Goal: Transaction & Acquisition: Purchase product/service

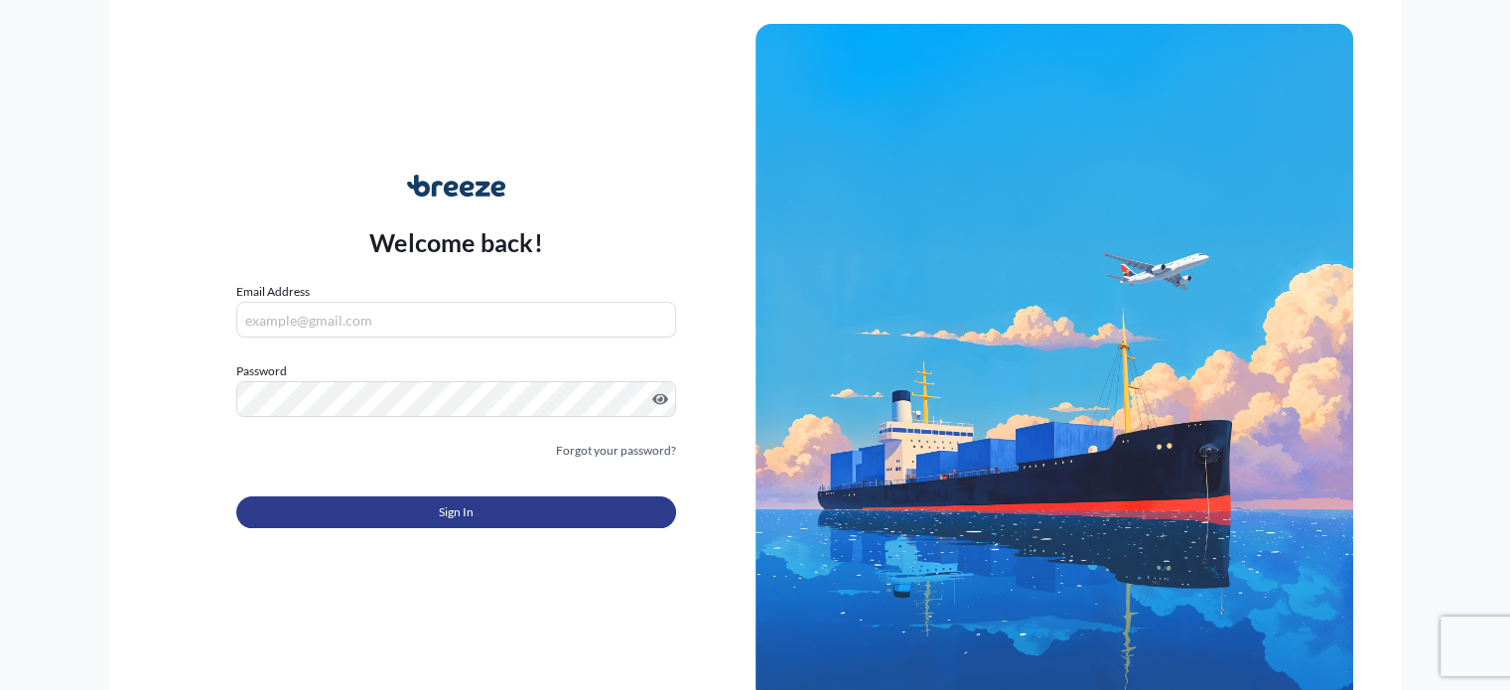
type input "[PERSON_NAME][EMAIL_ADDRESS][DOMAIN_NAME]"
click at [425, 518] on button "Sign In" at bounding box center [455, 512] width 439 height 32
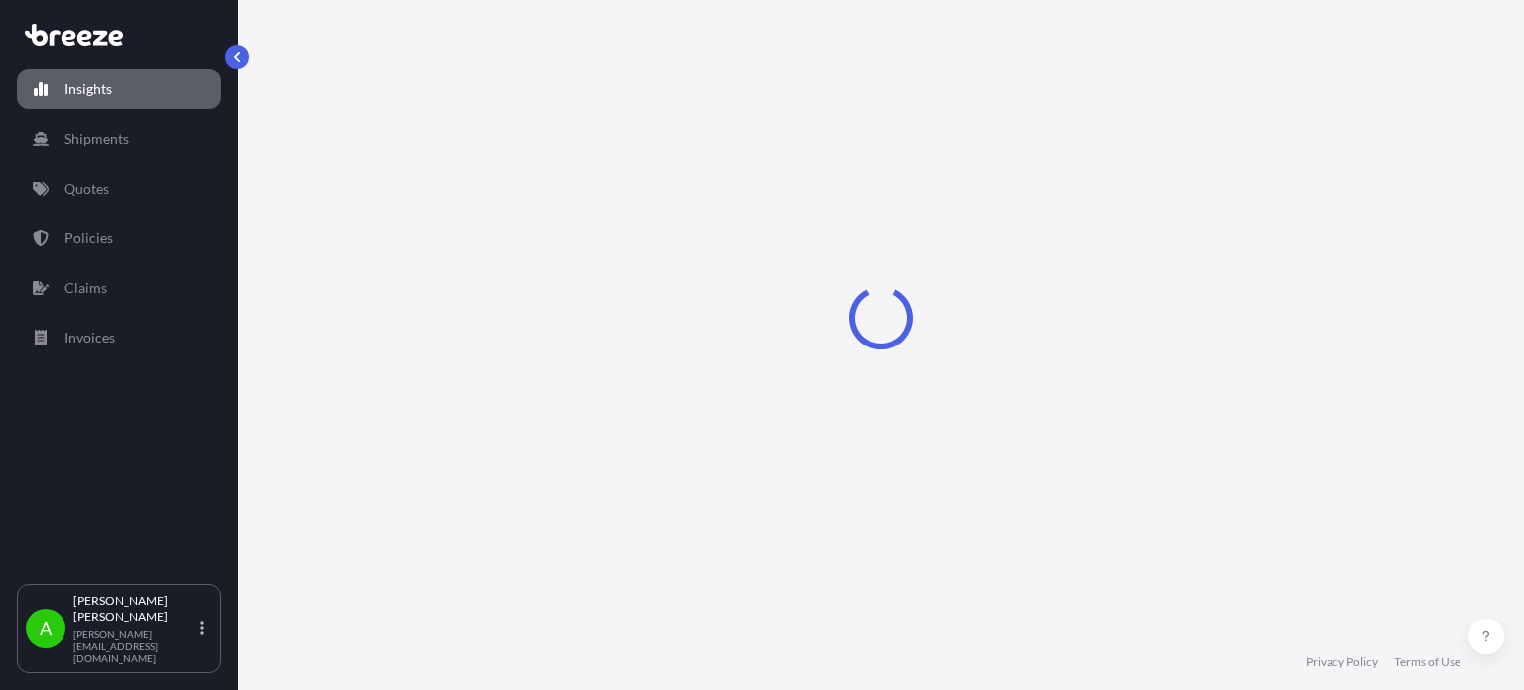
select select "2025"
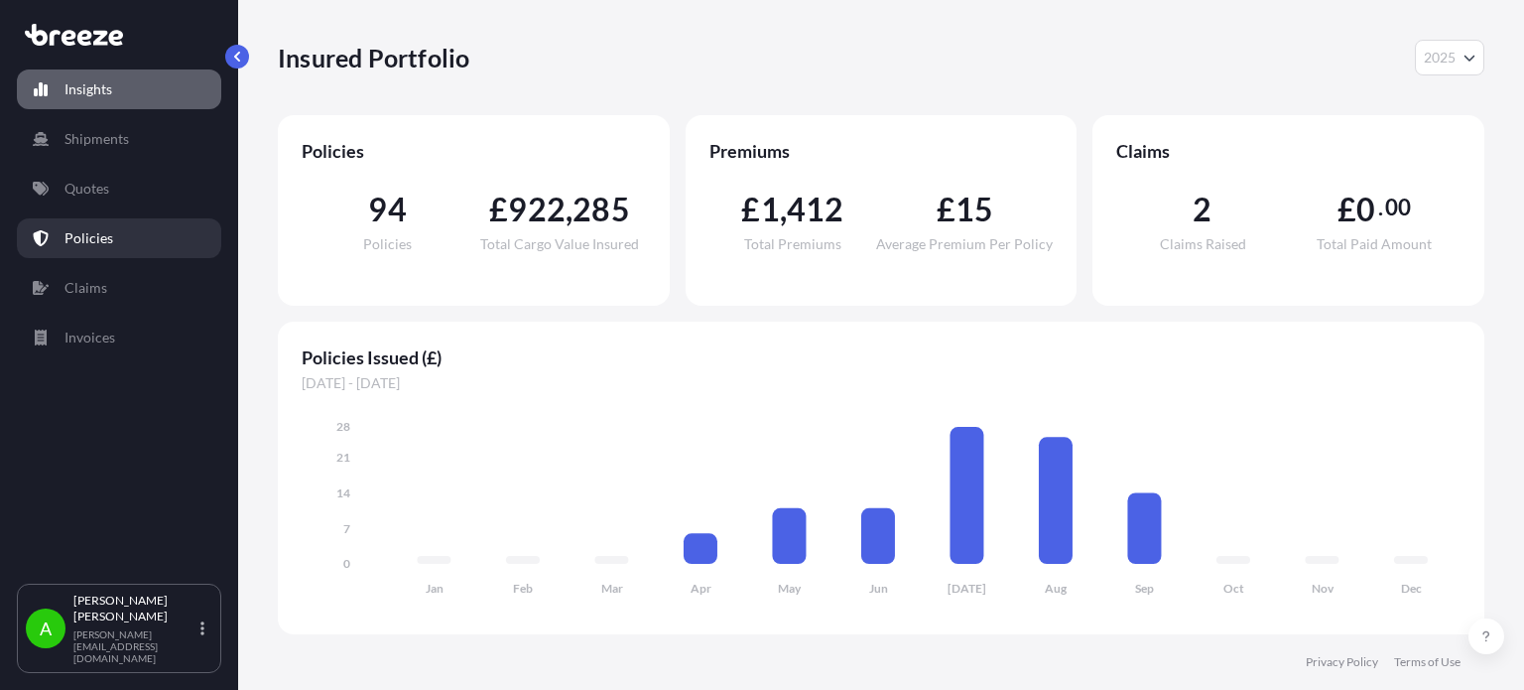
click at [146, 227] on link "Policies" at bounding box center [119, 238] width 204 height 40
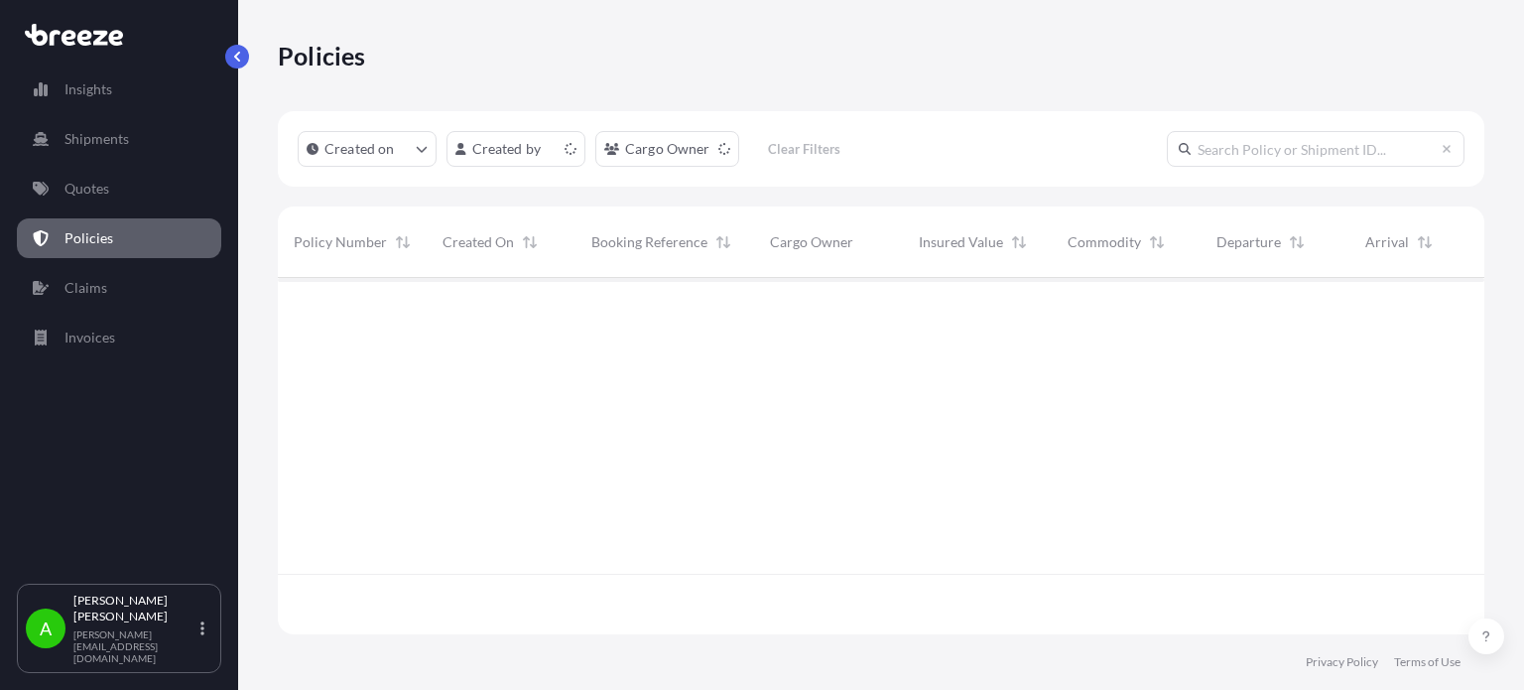
scroll to position [352, 1191]
click at [145, 193] on link "Quotes" at bounding box center [119, 189] width 204 height 40
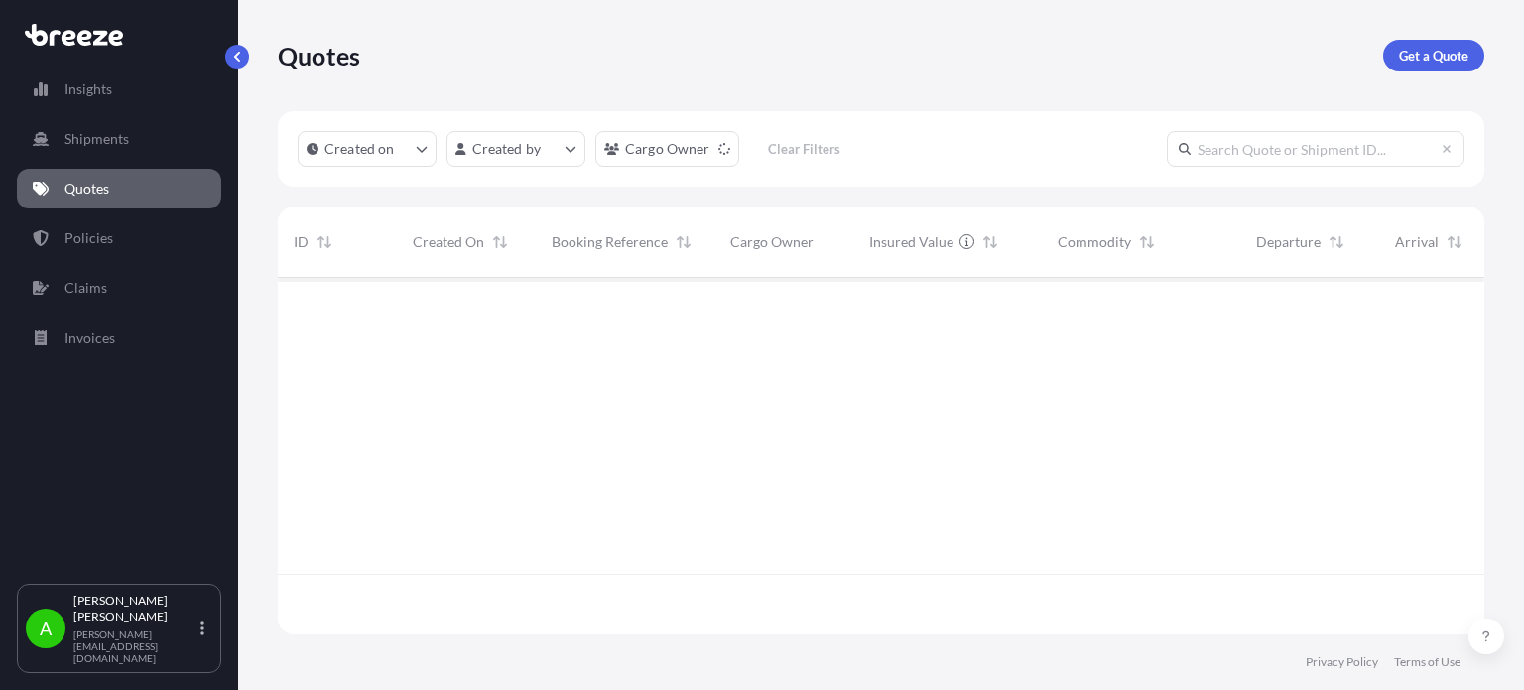
scroll to position [352, 1191]
click at [1410, 46] on p "Get a Quote" at bounding box center [1433, 56] width 69 height 20
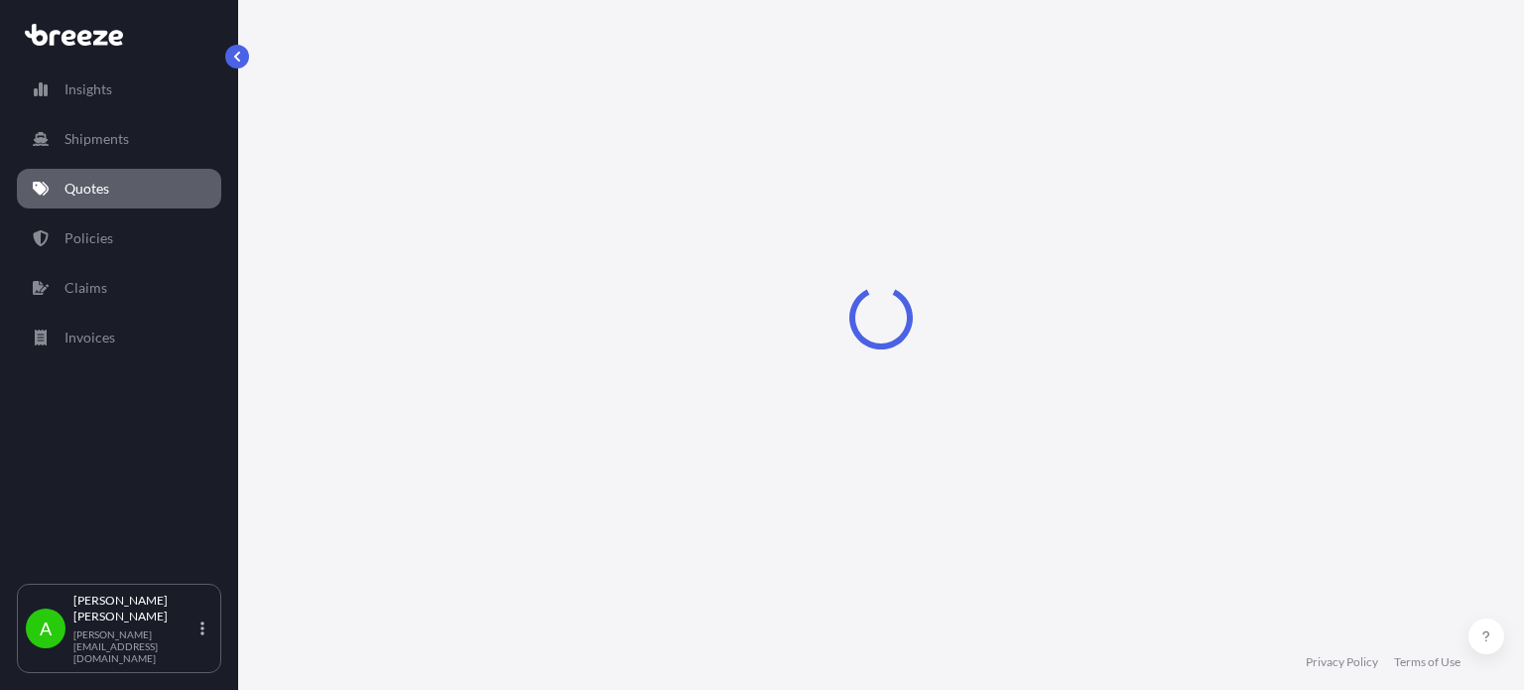
select select "Sea"
select select "1"
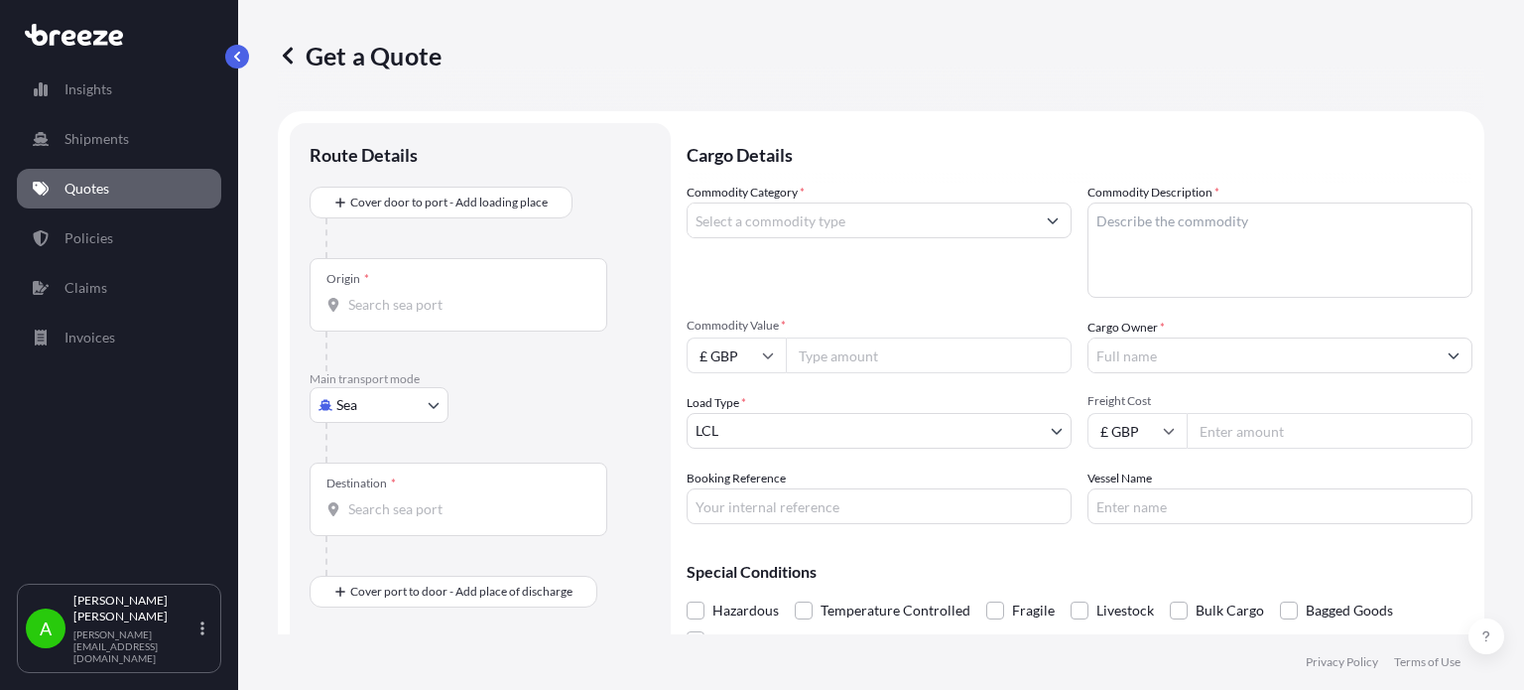
scroll to position [32, 0]
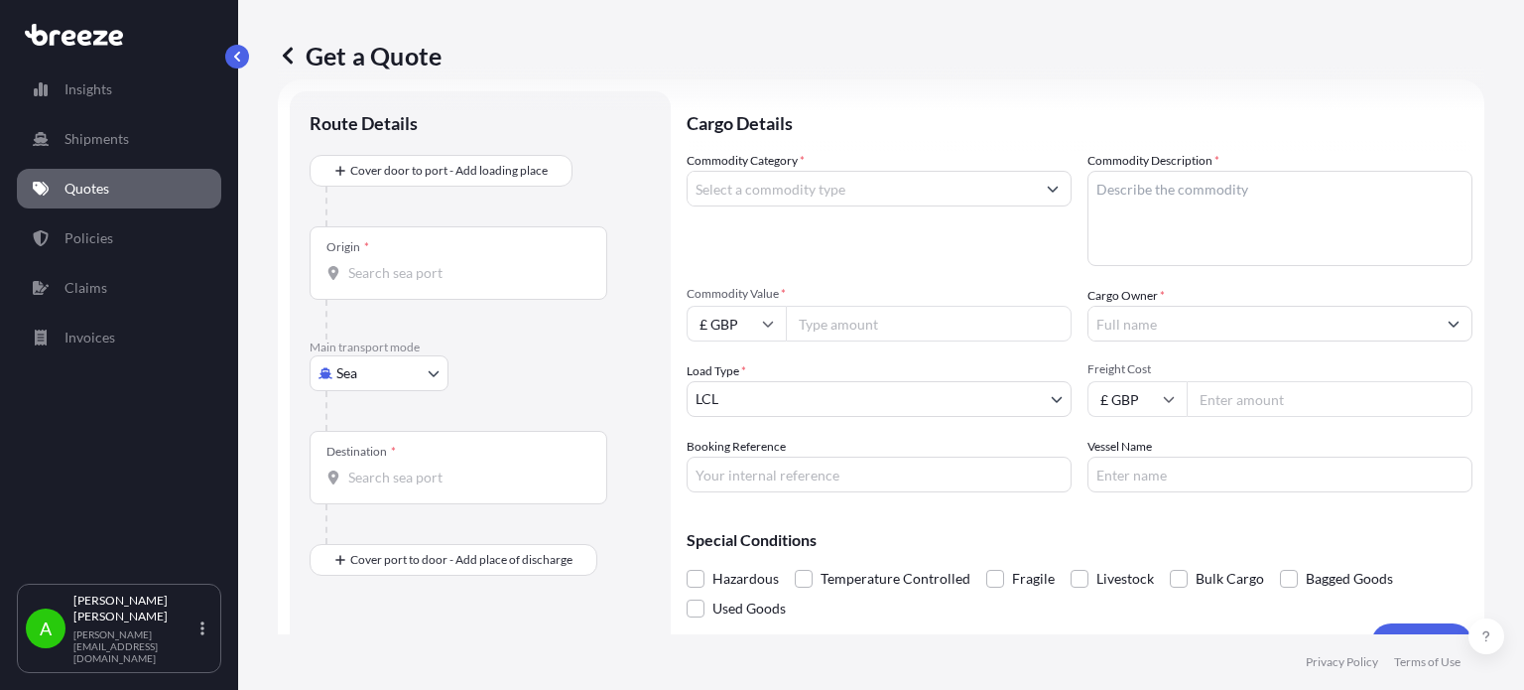
click at [861, 190] on input "Commodity Category *" at bounding box center [861, 189] width 347 height 36
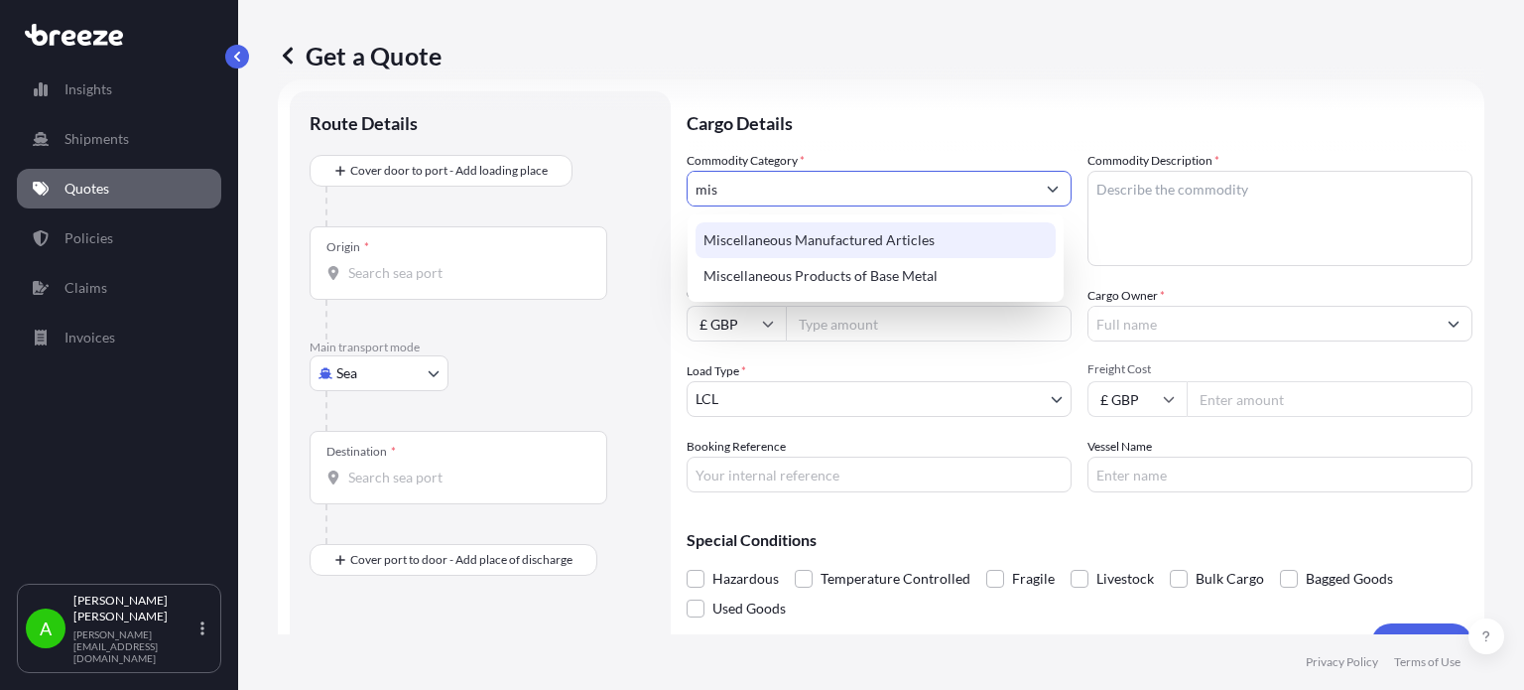
click at [875, 247] on div "Miscellaneous Manufactured Articles" at bounding box center [876, 240] width 360 height 36
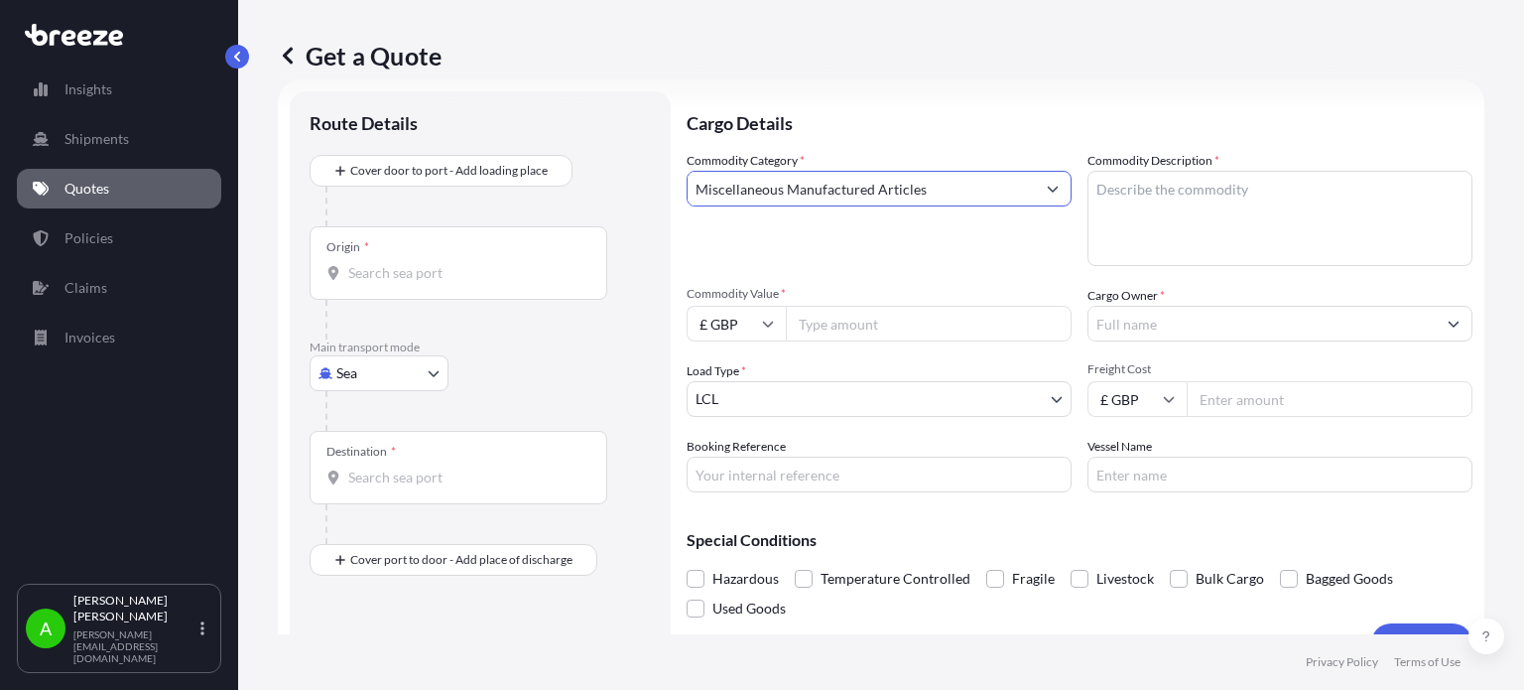
type input "Miscellaneous Manufactured Articles"
click at [1174, 199] on textarea "Commodity Description *" at bounding box center [1280, 218] width 385 height 95
type textarea "Bodyshapers"
click at [882, 114] on p "Cargo Details" at bounding box center [1080, 121] width 786 height 60
click at [854, 332] on input "Commodity Value *" at bounding box center [929, 324] width 286 height 36
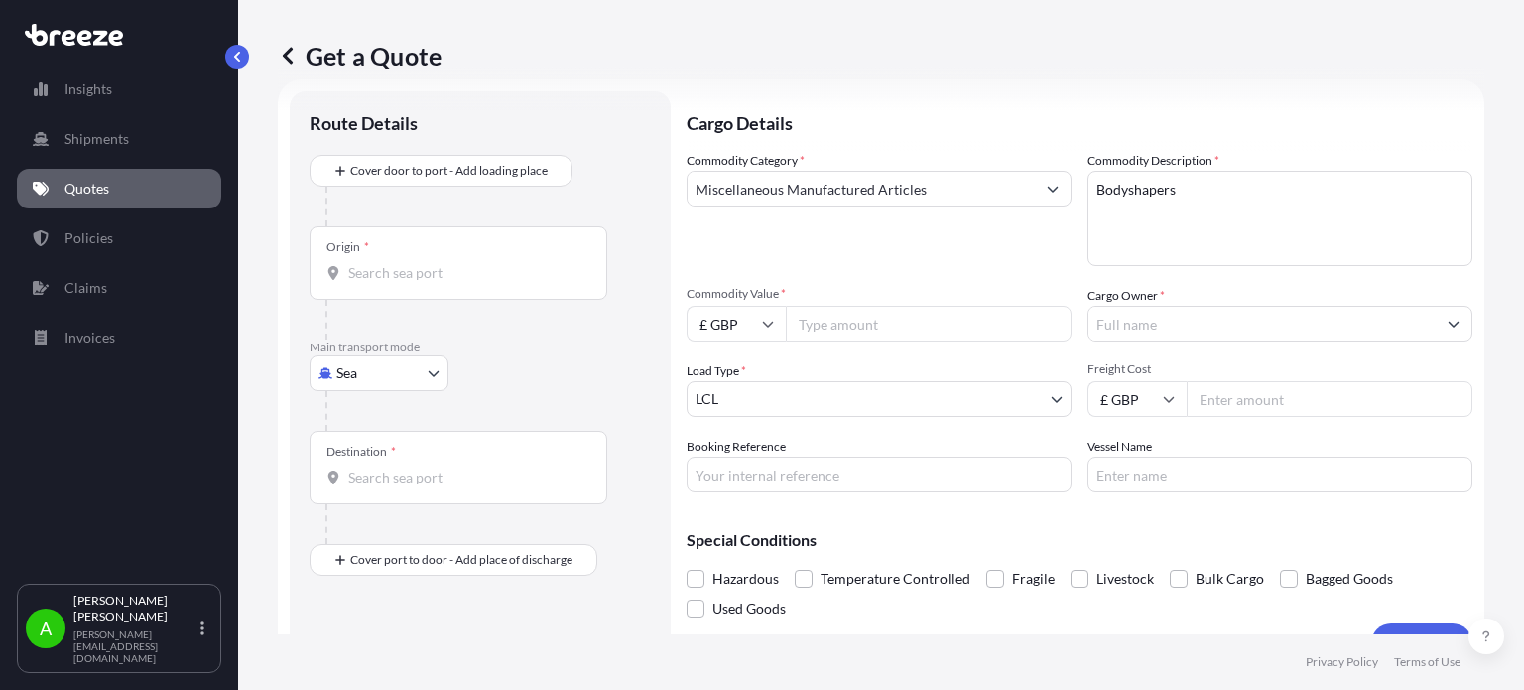
click at [738, 327] on input "£ GBP" at bounding box center [736, 324] width 99 height 36
click at [748, 464] on div "$ USD" at bounding box center [736, 462] width 83 height 38
click at [759, 317] on input "$ USD" at bounding box center [736, 324] width 99 height 36
click at [754, 410] on div "£ GBP" at bounding box center [736, 420] width 83 height 38
type input "£ GBP"
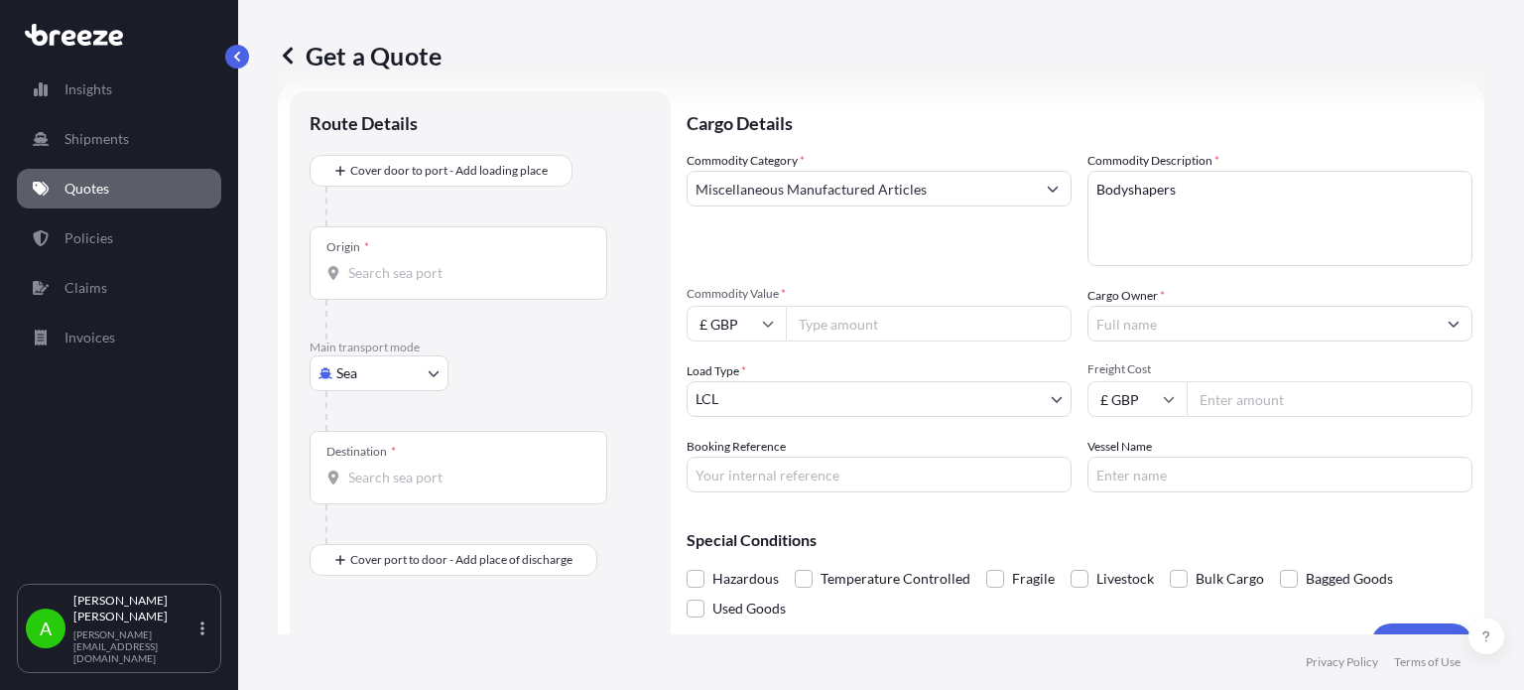
click at [821, 332] on input "Commodity Value *" at bounding box center [929, 324] width 286 height 36
type input "150"
click at [818, 278] on div "Commodity Category * Miscellaneous Manufactured Articles Commodity Description …" at bounding box center [1080, 321] width 786 height 341
click at [1231, 414] on input "Freight Cost" at bounding box center [1330, 399] width 286 height 36
type input "160.9"
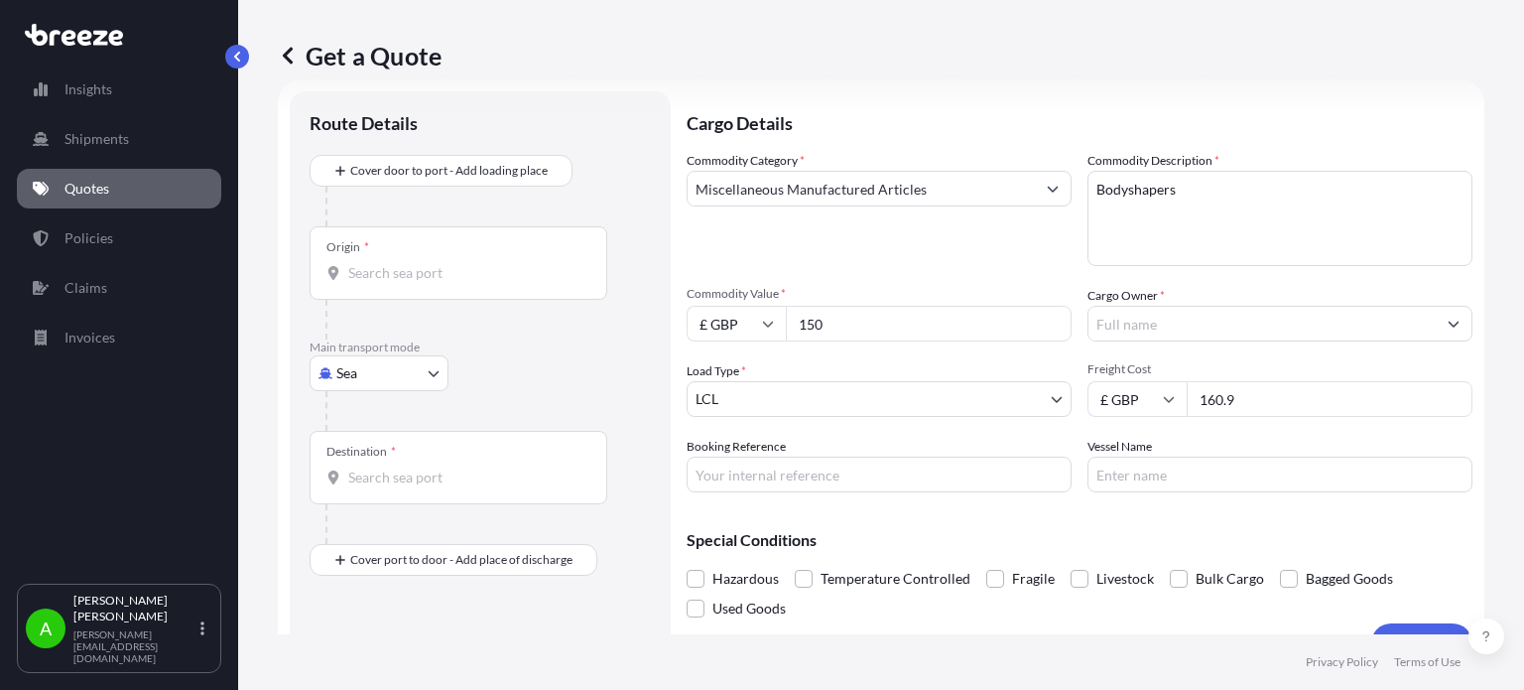
click at [865, 260] on div "Commodity Category * Miscellaneous Manufactured Articles" at bounding box center [879, 208] width 385 height 115
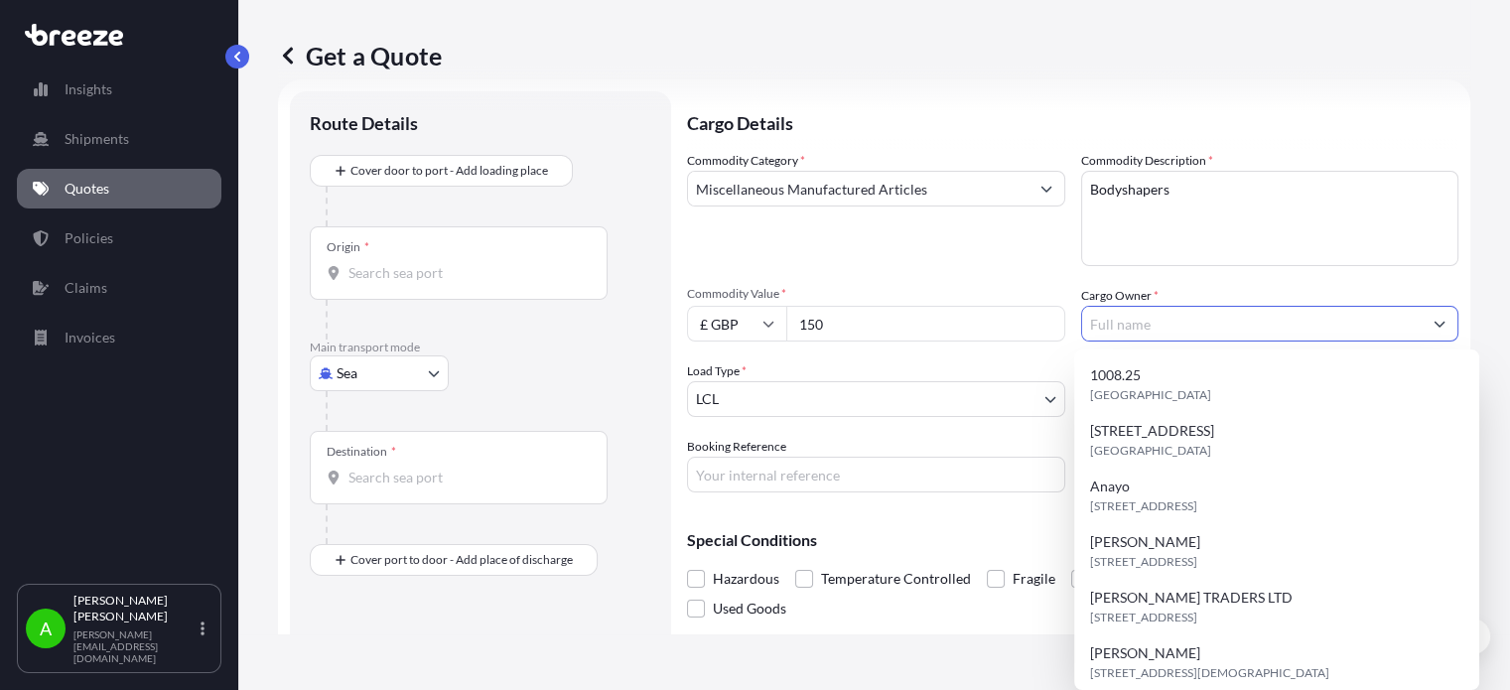
click at [1130, 333] on input "Cargo Owner *" at bounding box center [1252, 324] width 340 height 36
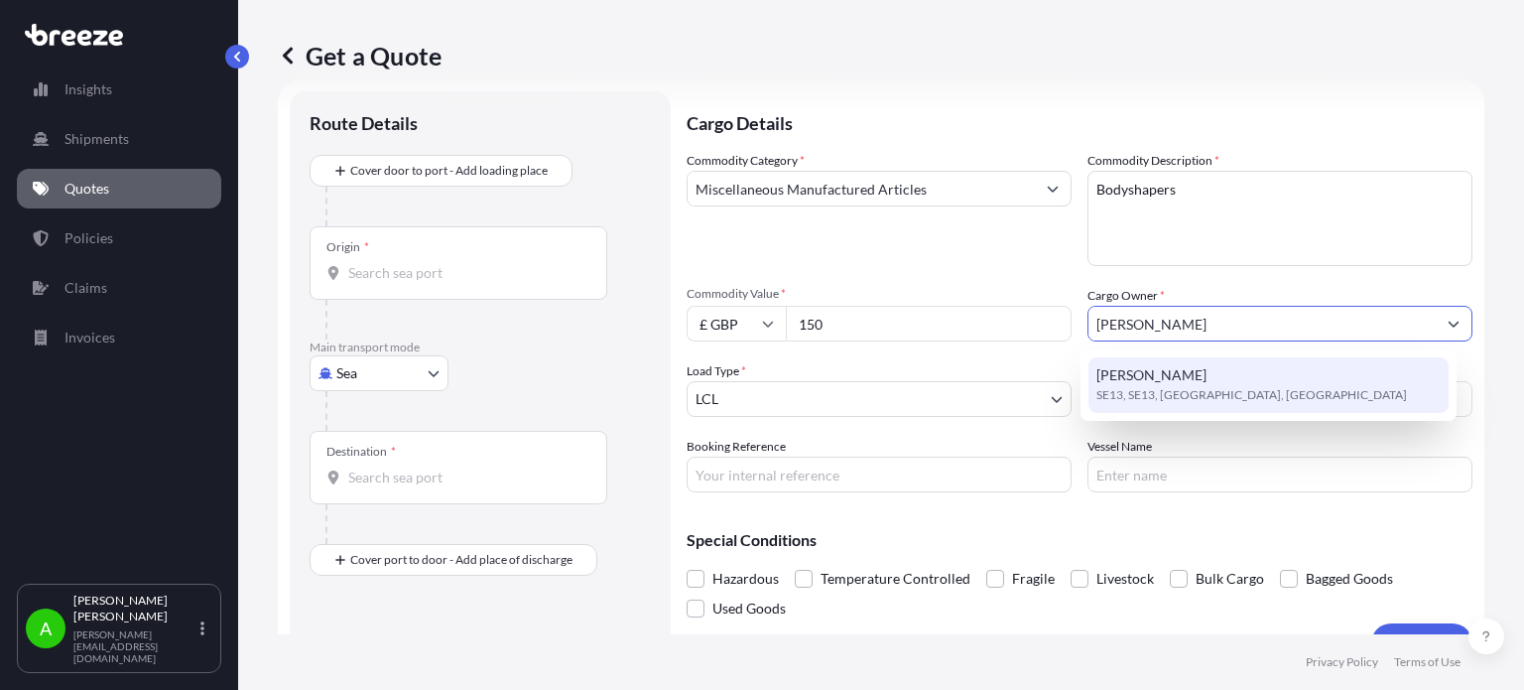
click at [1139, 388] on span "SE13, SE13, [GEOGRAPHIC_DATA], [GEOGRAPHIC_DATA]" at bounding box center [1252, 395] width 311 height 20
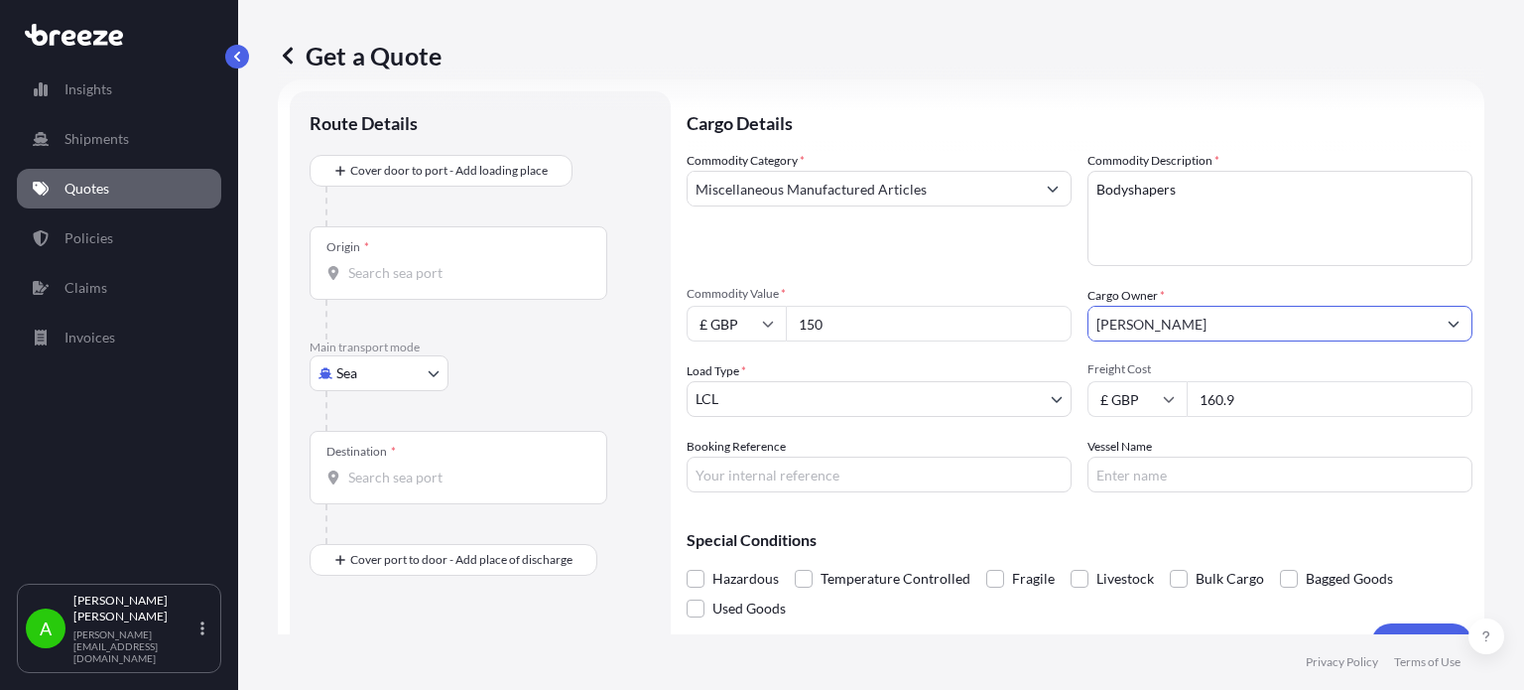
type input "[PERSON_NAME]"
click at [932, 243] on div "Commodity Category * Miscellaneous Manufactured Articles" at bounding box center [879, 208] width 385 height 115
click at [364, 380] on body "1 option available. 0 options available. 1 option available. Insights Shipments…" at bounding box center [762, 345] width 1524 height 690
click at [365, 458] on span "Air" at bounding box center [357, 460] width 20 height 20
select select "Air"
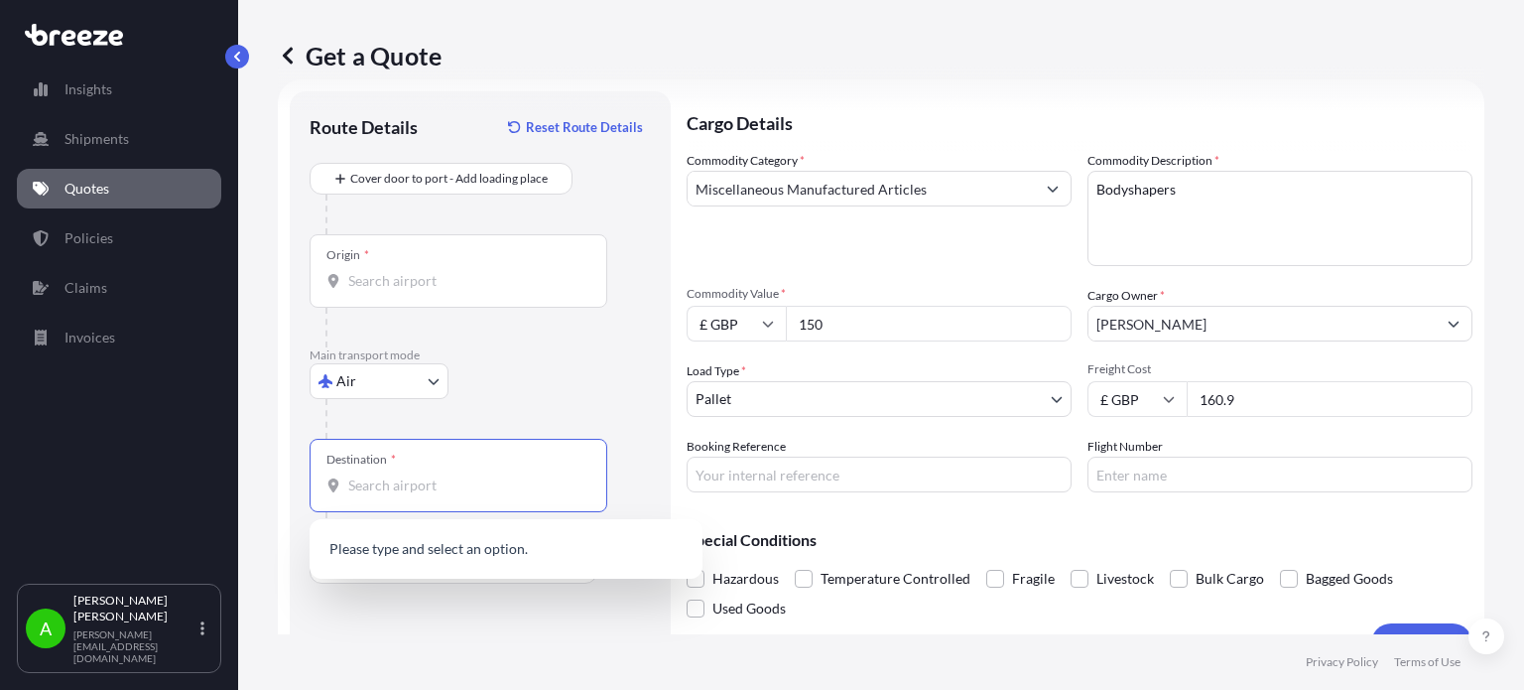
click at [401, 489] on input "Destination *" at bounding box center [465, 485] width 234 height 20
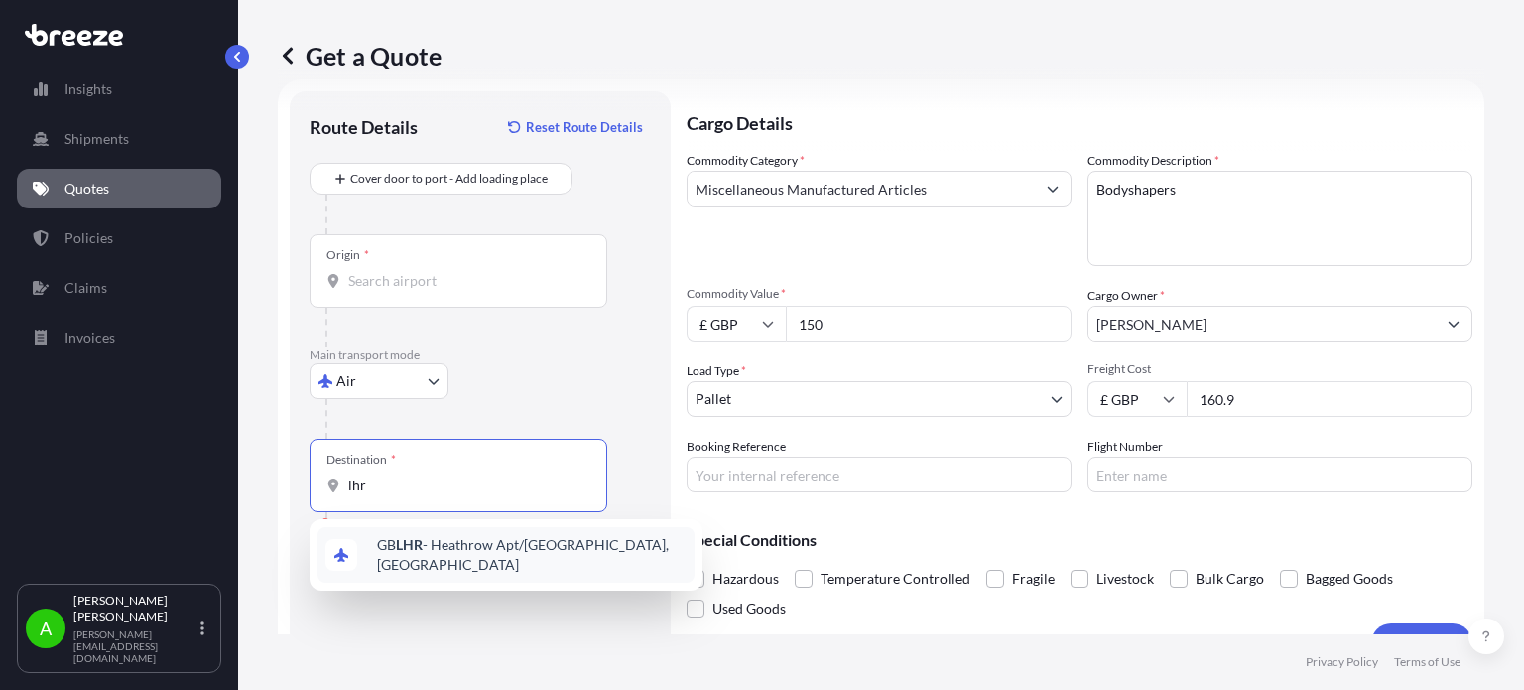
click at [435, 559] on span "GB LHR - Heathrow Apt/[GEOGRAPHIC_DATA], [GEOGRAPHIC_DATA]" at bounding box center [532, 555] width 310 height 40
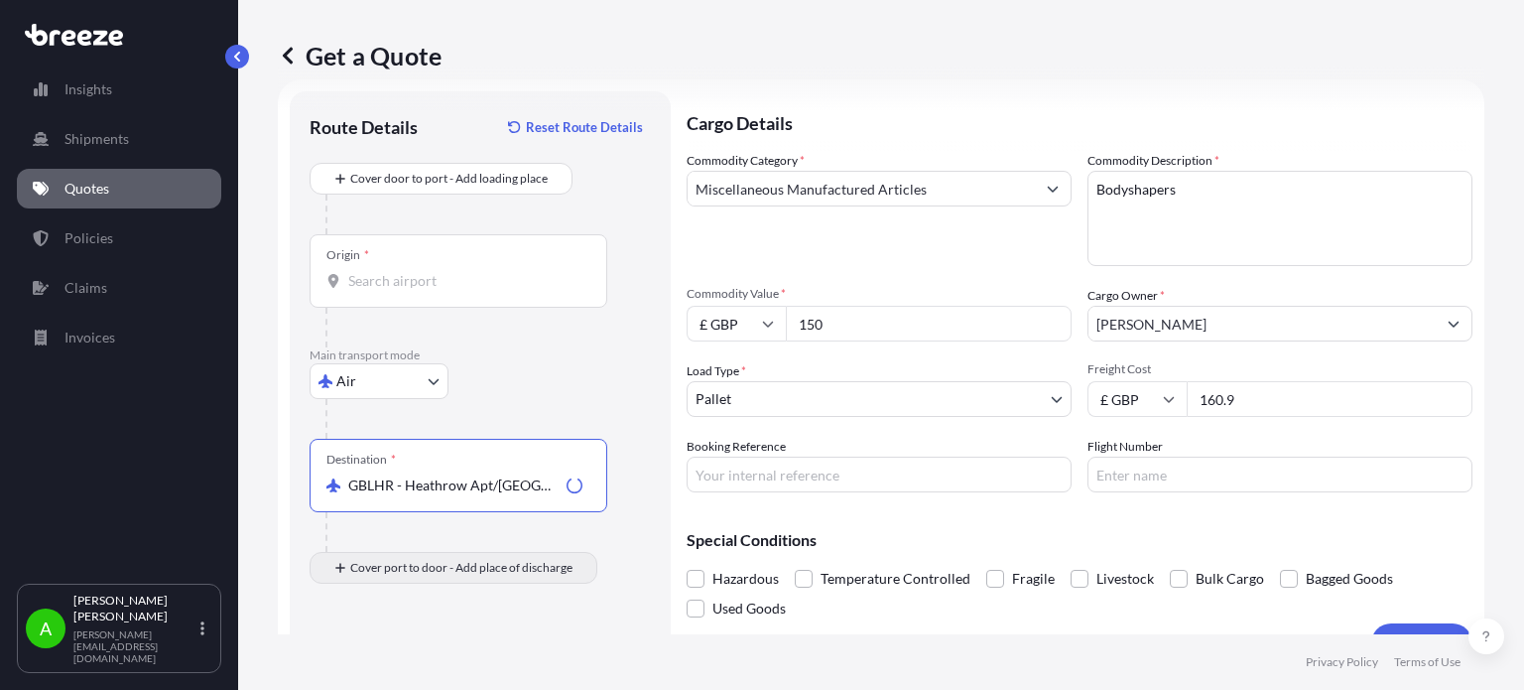
type input "GBLHR - Heathrow Apt/[GEOGRAPHIC_DATA], [GEOGRAPHIC_DATA]"
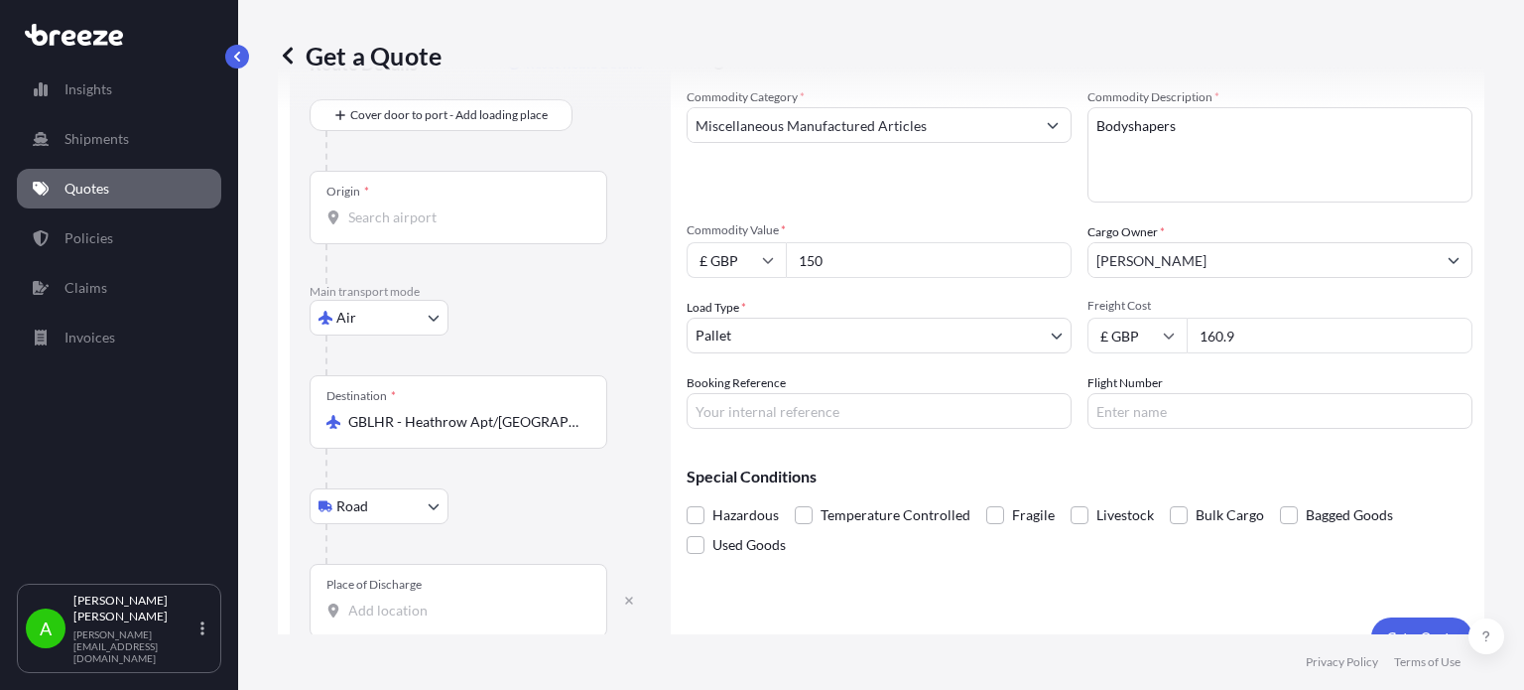
scroll to position [128, 0]
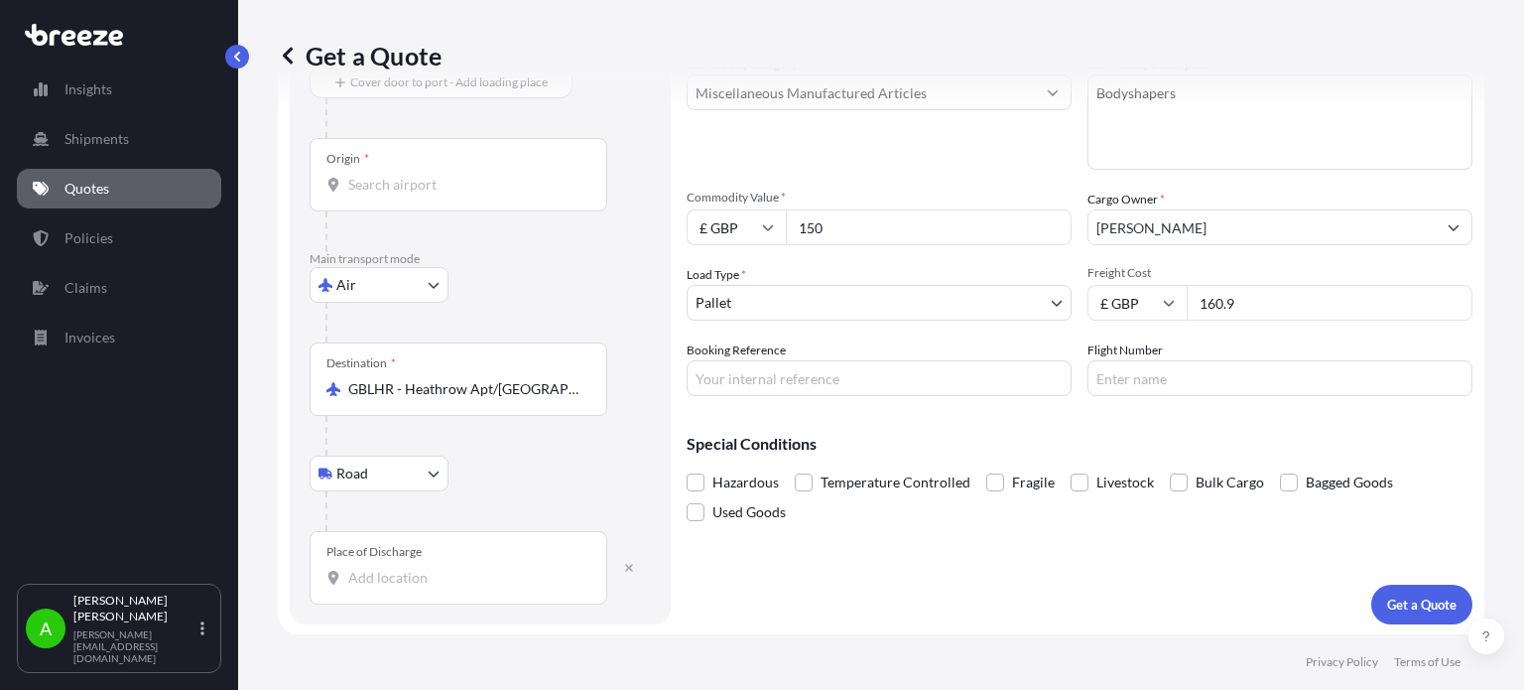
click at [349, 583] on input "Place of Discharge" at bounding box center [465, 578] width 234 height 20
paste input "E4 9sy"
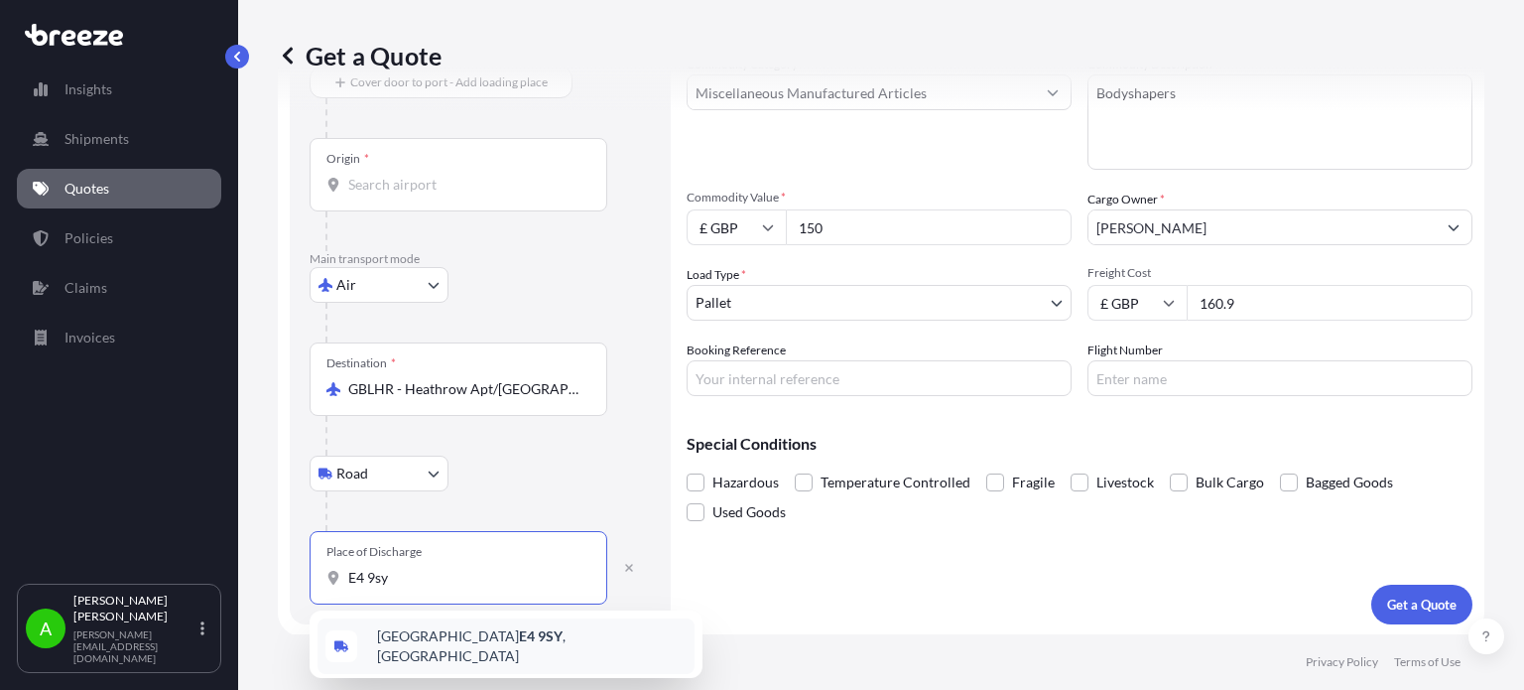
click at [528, 653] on div "[STREET_ADDRESS]" at bounding box center [506, 646] width 377 height 56
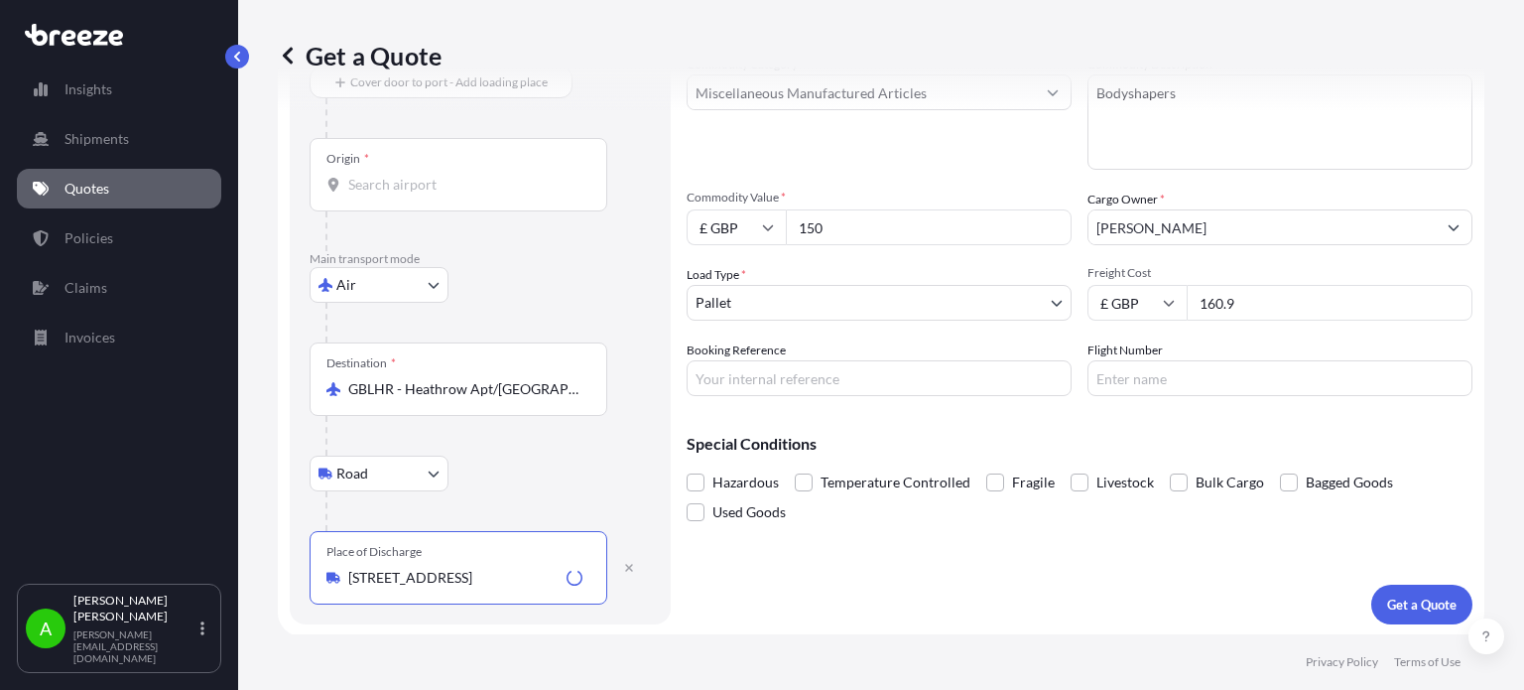
type input "[STREET_ADDRESS]"
click at [538, 501] on div at bounding box center [489, 511] width 326 height 40
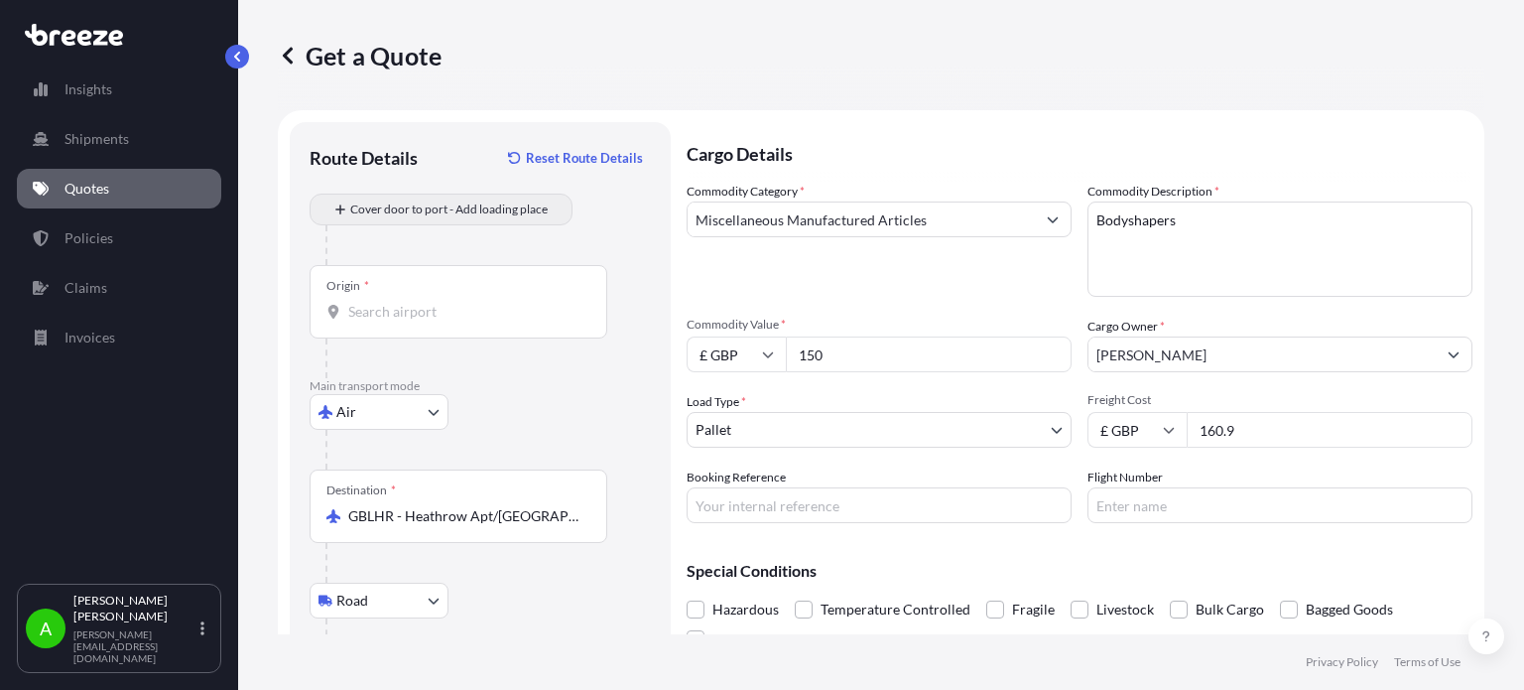
scroll to position [0, 0]
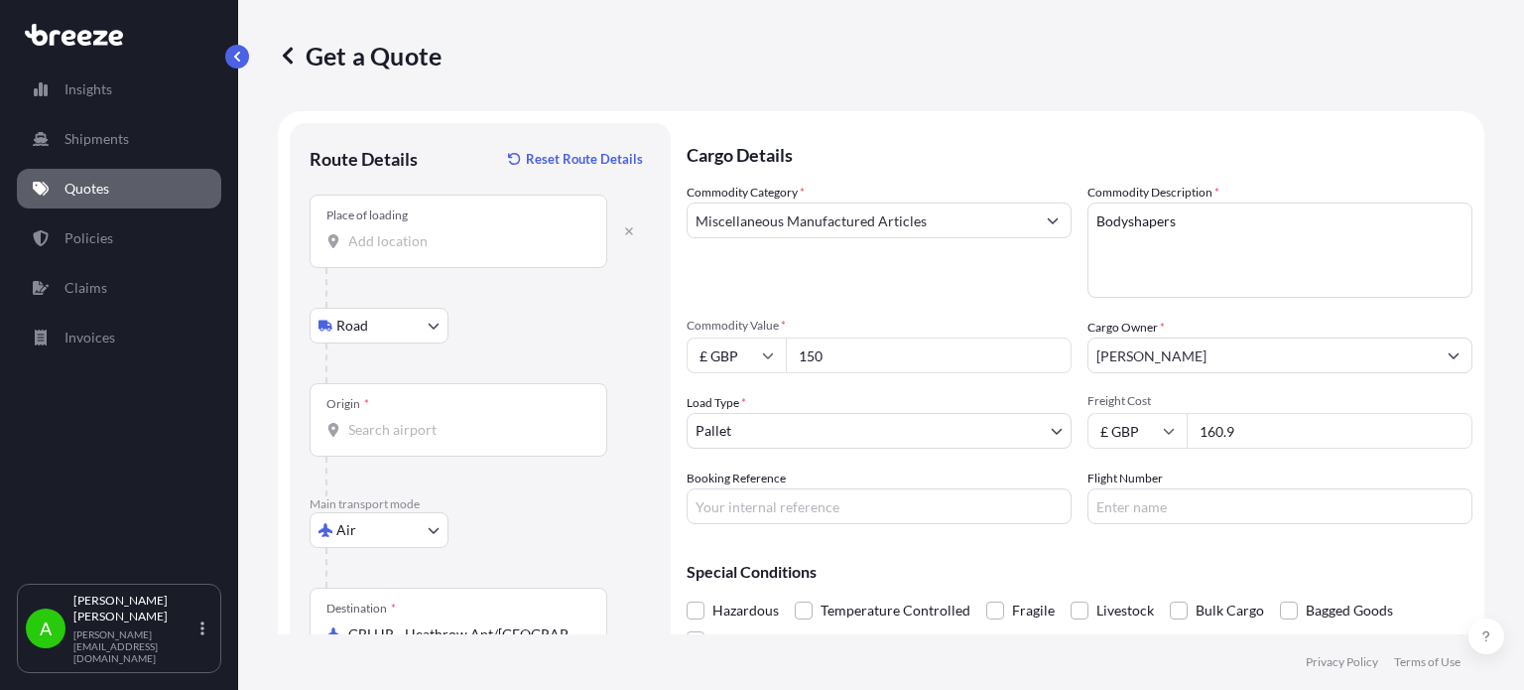
click at [441, 253] on div "Place of loading" at bounding box center [459, 231] width 298 height 73
click at [441, 251] on input "Place of loading" at bounding box center [465, 241] width 234 height 20
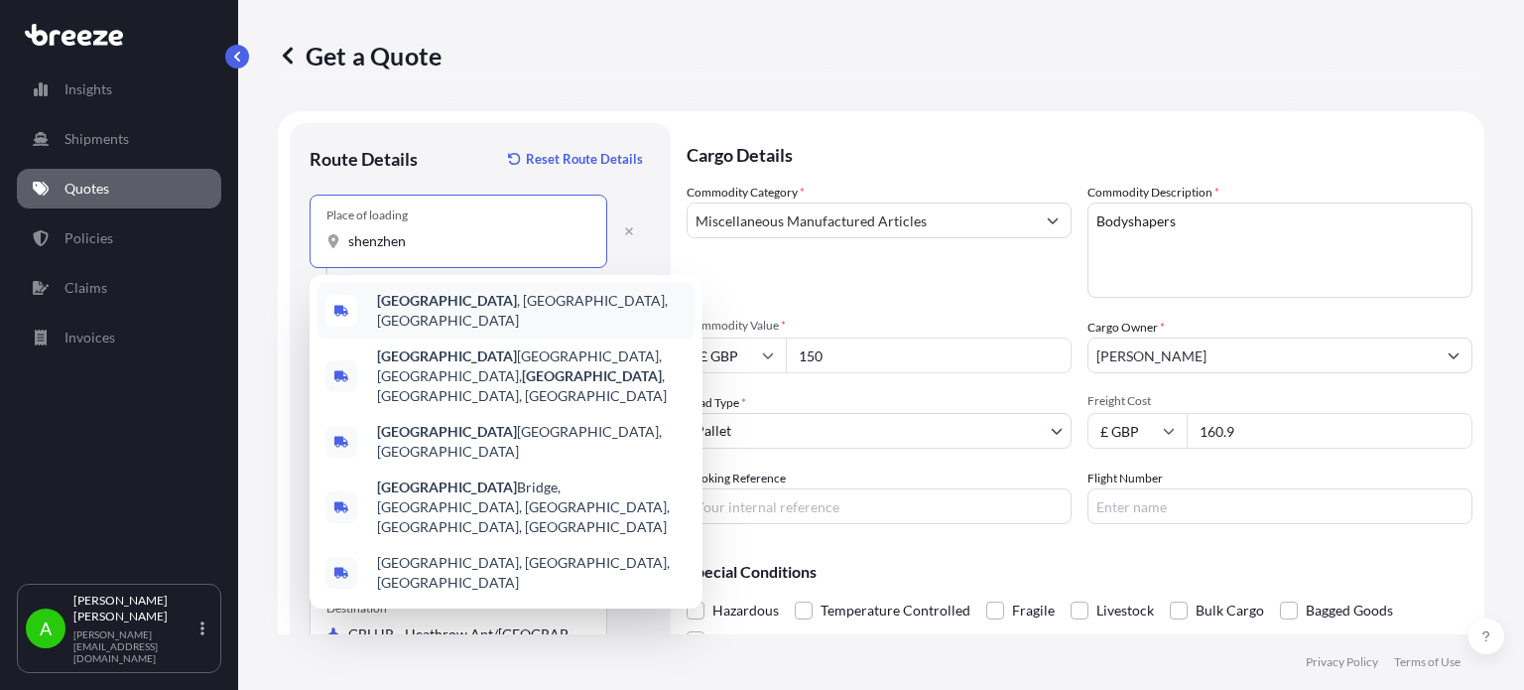
click at [434, 306] on b "[GEOGRAPHIC_DATA]" at bounding box center [447, 300] width 140 height 17
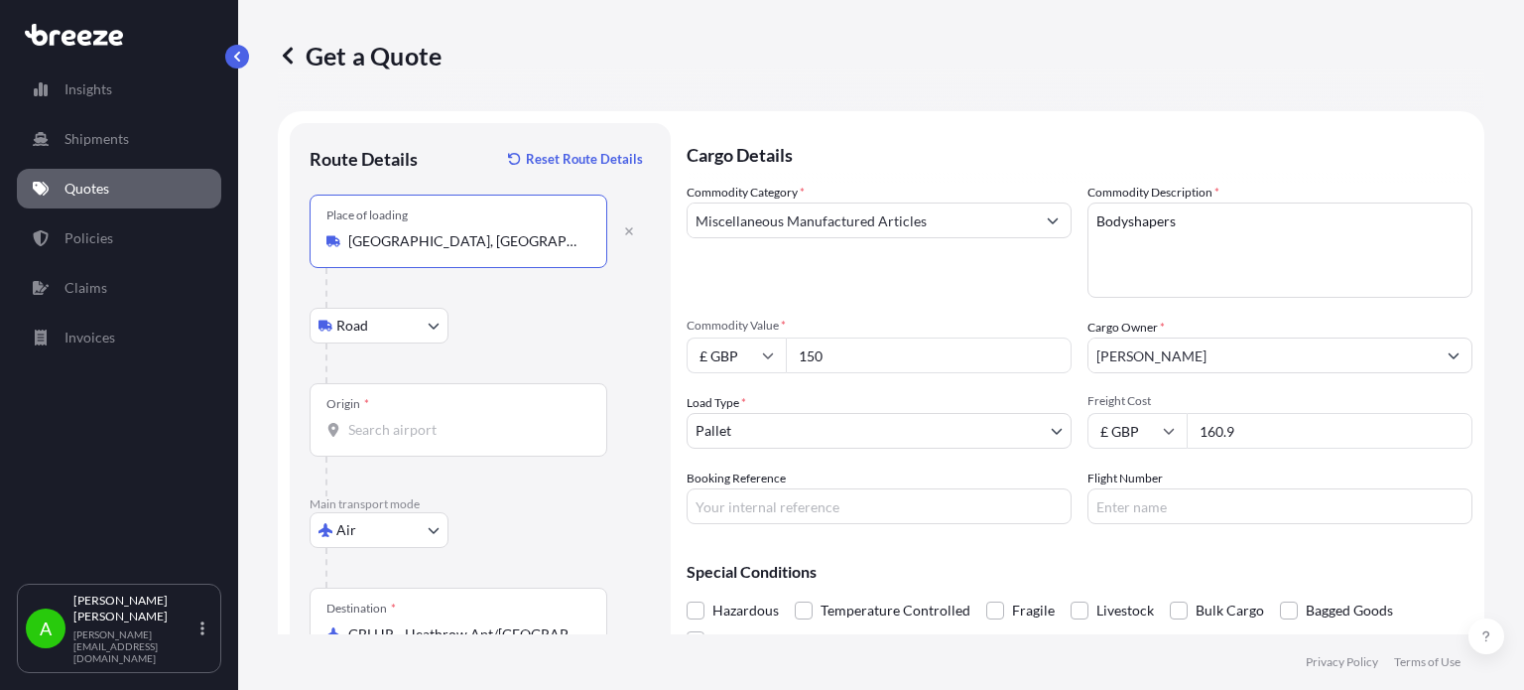
type input "[GEOGRAPHIC_DATA], [GEOGRAPHIC_DATA], [GEOGRAPHIC_DATA]"
click at [401, 432] on input "Origin *" at bounding box center [465, 430] width 234 height 20
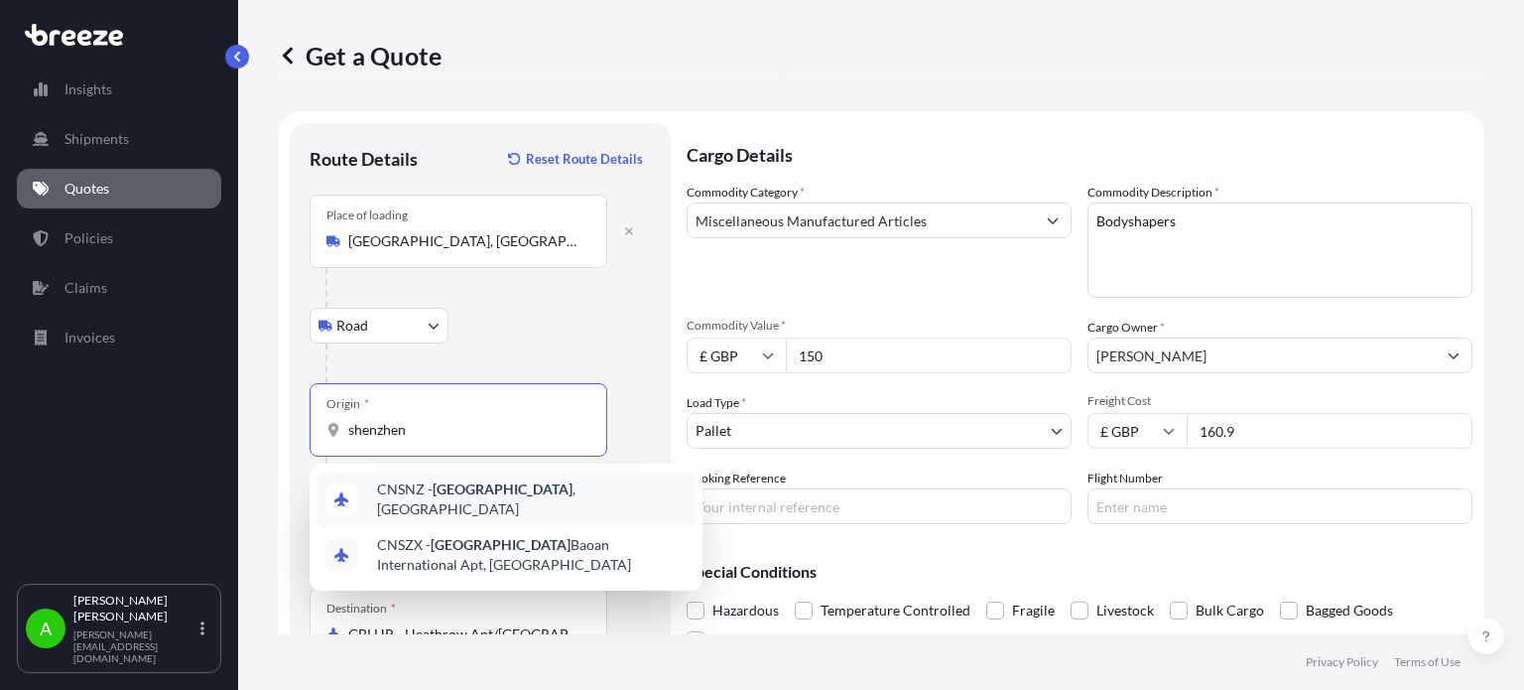
click at [540, 503] on div "CNSNZ - [GEOGRAPHIC_DATA] , [GEOGRAPHIC_DATA]" at bounding box center [506, 499] width 377 height 56
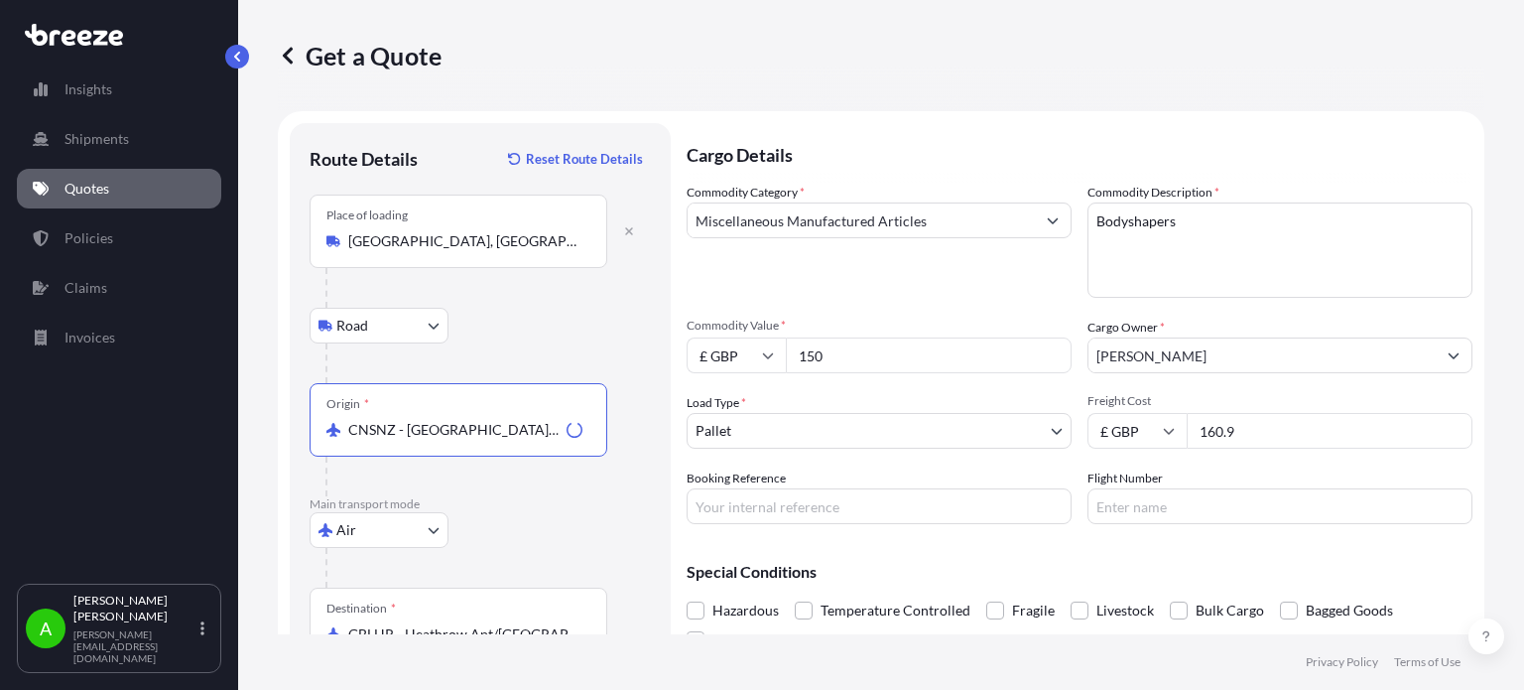
type input "CNSNZ - [GEOGRAPHIC_DATA], [GEOGRAPHIC_DATA]"
click at [588, 348] on div at bounding box center [489, 363] width 326 height 40
click at [783, 435] on body "Insights Shipments Quotes Policies Claims Invoices A [PERSON_NAME] [PERSON_NAME…" at bounding box center [762, 345] width 1524 height 690
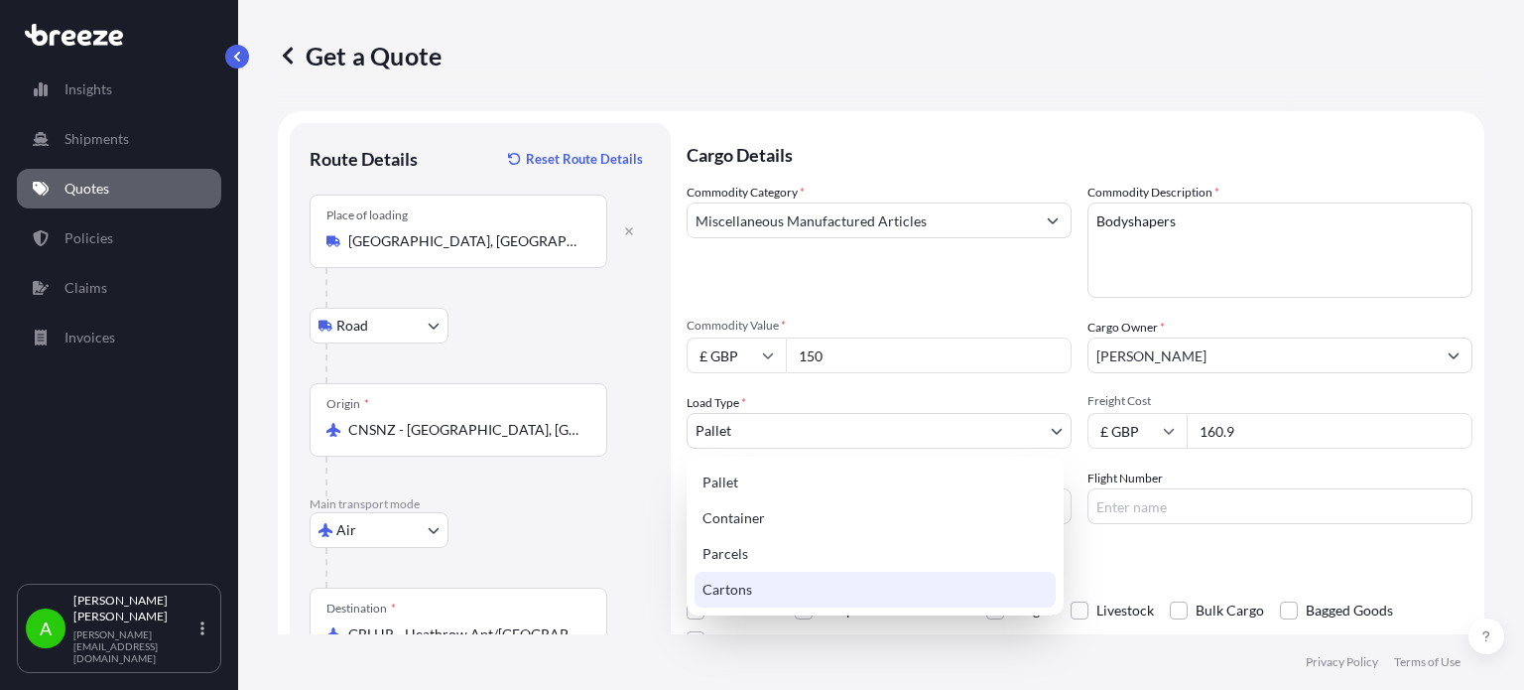
click at [762, 597] on div "Cartons" at bounding box center [875, 590] width 361 height 36
select select "4"
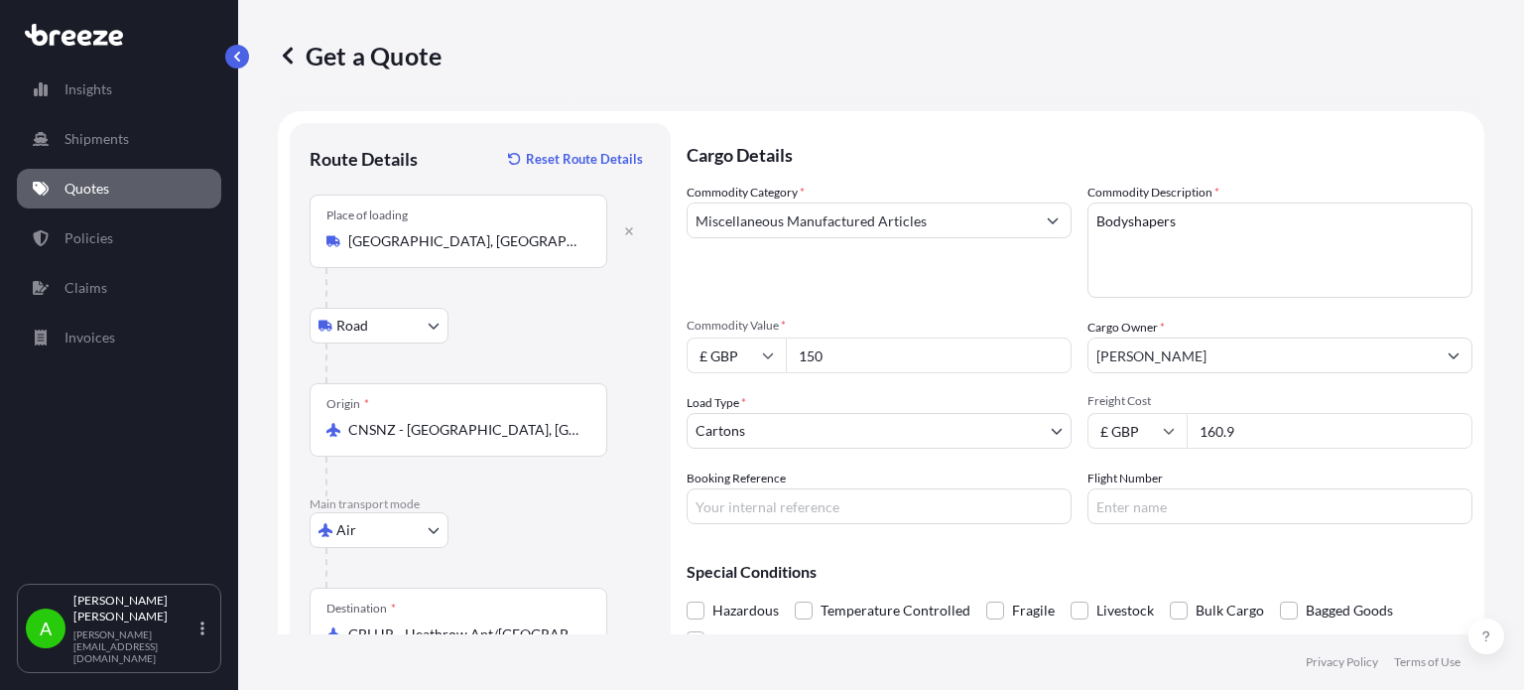
click at [840, 291] on div "Commodity Category * Miscellaneous Manufactured Articles" at bounding box center [879, 240] width 385 height 115
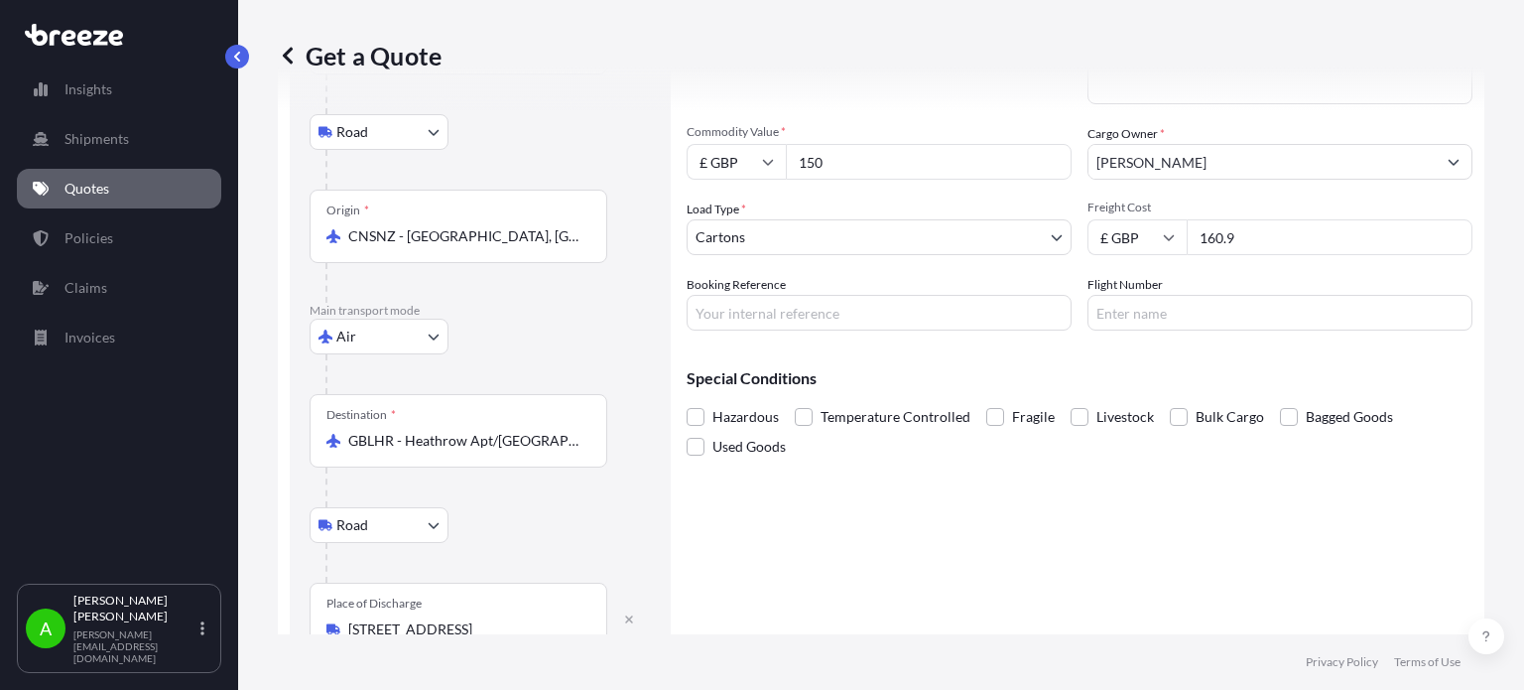
scroll to position [198, 0]
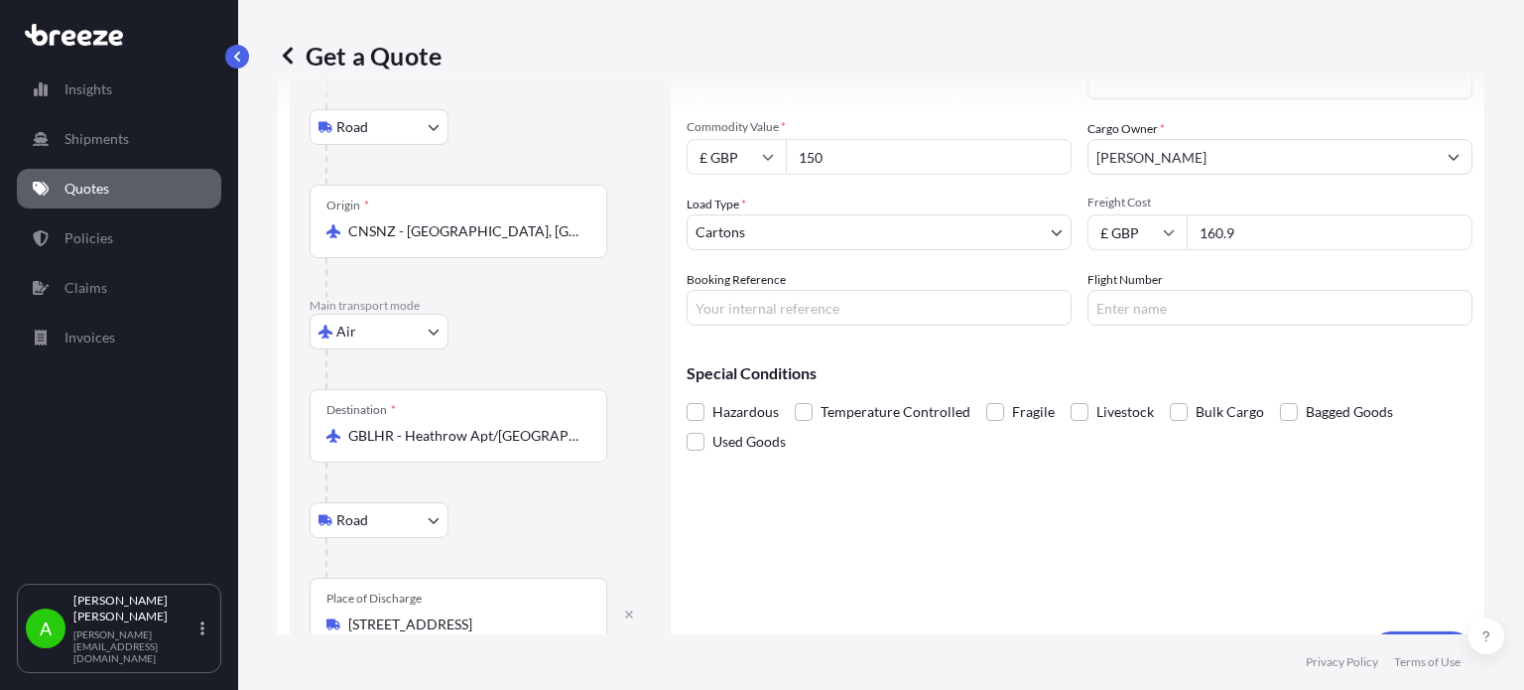
click at [719, 306] on input "Booking Reference" at bounding box center [879, 308] width 385 height 36
paste input "PRU-95210"
type input "PRU-95210"
click at [1026, 547] on div "Cargo Details Commodity Category * Miscellaneous Manufactured Articles Commodit…" at bounding box center [1080, 298] width 786 height 746
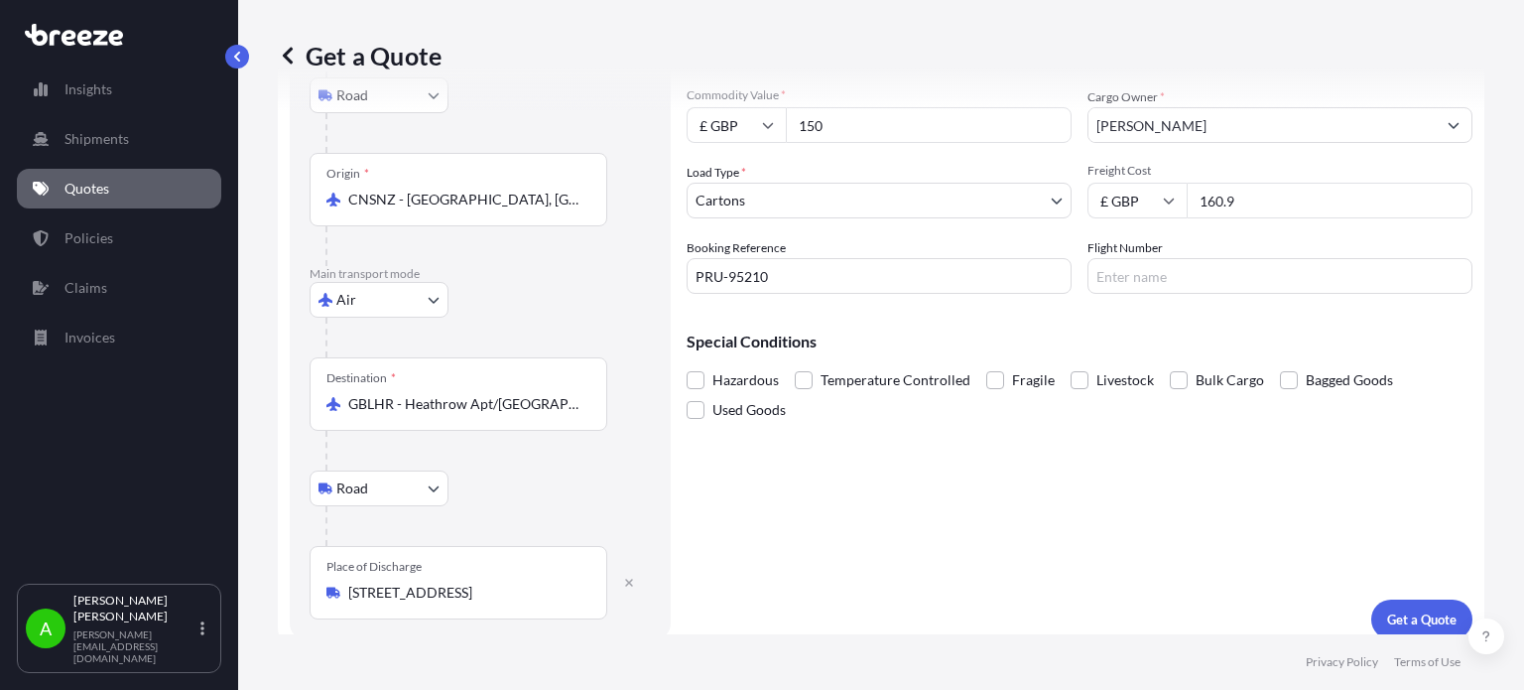
scroll to position [245, 0]
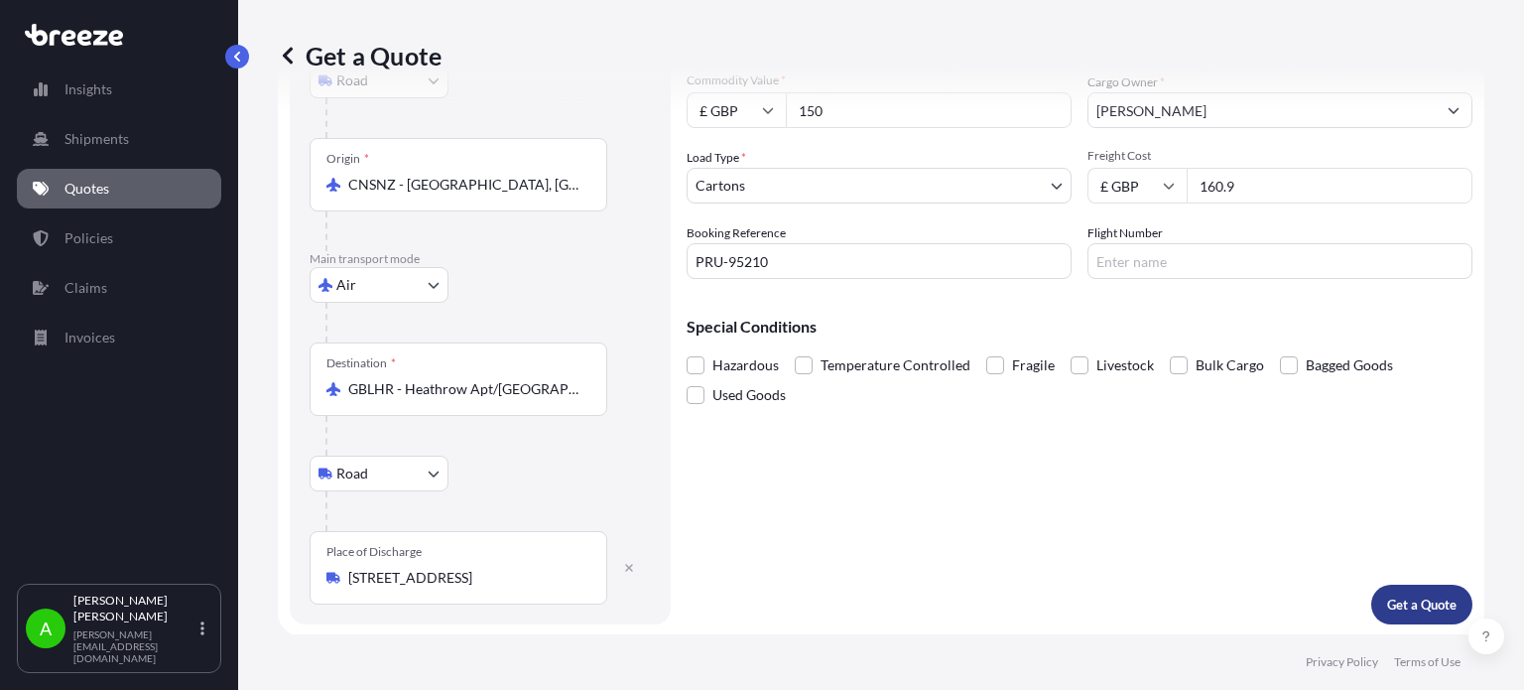
click at [1416, 607] on p "Get a Quote" at bounding box center [1421, 604] width 69 height 20
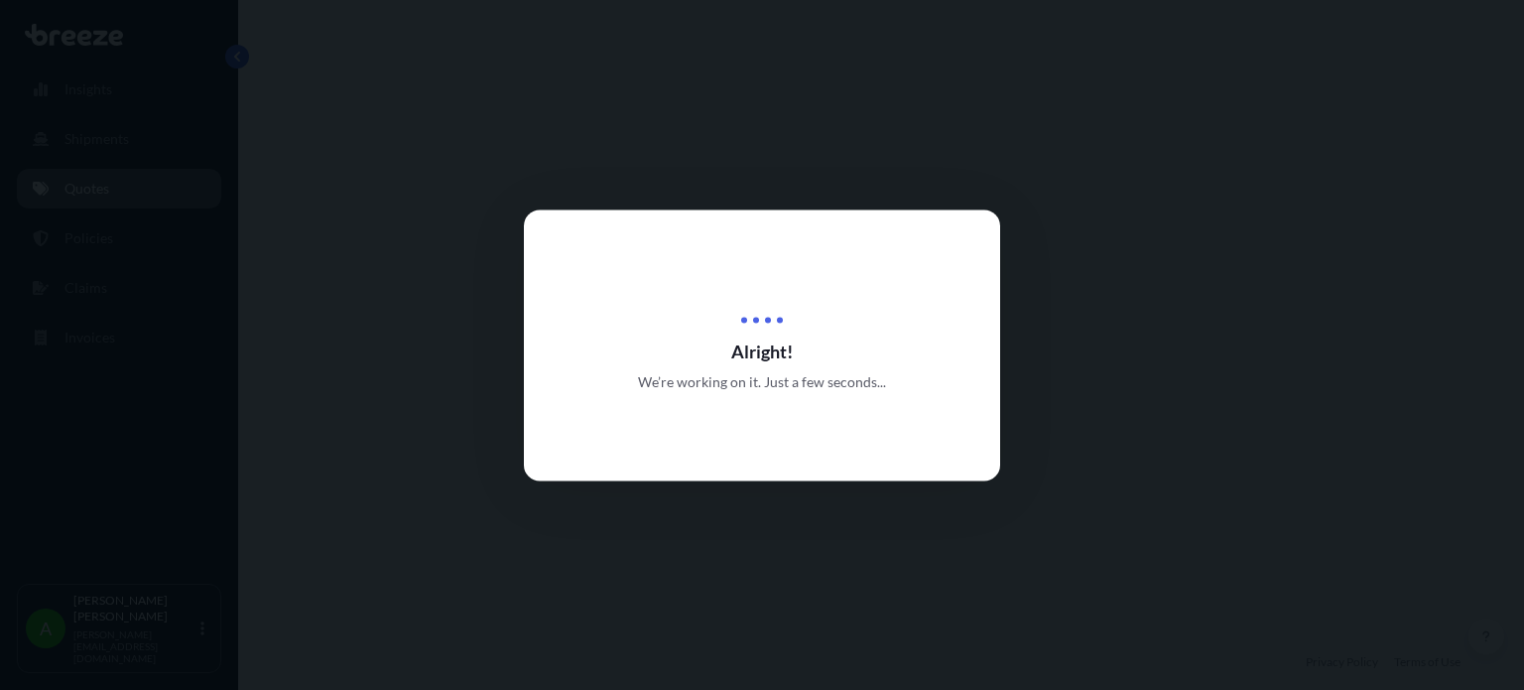
select select "Road"
select select "Air"
select select "Road"
select select "4"
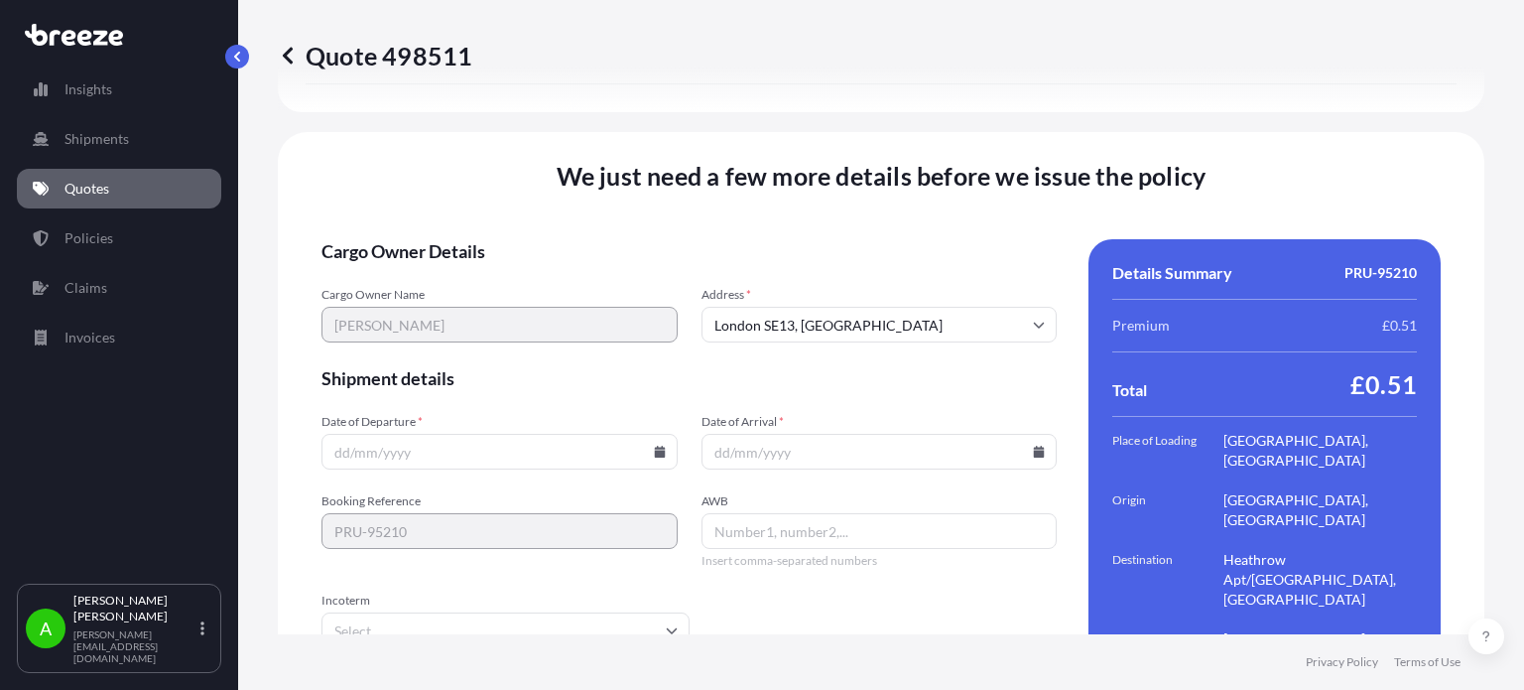
scroll to position [2849, 0]
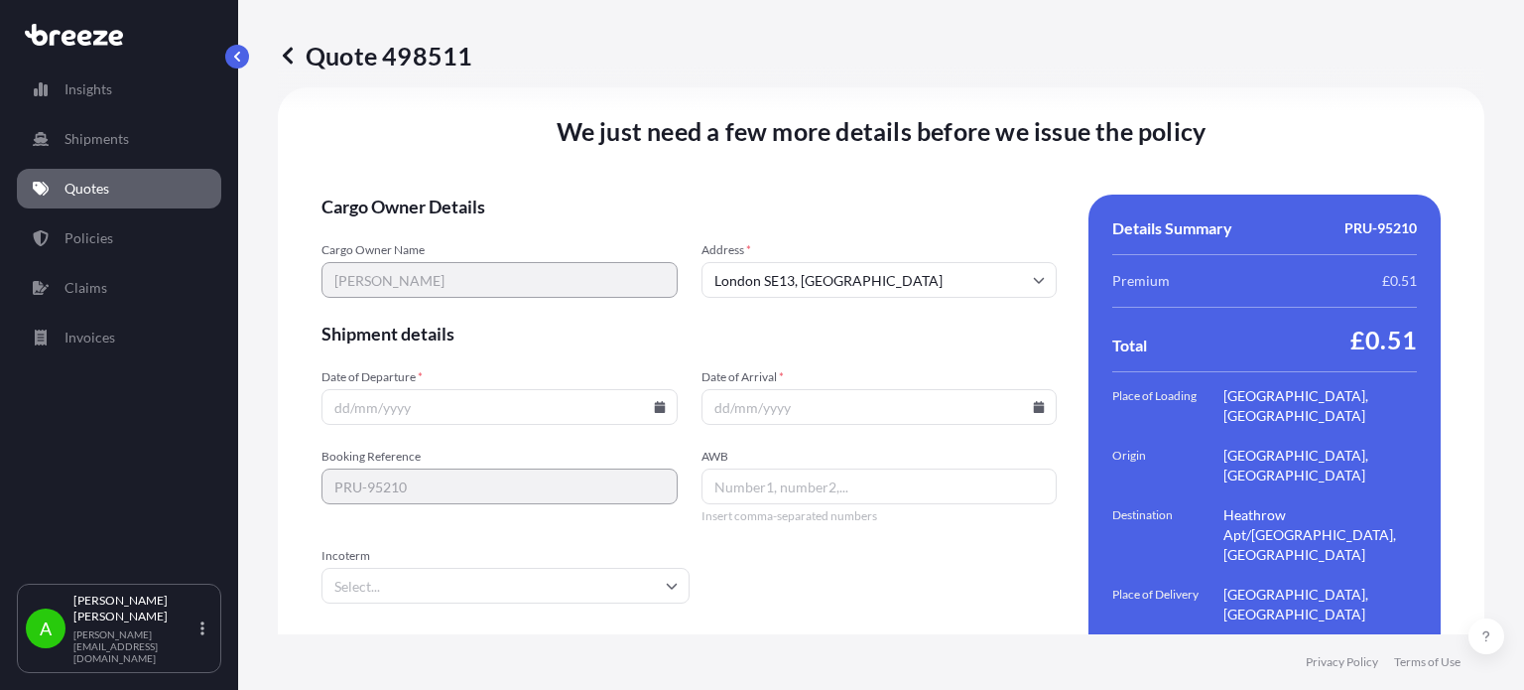
click at [656, 401] on icon at bounding box center [659, 407] width 11 height 12
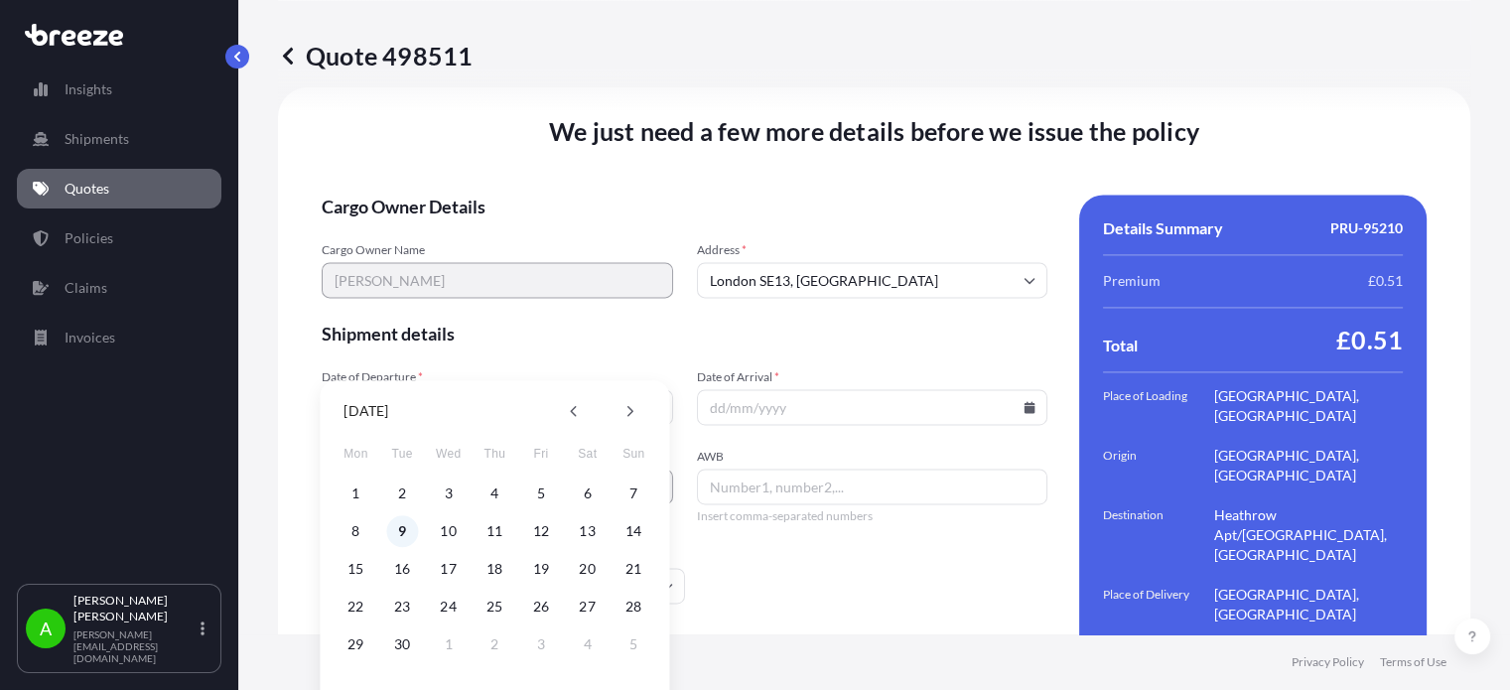
click at [397, 532] on button "9" at bounding box center [402, 531] width 32 height 32
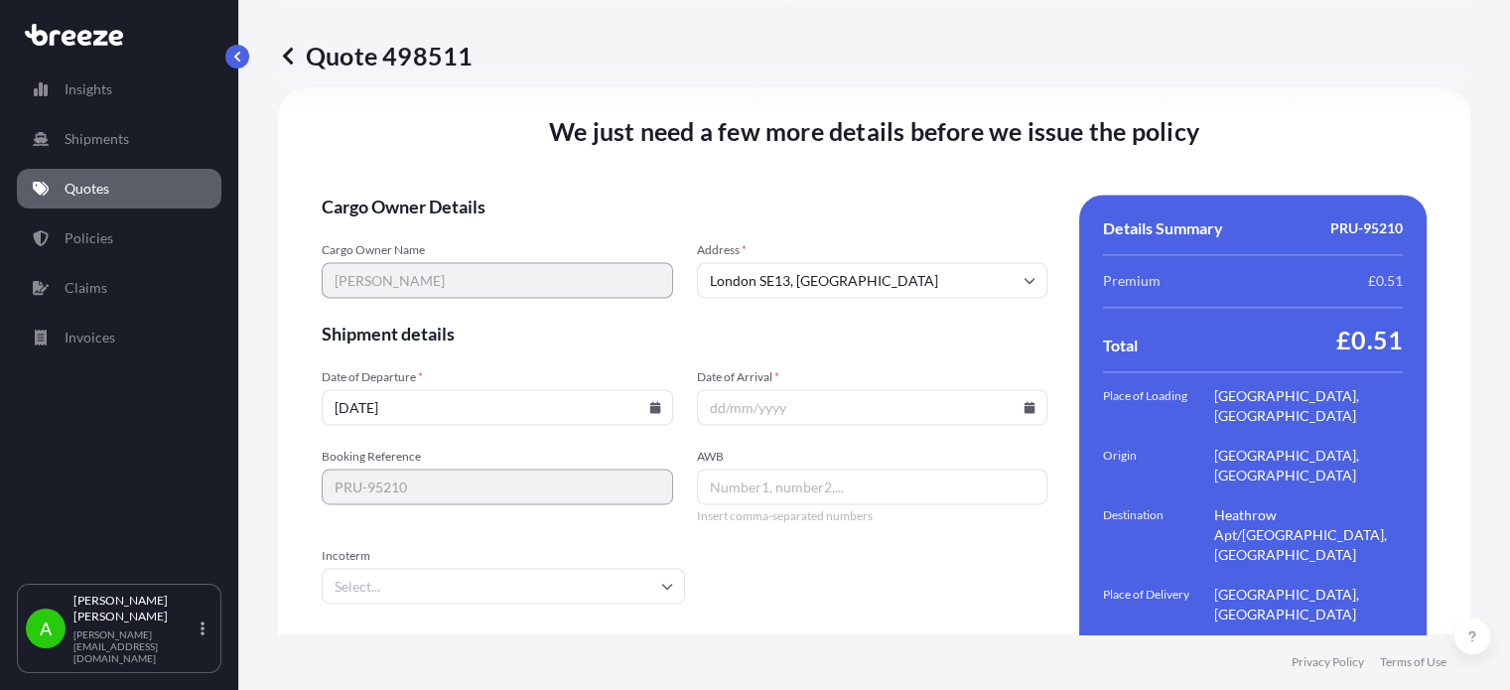
type input "[DATE]"
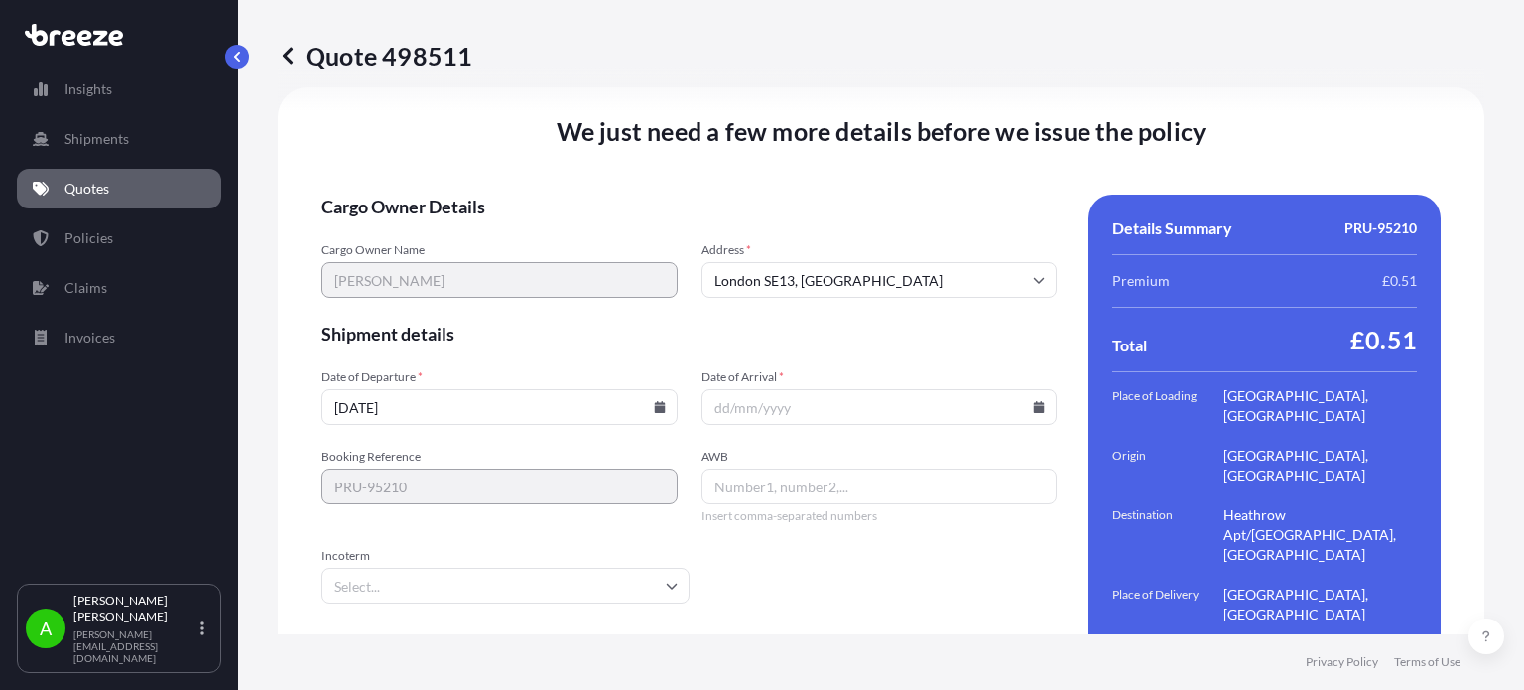
click at [926, 389] on input "Date of Arrival *" at bounding box center [880, 407] width 356 height 36
click at [1034, 401] on icon at bounding box center [1039, 407] width 11 height 12
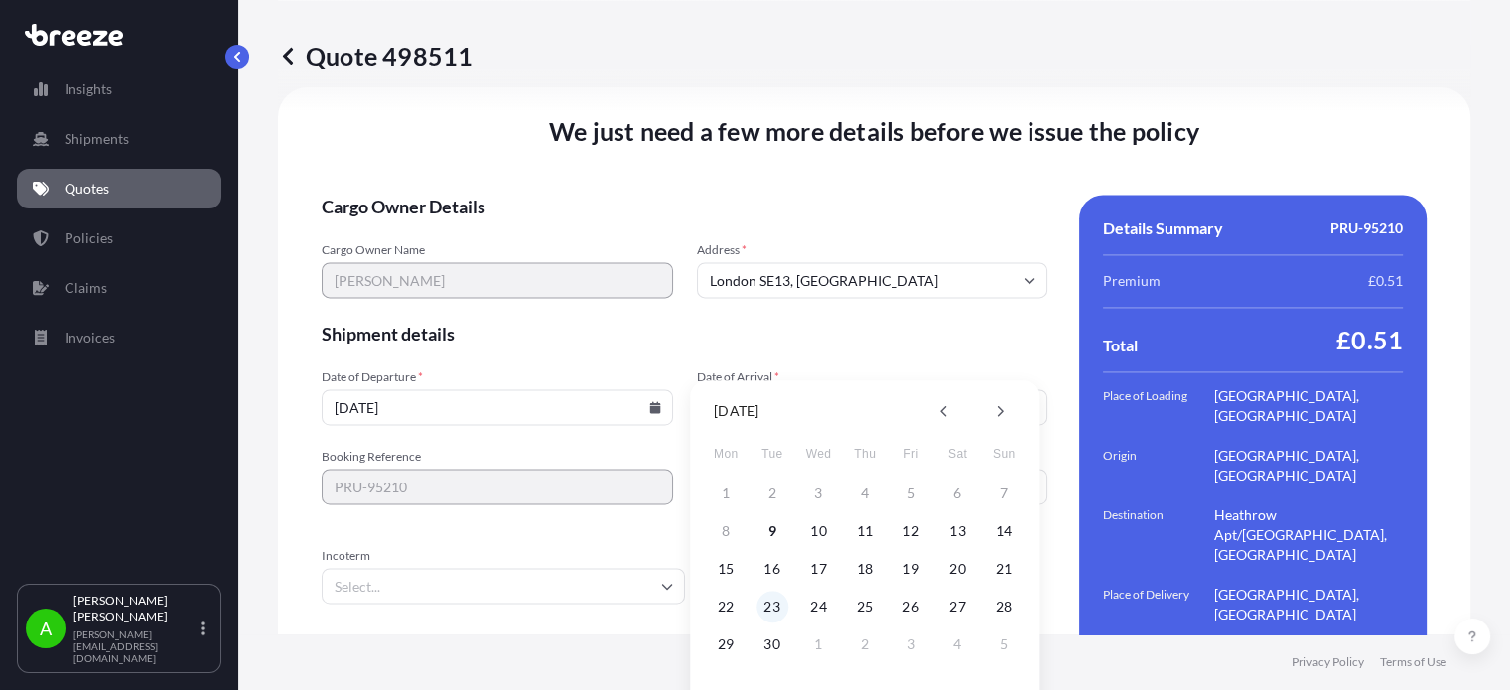
click at [772, 607] on button "23" at bounding box center [772, 607] width 32 height 32
type input "[DATE]"
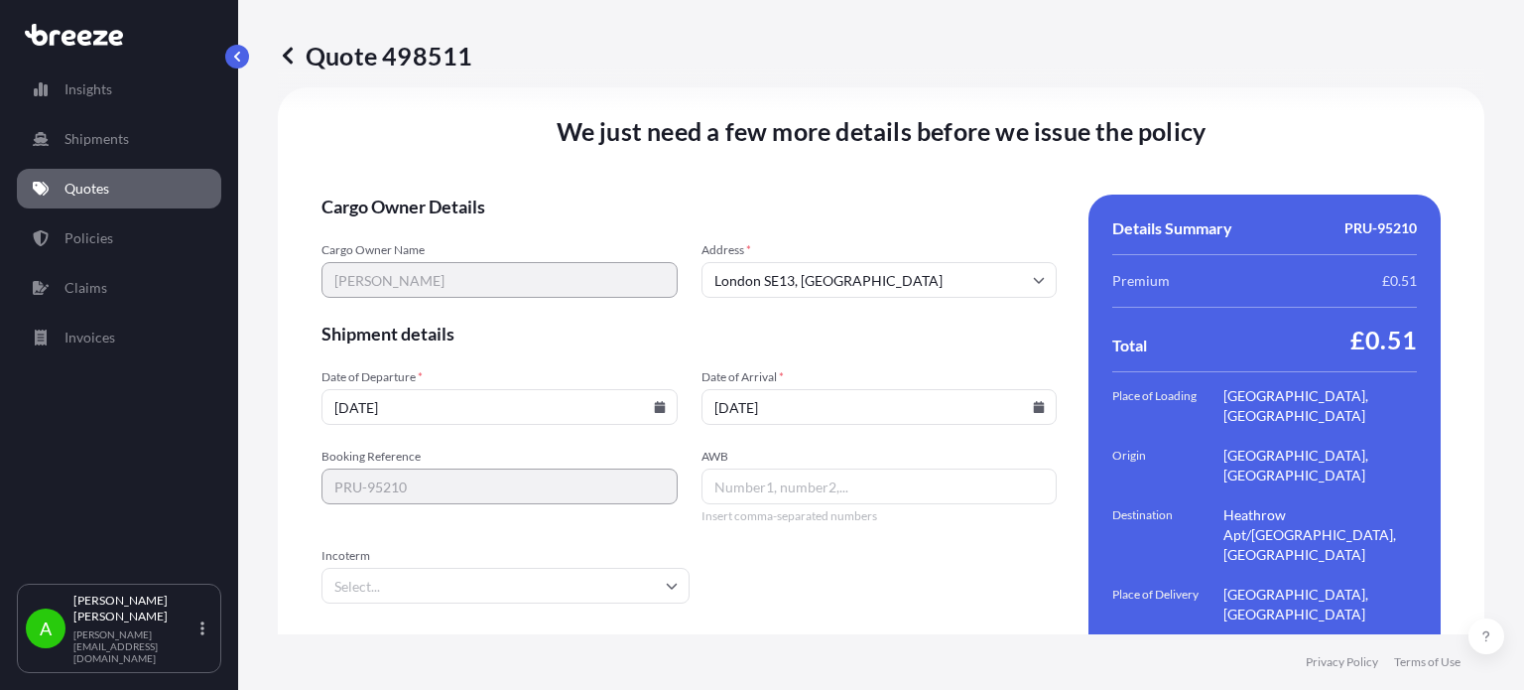
click at [820, 676] on div "Create Policy" at bounding box center [689, 692] width 735 height 32
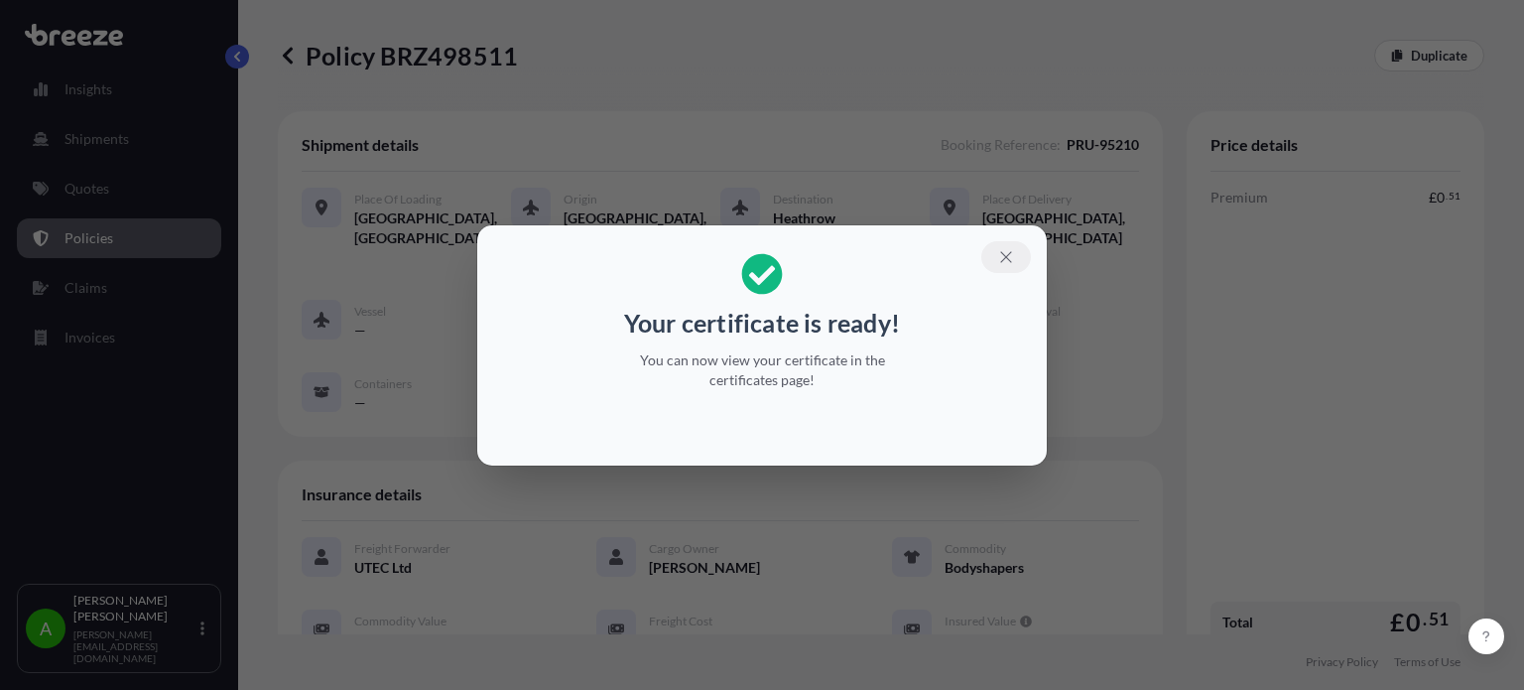
click at [1004, 255] on icon "button" at bounding box center [1005, 256] width 11 height 11
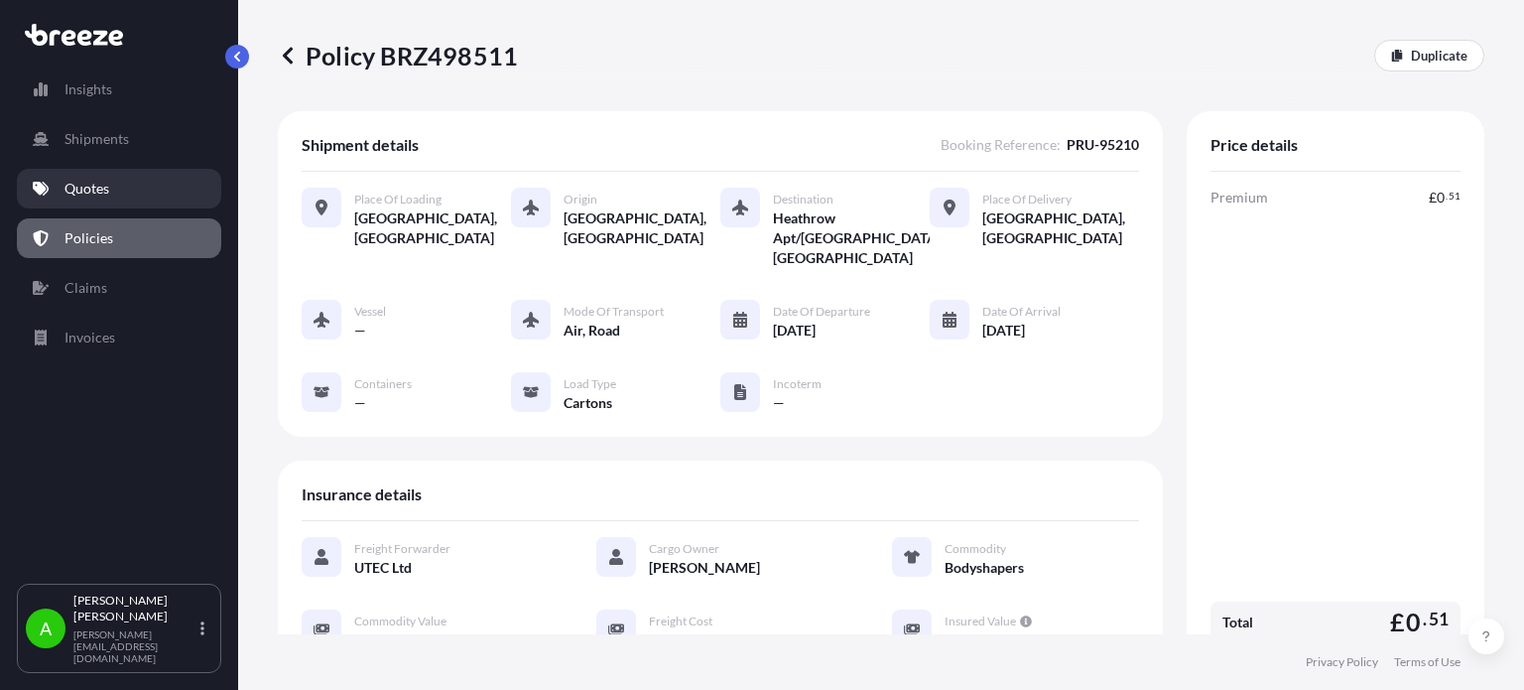
click at [121, 181] on link "Quotes" at bounding box center [119, 189] width 204 height 40
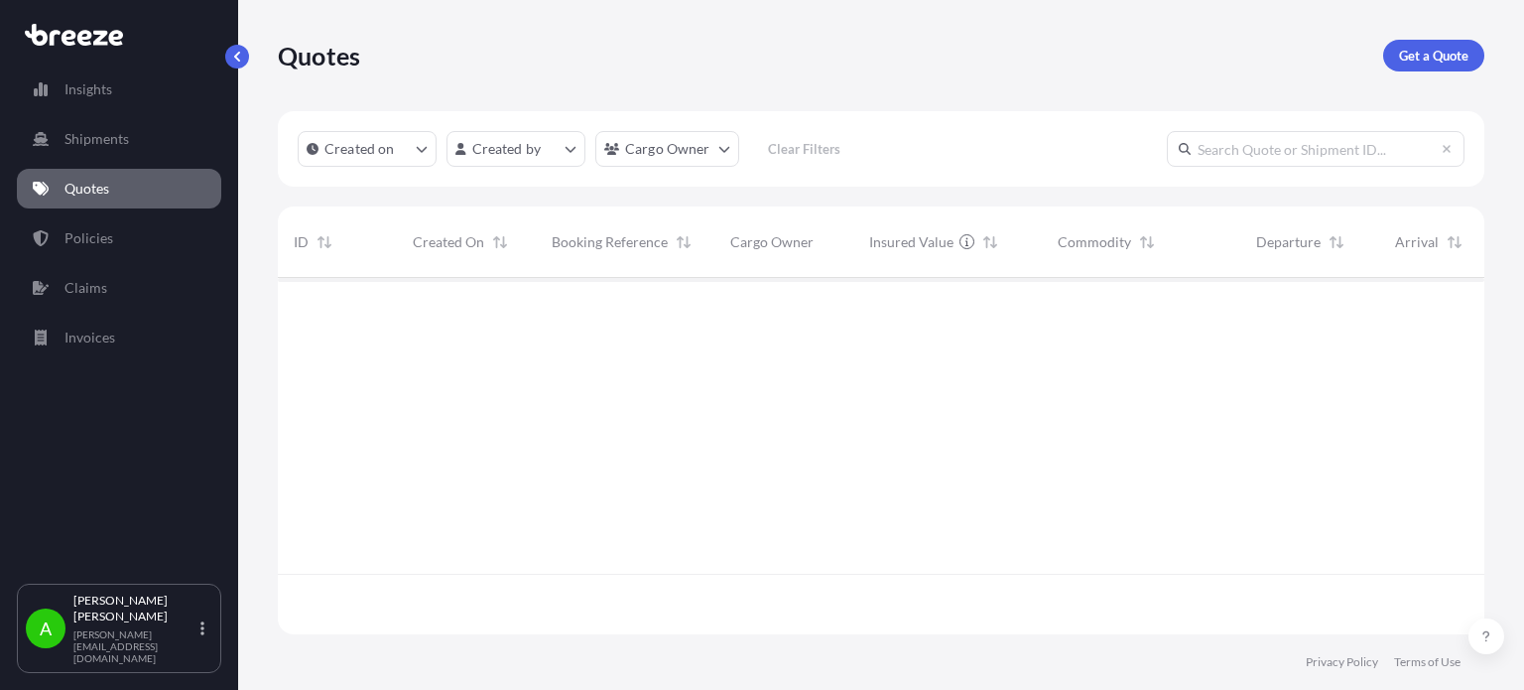
scroll to position [352, 1191]
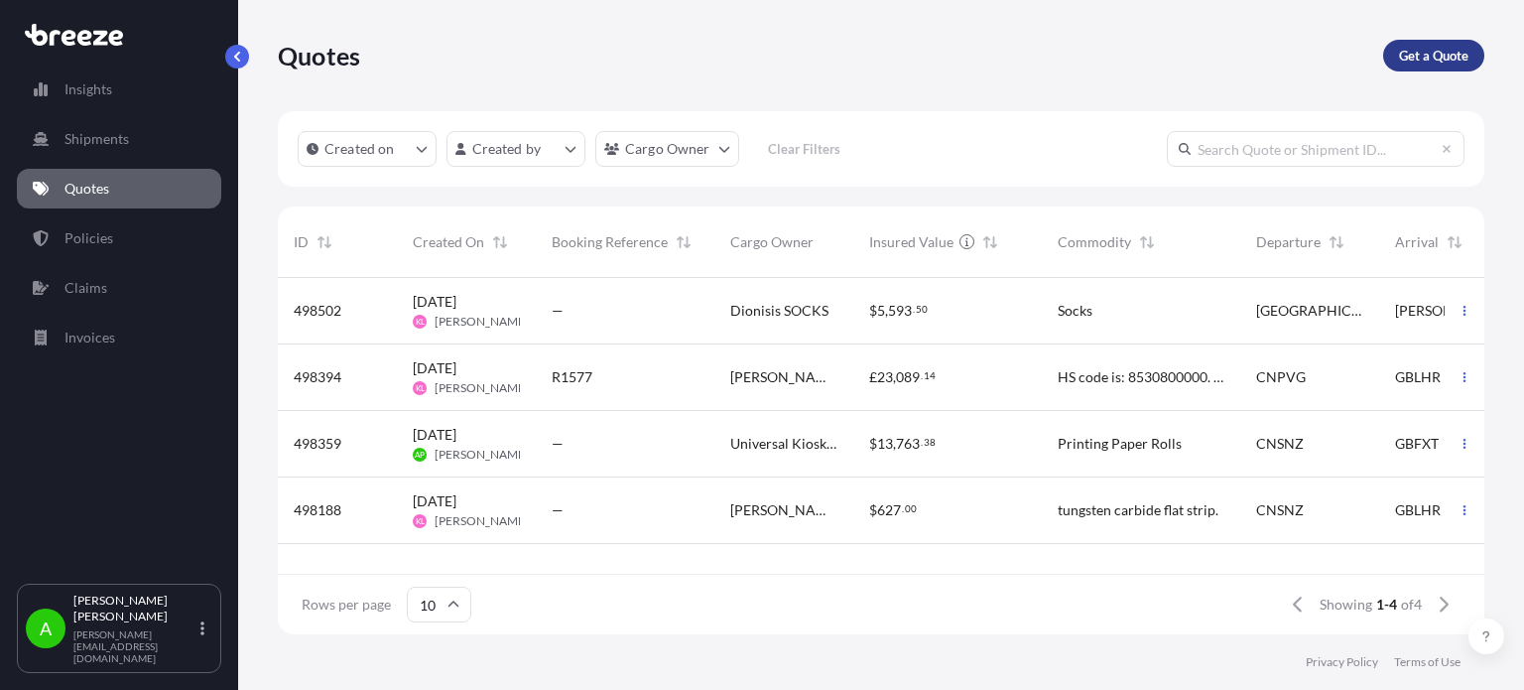
click at [1449, 55] on p "Get a Quote" at bounding box center [1433, 56] width 69 height 20
select select "Sea"
select select "1"
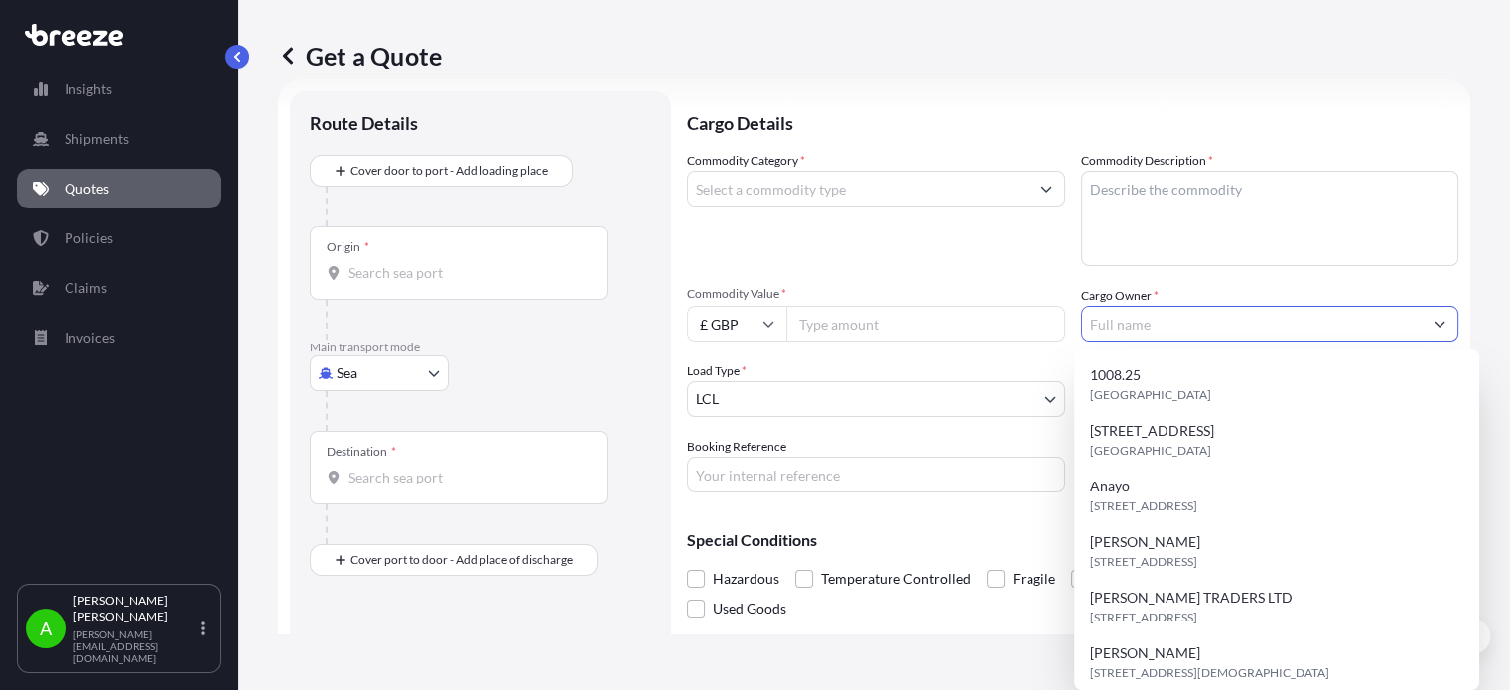
click at [1170, 319] on input "Cargo Owner *" at bounding box center [1252, 324] width 340 height 36
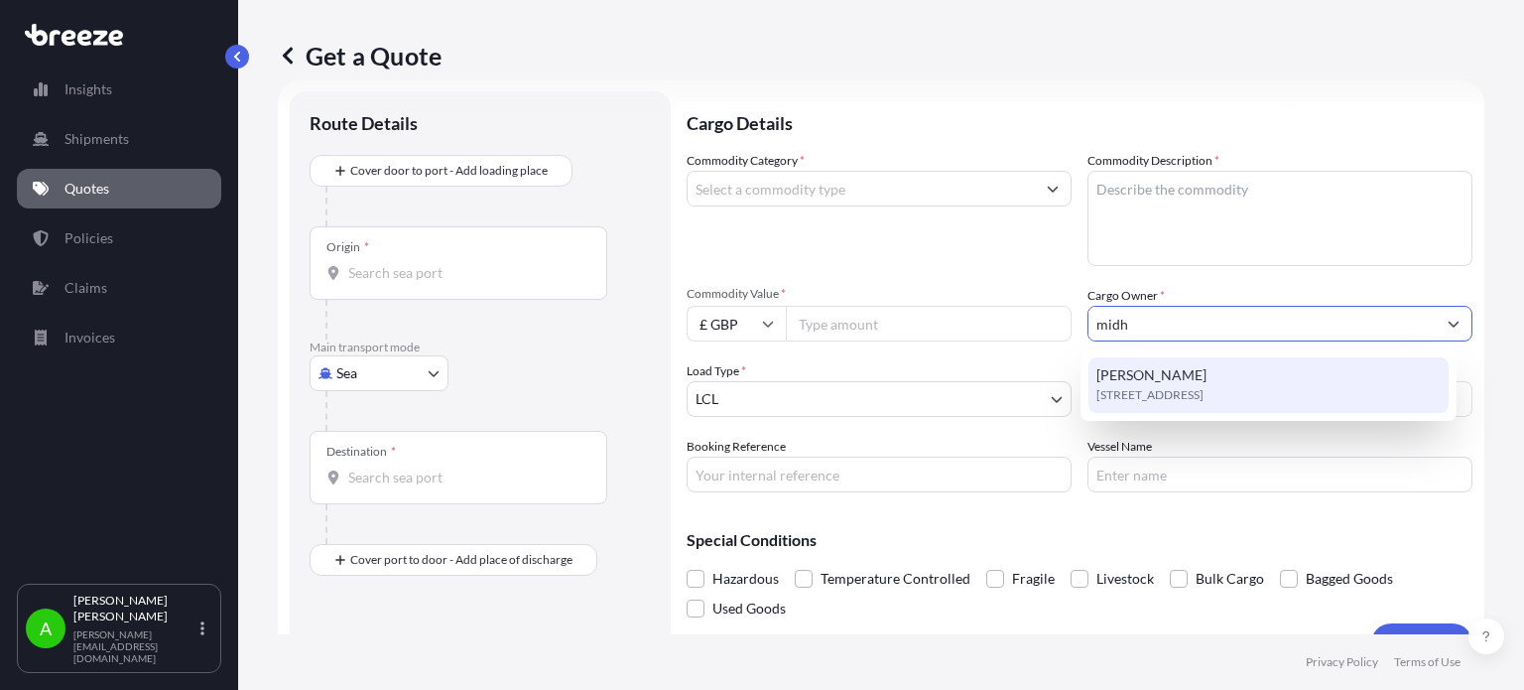
click at [1163, 380] on span "[PERSON_NAME]" at bounding box center [1152, 375] width 110 height 20
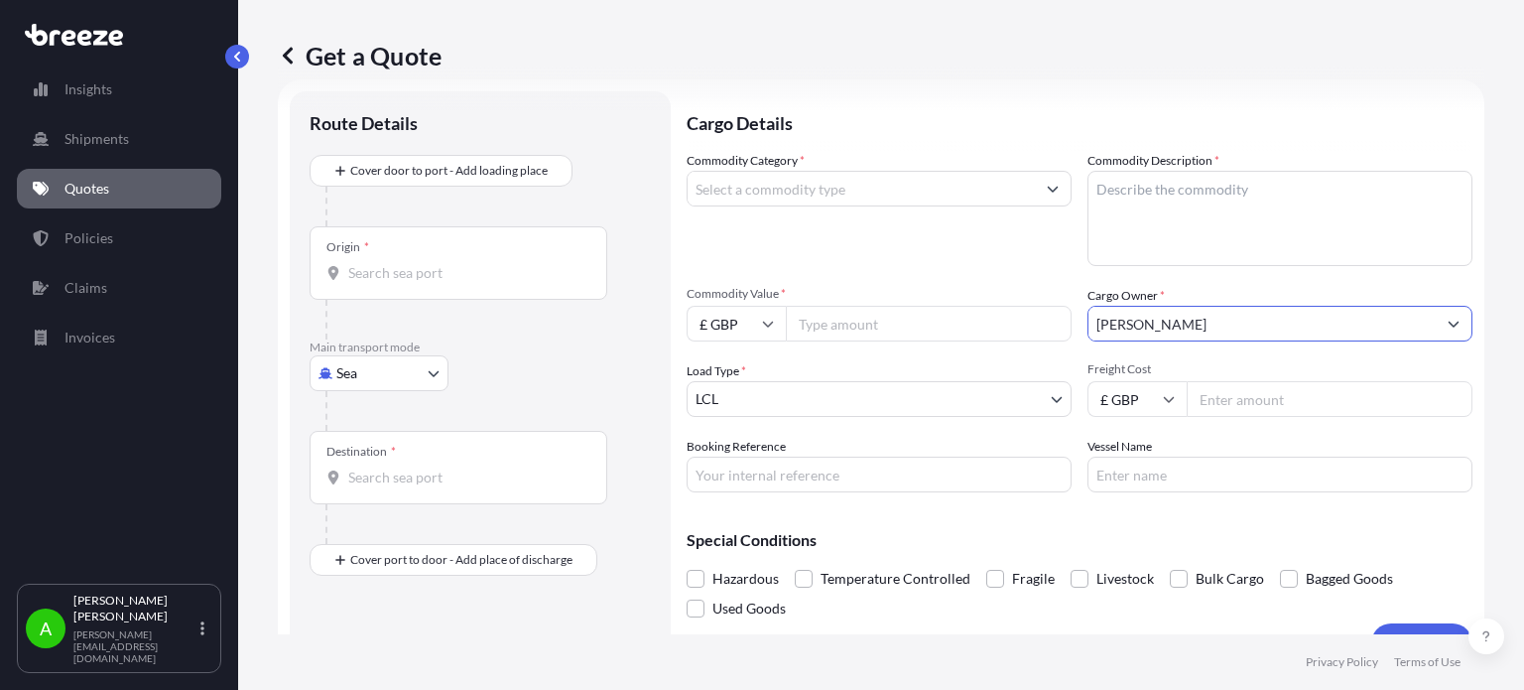
type input "[PERSON_NAME]"
click at [926, 324] on input "Commodity Value *" at bounding box center [929, 324] width 286 height 36
type input "80"
click at [931, 245] on div "Commodity Category *" at bounding box center [879, 208] width 385 height 115
click at [1218, 392] on input "Freight Cost" at bounding box center [1330, 399] width 286 height 36
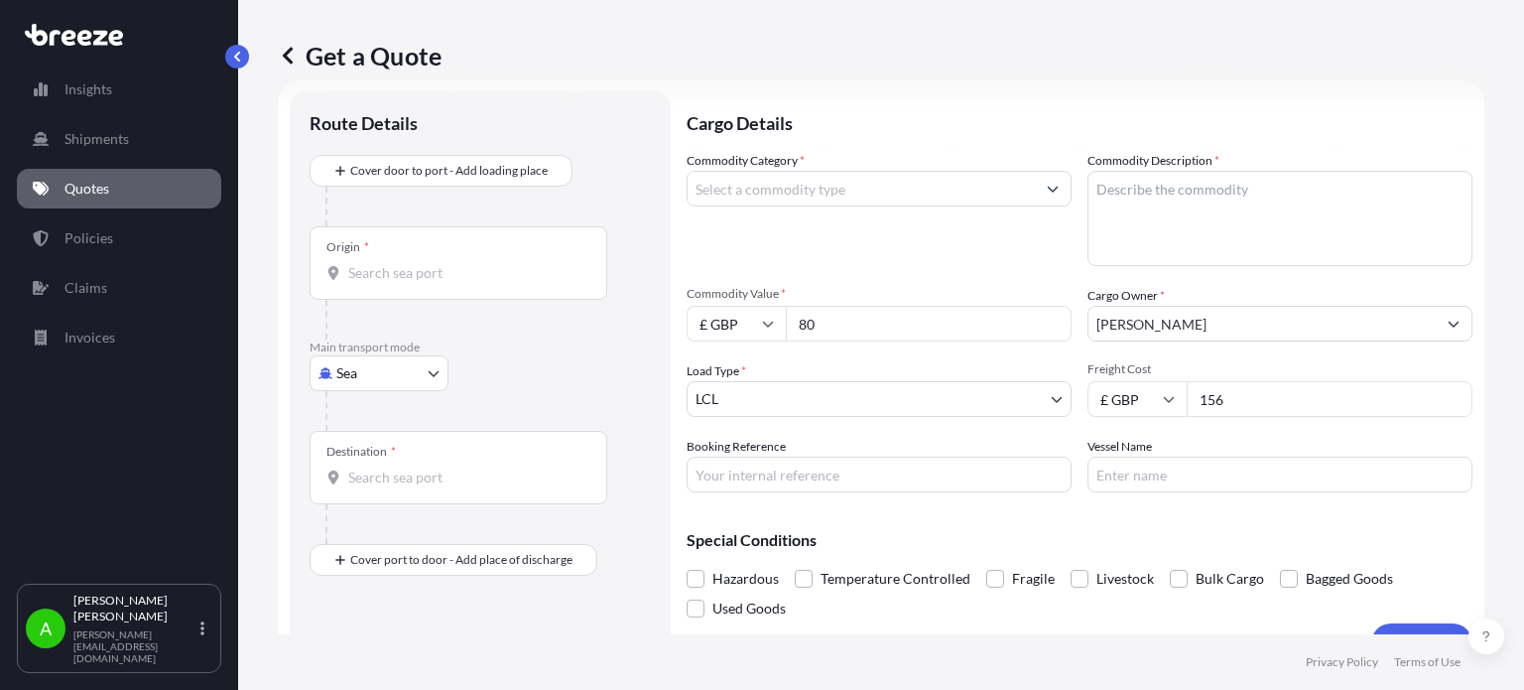
type input "156"
click at [868, 227] on div "Commodity Category *" at bounding box center [879, 208] width 385 height 115
click at [375, 363] on body "Insights Shipments Quotes Policies Claims Invoices A [PERSON_NAME] [PERSON_NAME…" at bounding box center [762, 345] width 1524 height 690
click at [376, 460] on div "Air" at bounding box center [379, 460] width 123 height 36
select select "Air"
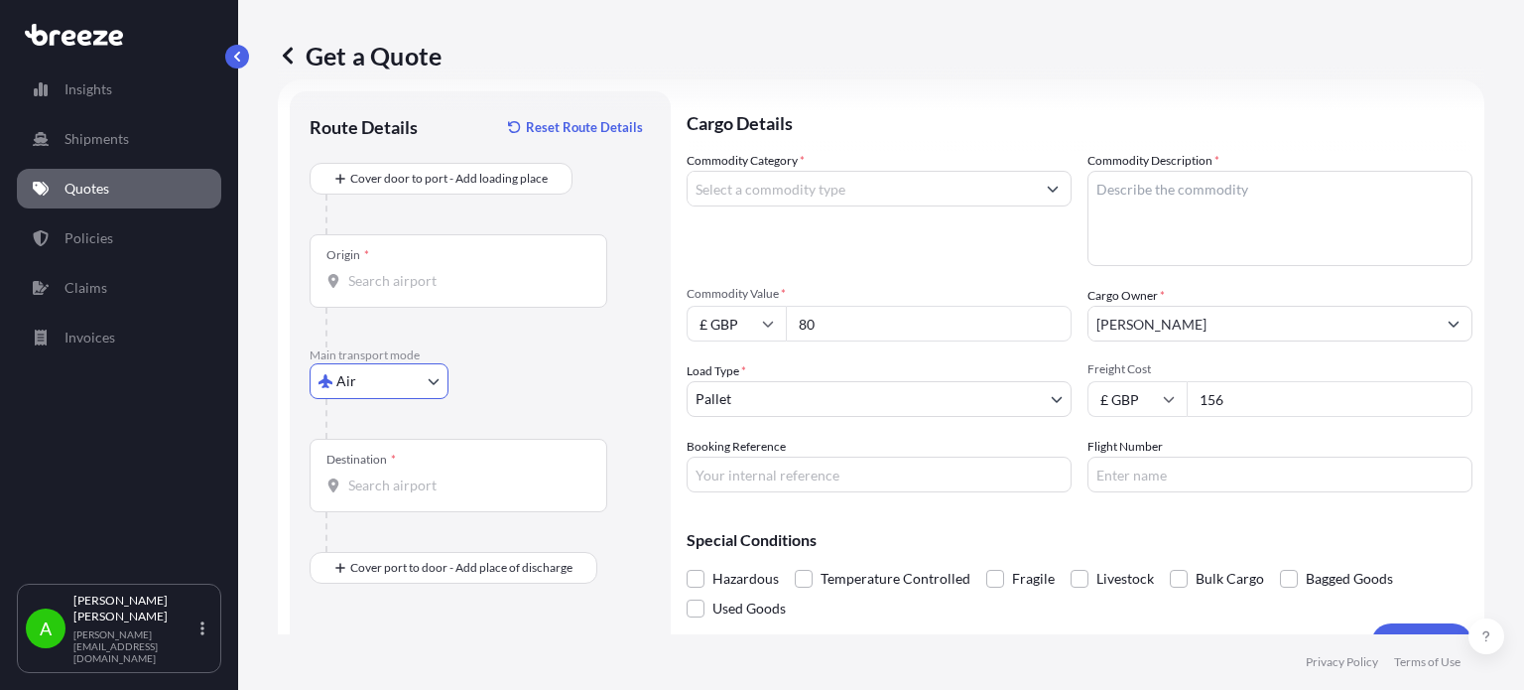
click at [403, 281] on input "Origin *" at bounding box center [465, 281] width 234 height 20
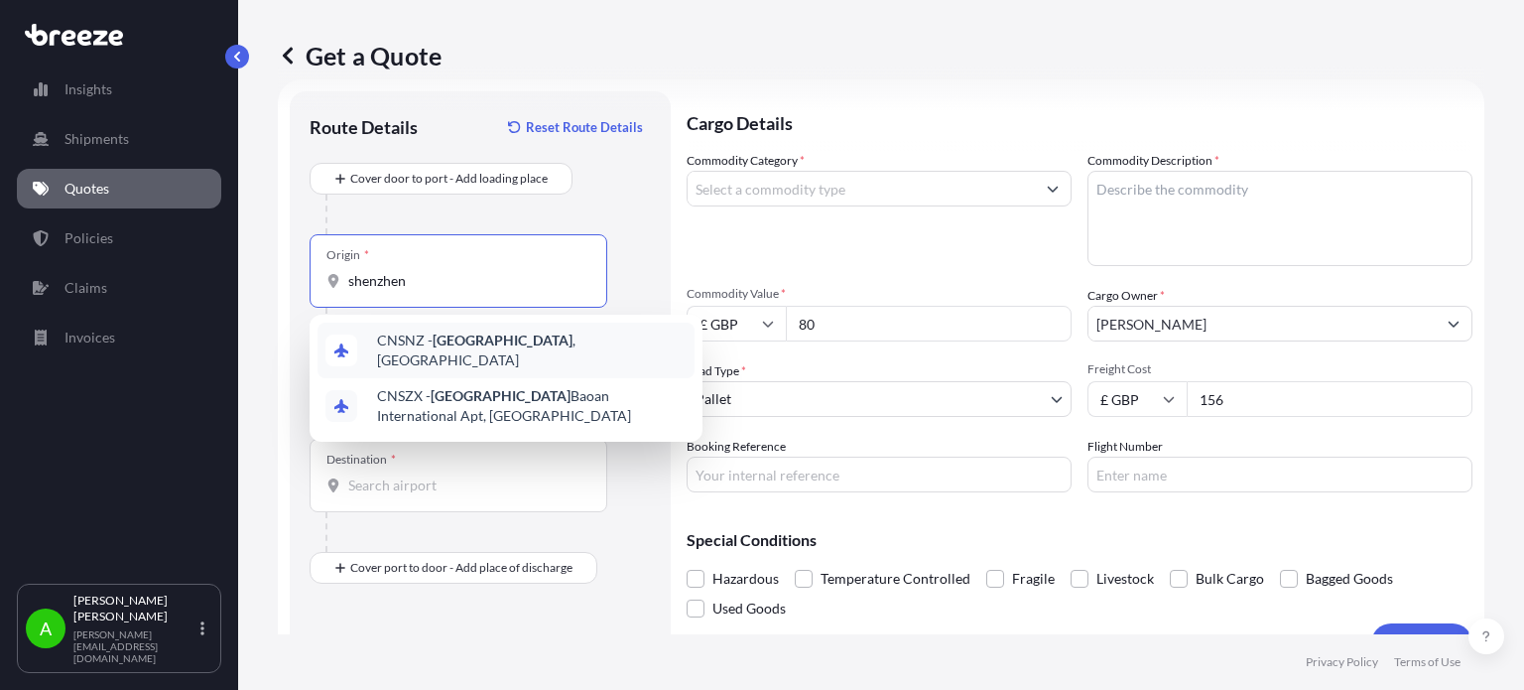
click at [498, 348] on span "CNSNZ - [GEOGRAPHIC_DATA] , [GEOGRAPHIC_DATA]" at bounding box center [532, 350] width 310 height 40
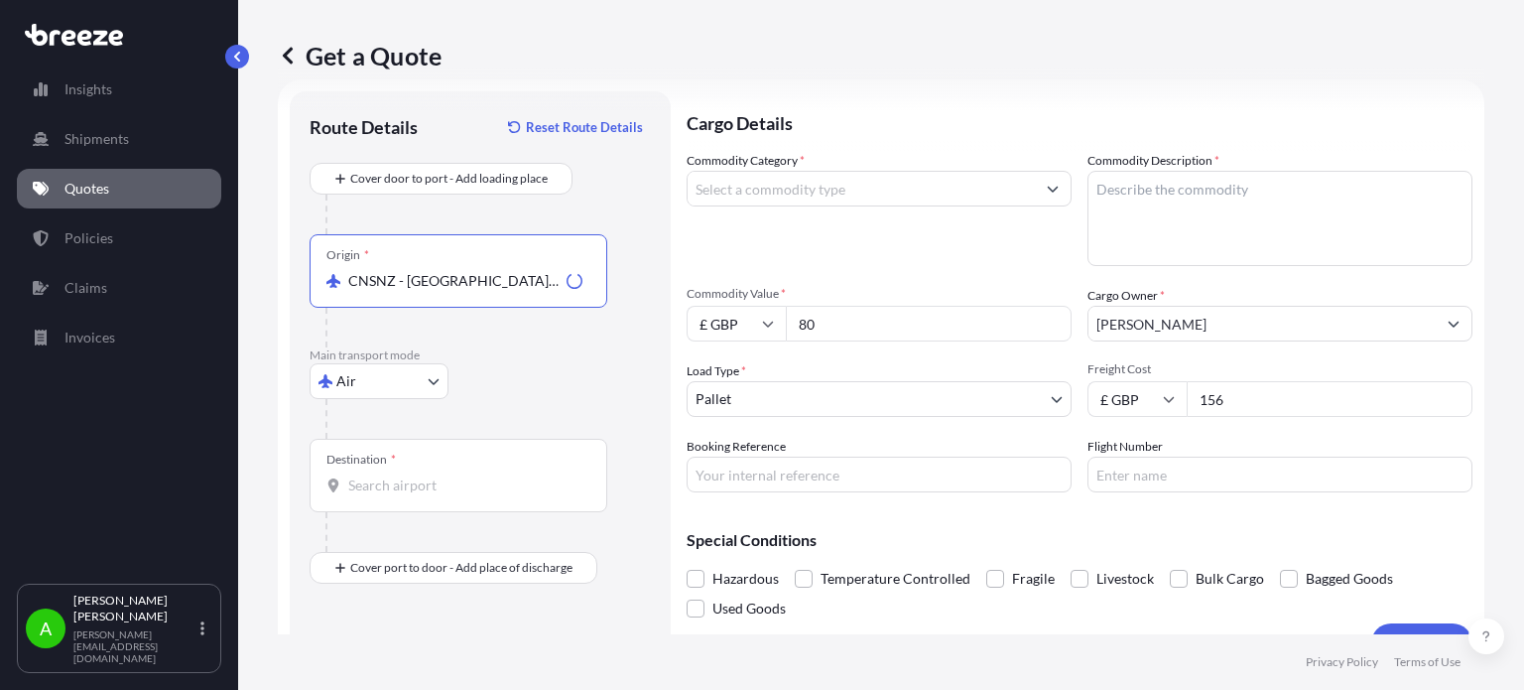
type input "CNSNZ - [GEOGRAPHIC_DATA], [GEOGRAPHIC_DATA]"
click at [624, 305] on div "Origin * CNSNZ - [GEOGRAPHIC_DATA], [GEOGRAPHIC_DATA]" at bounding box center [480, 290] width 341 height 113
click at [392, 483] on input "Destination *" at bounding box center [465, 485] width 234 height 20
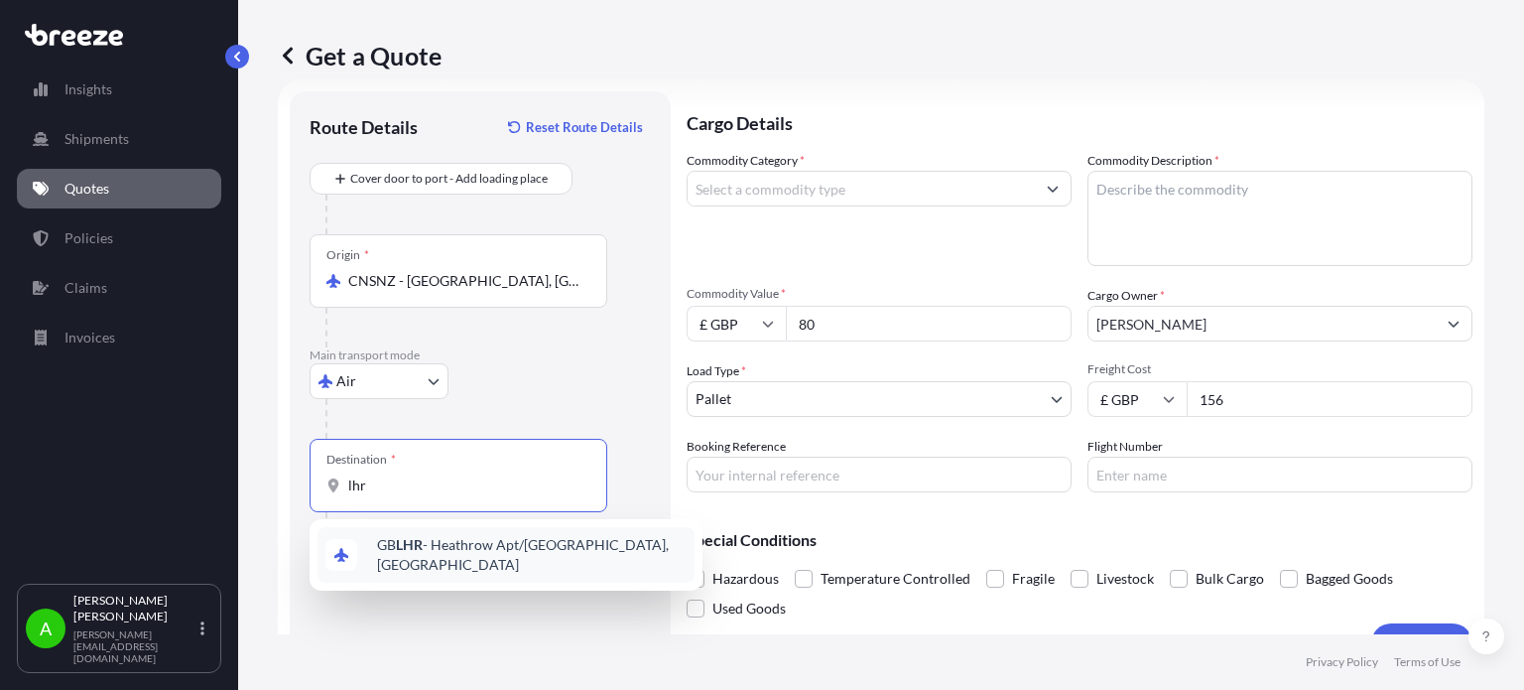
click at [500, 556] on span "GB LHR - Heathrow Apt/[GEOGRAPHIC_DATA], [GEOGRAPHIC_DATA]" at bounding box center [532, 555] width 310 height 40
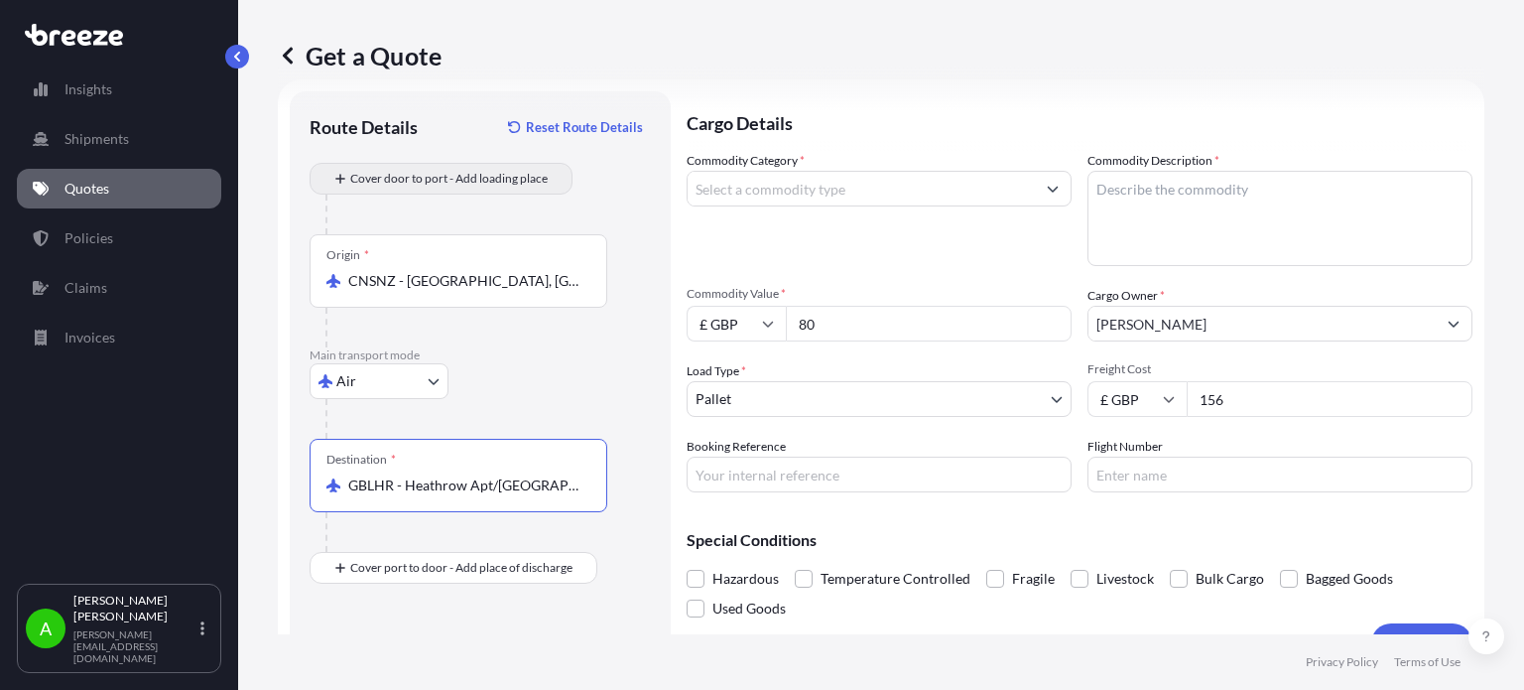
type input "GBLHR - Heathrow Apt/[GEOGRAPHIC_DATA], [GEOGRAPHIC_DATA]"
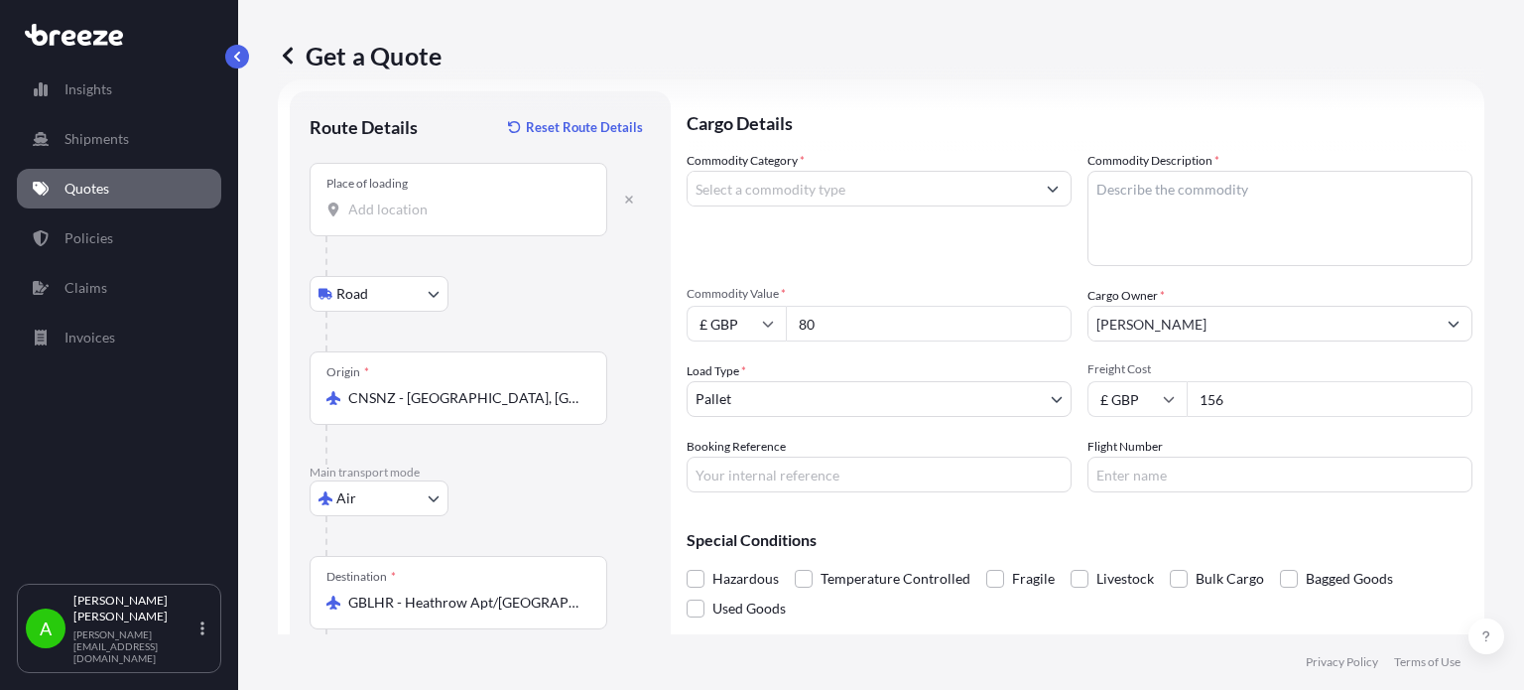
click at [420, 212] on input "Place of loading" at bounding box center [465, 209] width 234 height 20
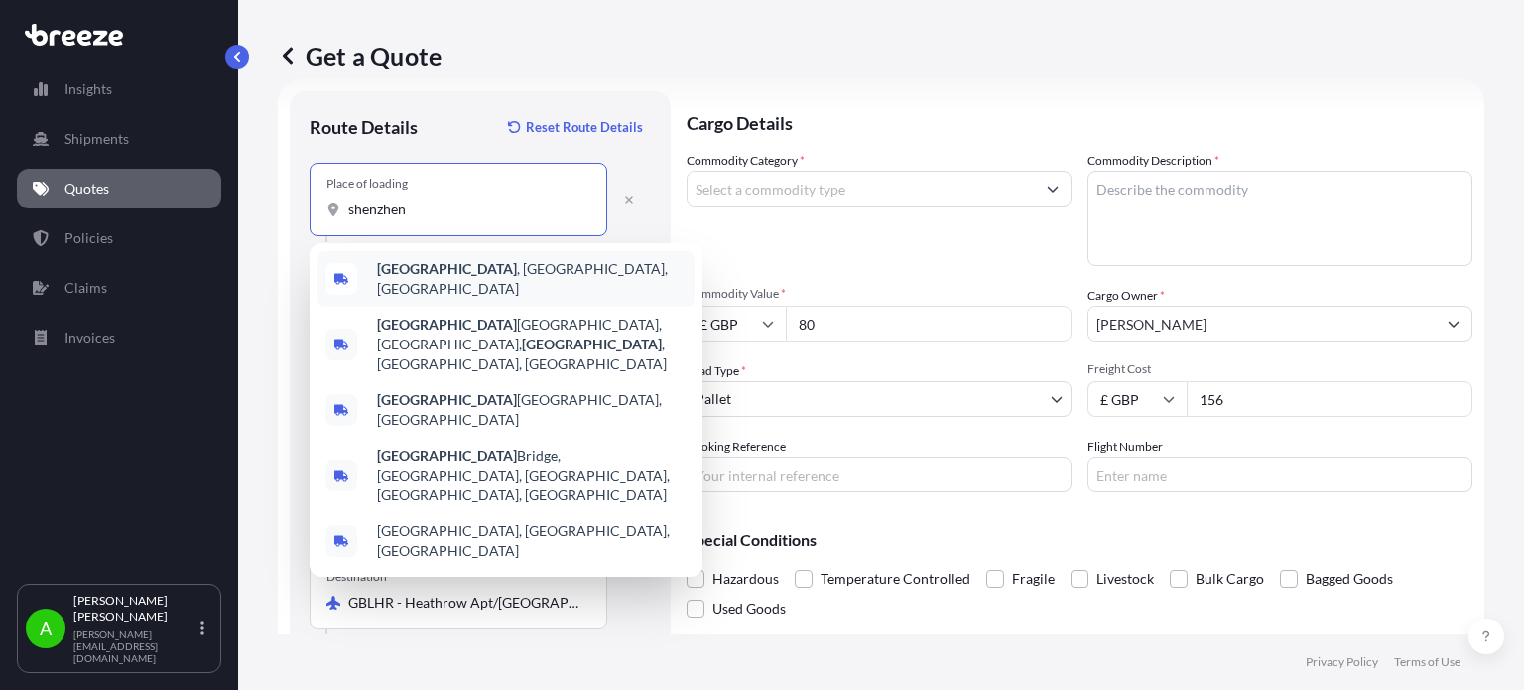
click at [473, 273] on span "[GEOGRAPHIC_DATA] , [GEOGRAPHIC_DATA], [GEOGRAPHIC_DATA]" at bounding box center [532, 279] width 310 height 40
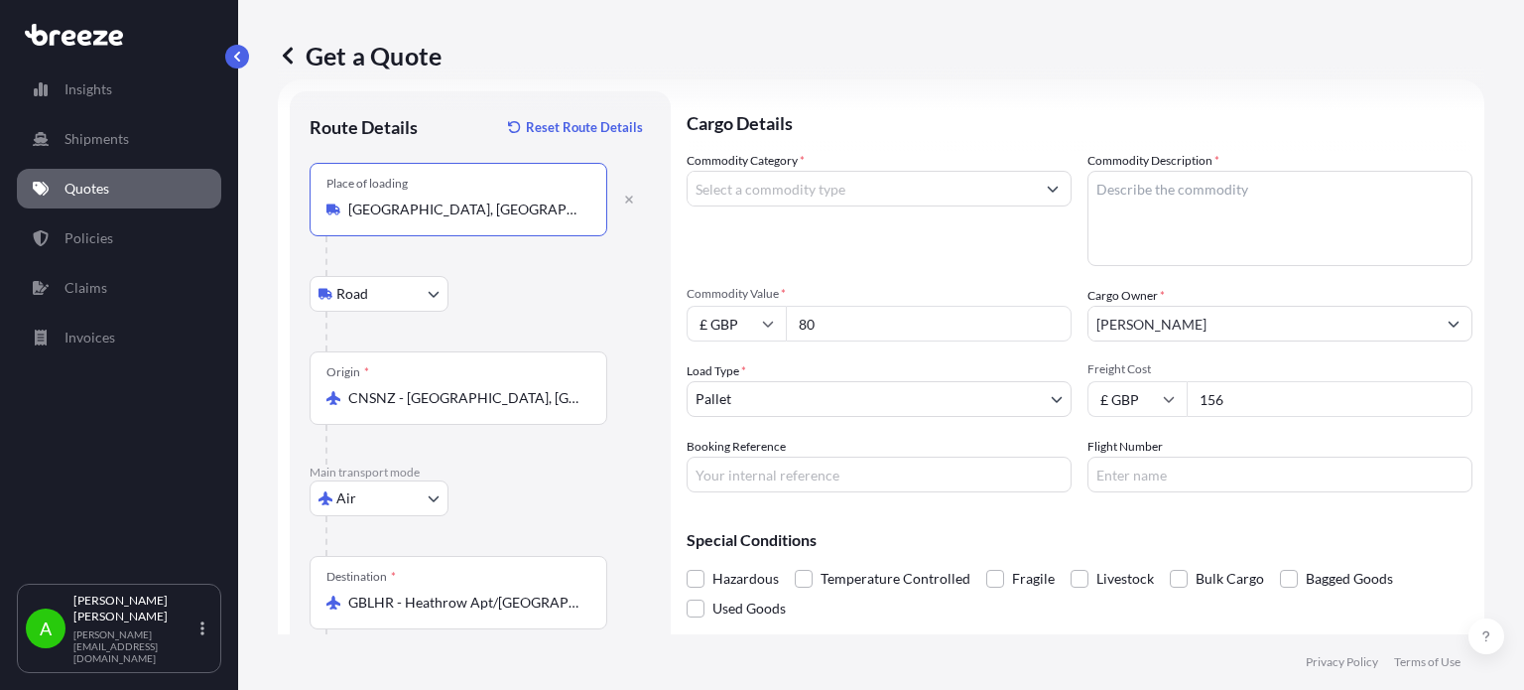
type input "[GEOGRAPHIC_DATA], [GEOGRAPHIC_DATA], [GEOGRAPHIC_DATA]"
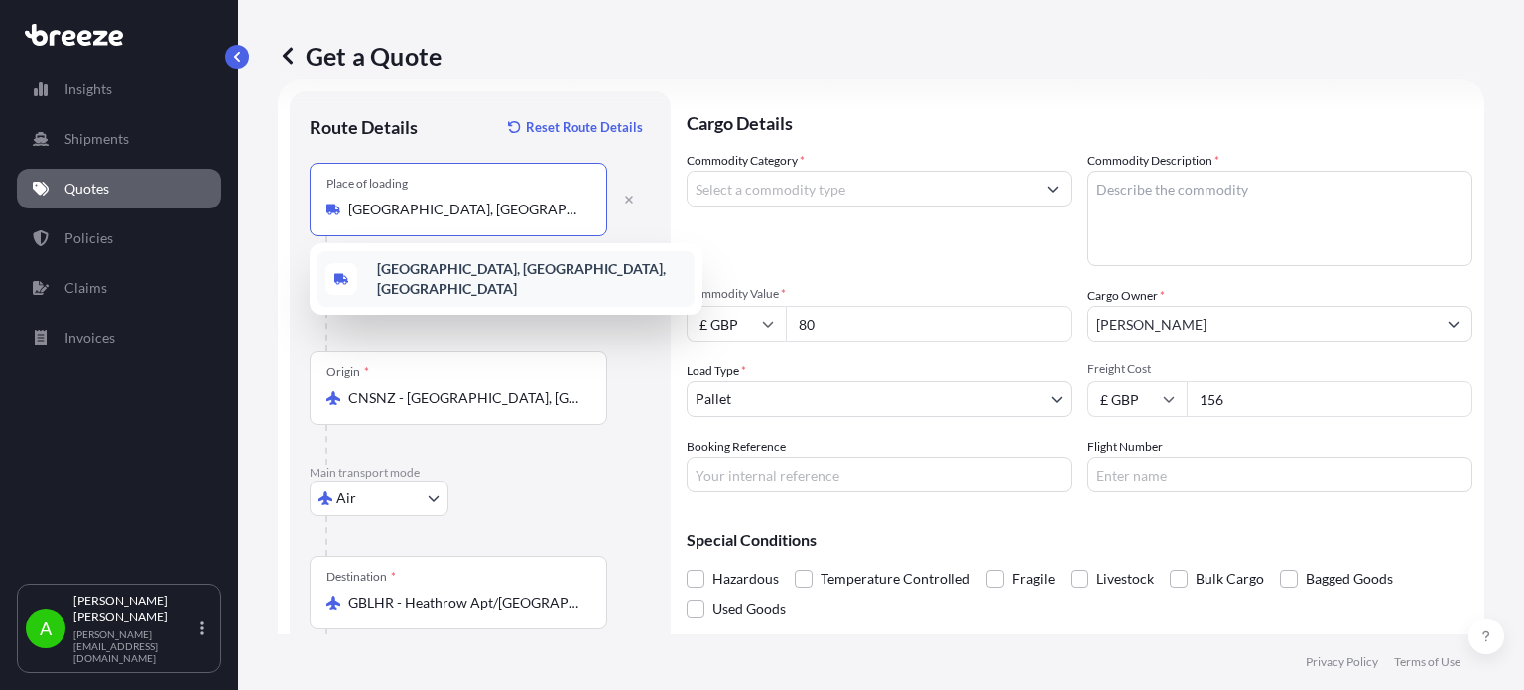
click at [505, 280] on b "[GEOGRAPHIC_DATA], [GEOGRAPHIC_DATA], [GEOGRAPHIC_DATA]" at bounding box center [521, 278] width 289 height 37
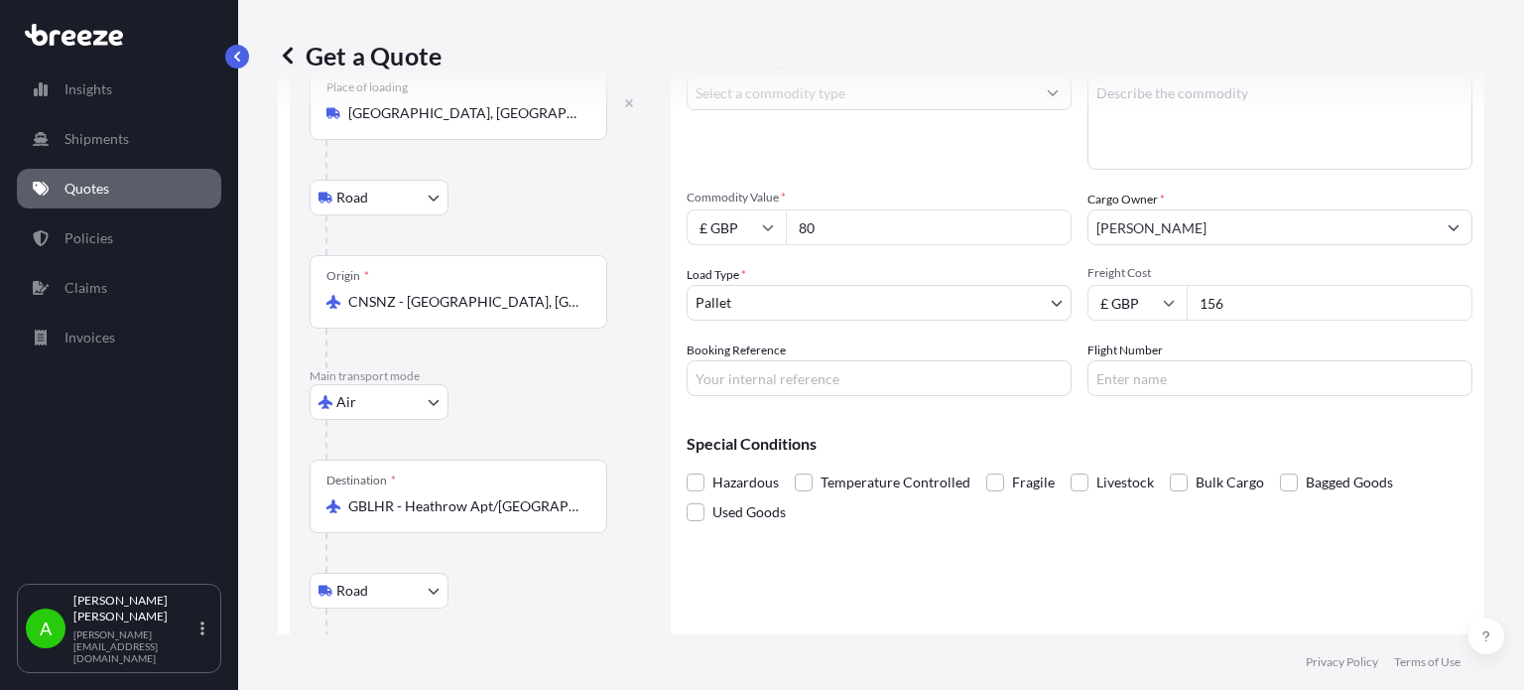
scroll to position [245, 0]
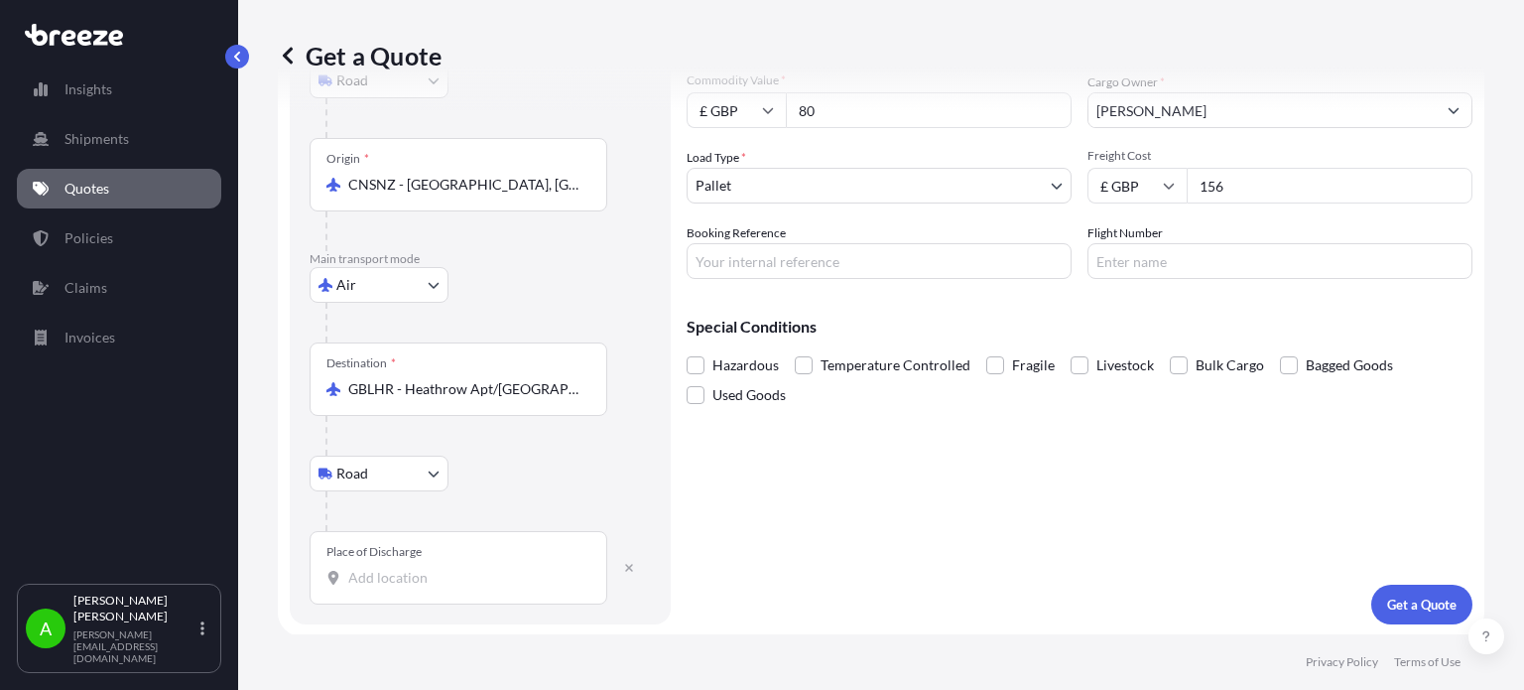
click at [367, 589] on div "Place of Discharge" at bounding box center [459, 567] width 298 height 73
click at [367, 588] on input "Place of Discharge" at bounding box center [465, 578] width 234 height 20
paste input "[STREET_ADDRESS][PERSON_NAME]"
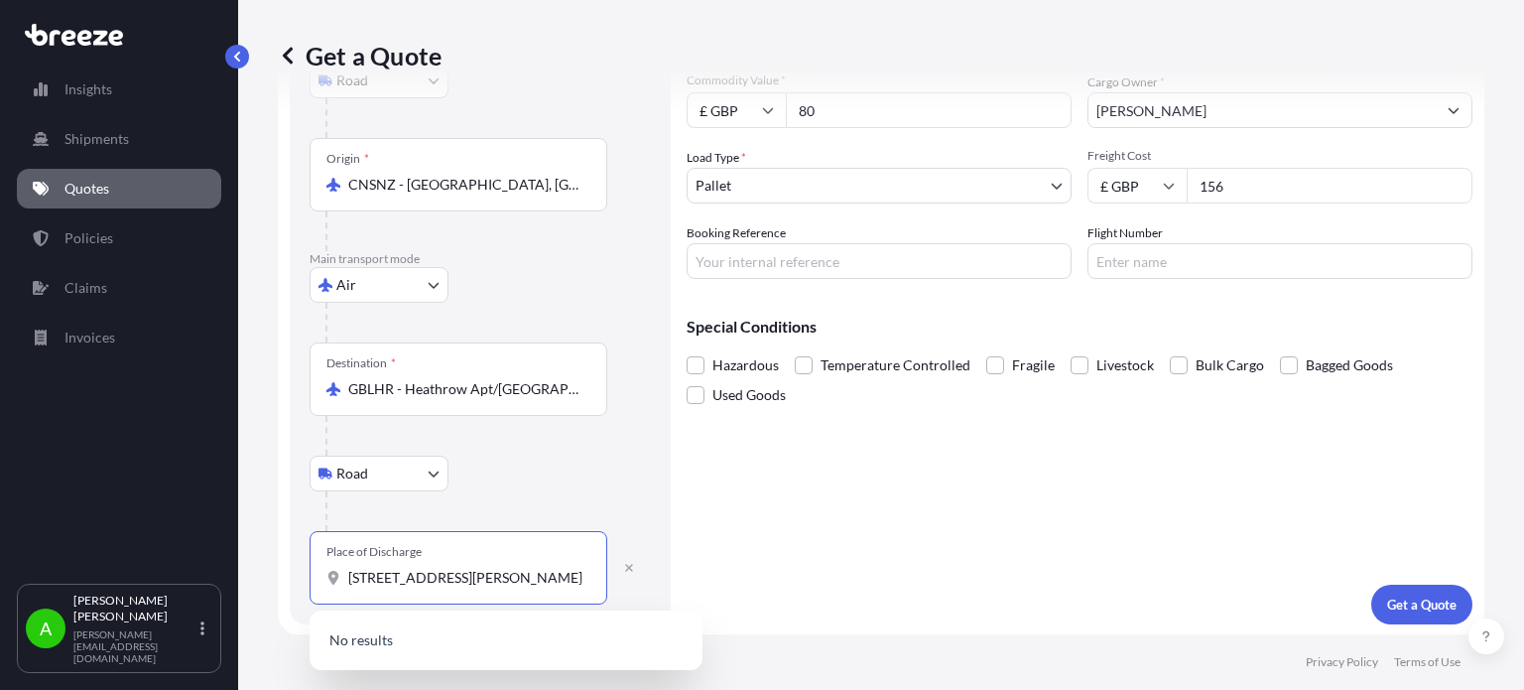
scroll to position [0, 28]
click at [409, 585] on input "[STREET_ADDRESS][PERSON_NAME]" at bounding box center [465, 578] width 234 height 20
click at [468, 645] on span "[STREET_ADDRESS][PERSON_NAME][PERSON_NAME]" at bounding box center [532, 646] width 310 height 40
type input "[STREET_ADDRESS][PERSON_NAME][PERSON_NAME]"
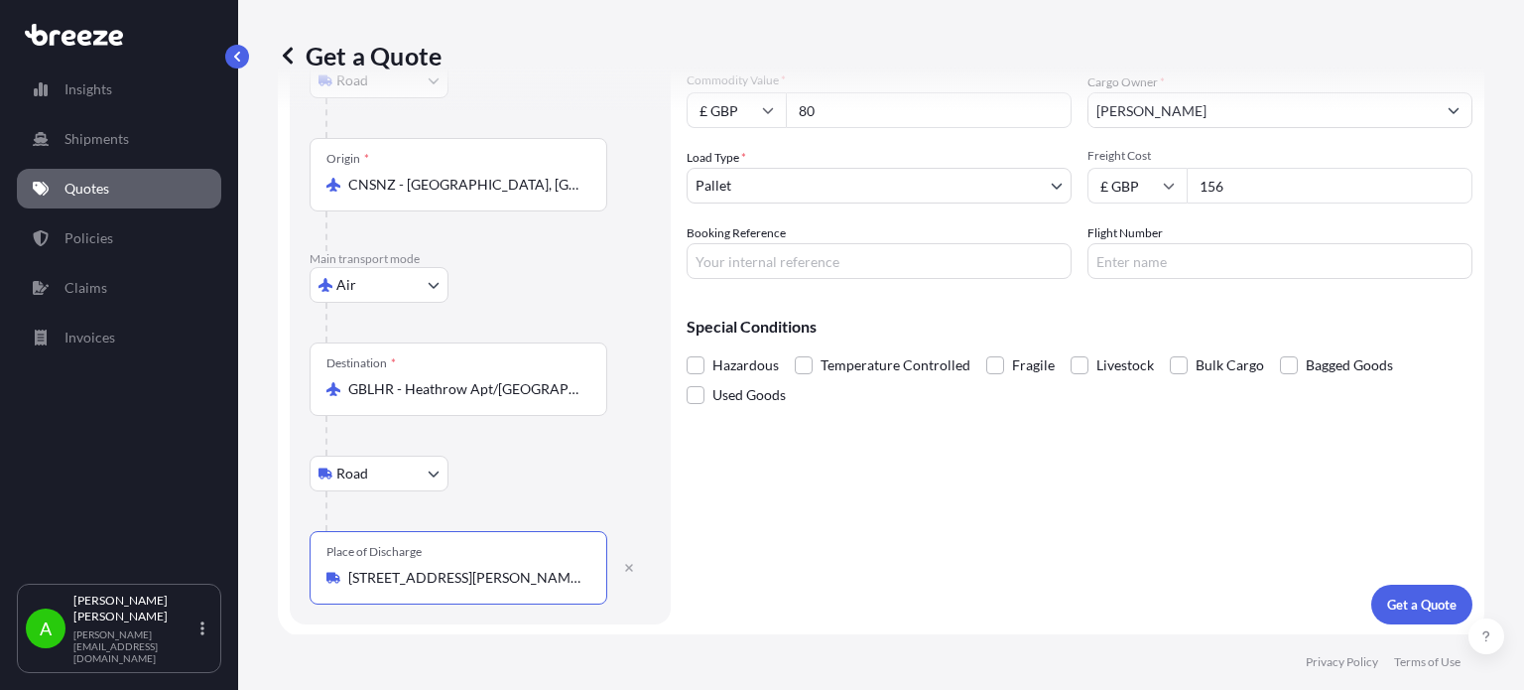
click at [564, 499] on div at bounding box center [489, 511] width 326 height 40
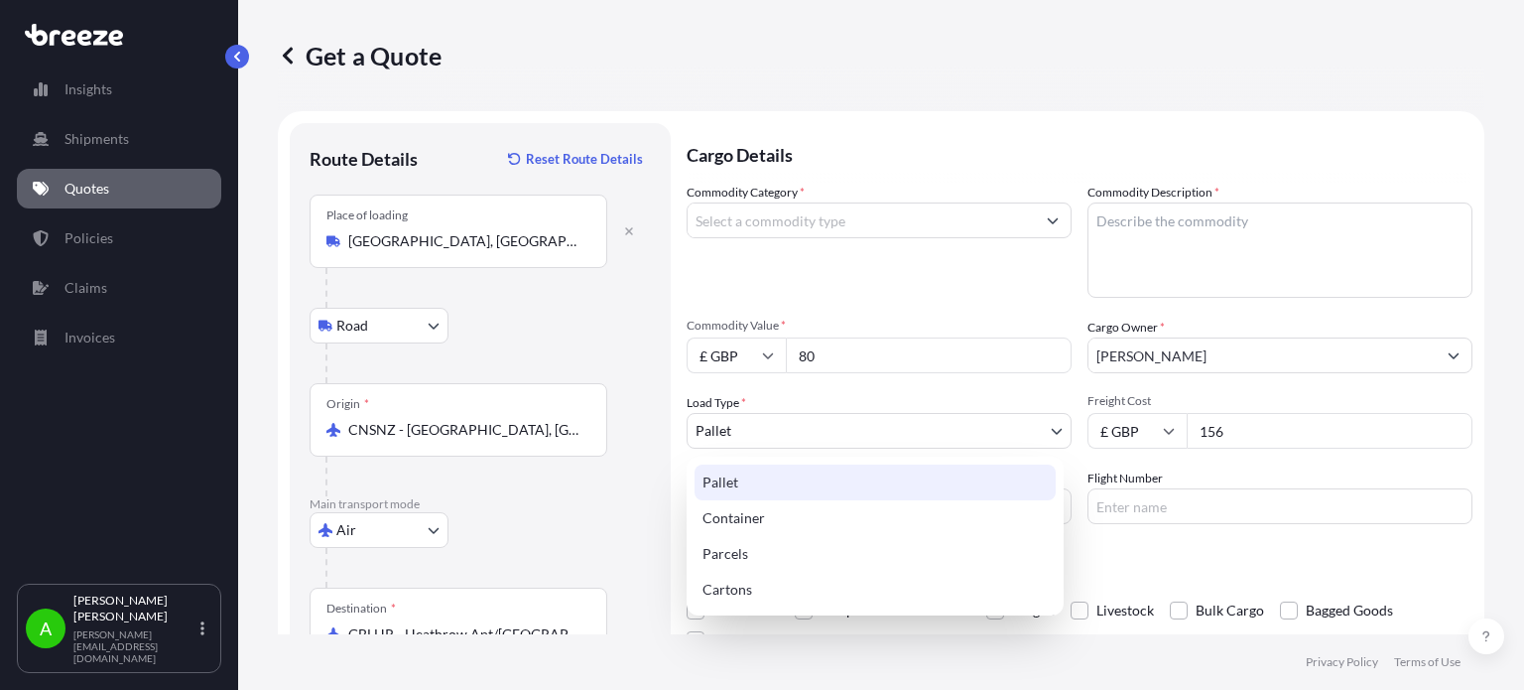
click at [965, 428] on body "Insights Shipments Quotes Policies Claims Invoices A [PERSON_NAME] [PERSON_NAME…" at bounding box center [762, 345] width 1524 height 690
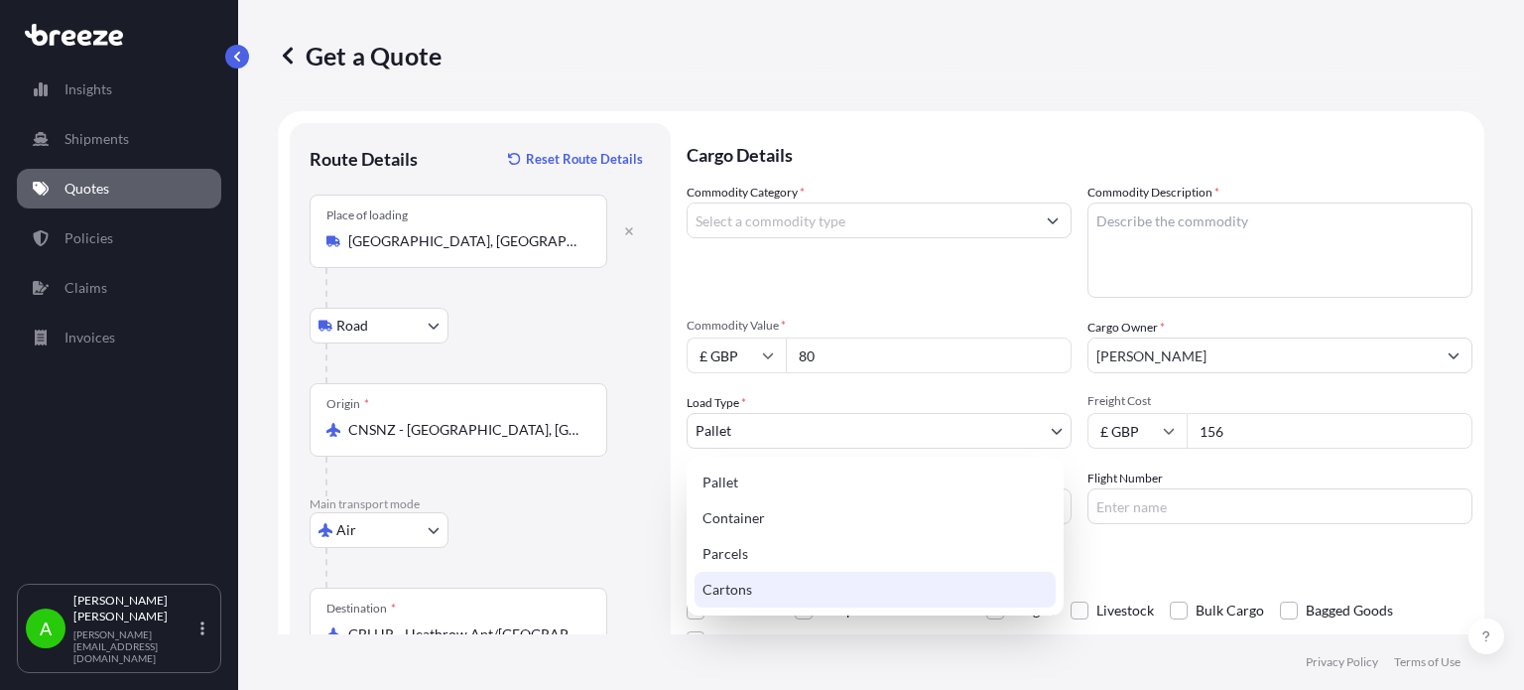
click at [740, 587] on div "Cartons" at bounding box center [875, 590] width 361 height 36
select select "4"
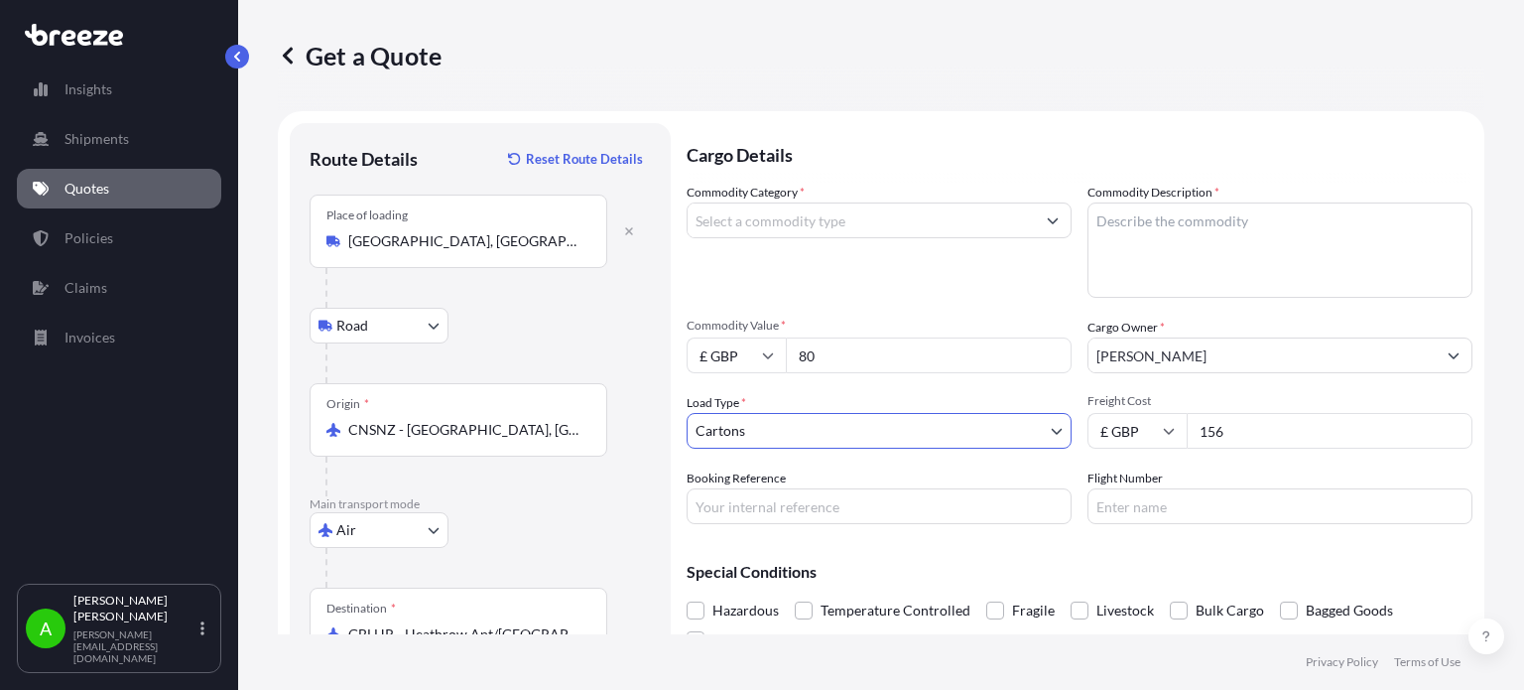
click at [855, 289] on div "Commodity Category *" at bounding box center [879, 240] width 385 height 115
click at [1126, 249] on textarea "Commodity Description *" at bounding box center [1280, 249] width 385 height 95
type textarea "DIY tools"
click at [743, 223] on input "Commodity Category *" at bounding box center [861, 220] width 347 height 36
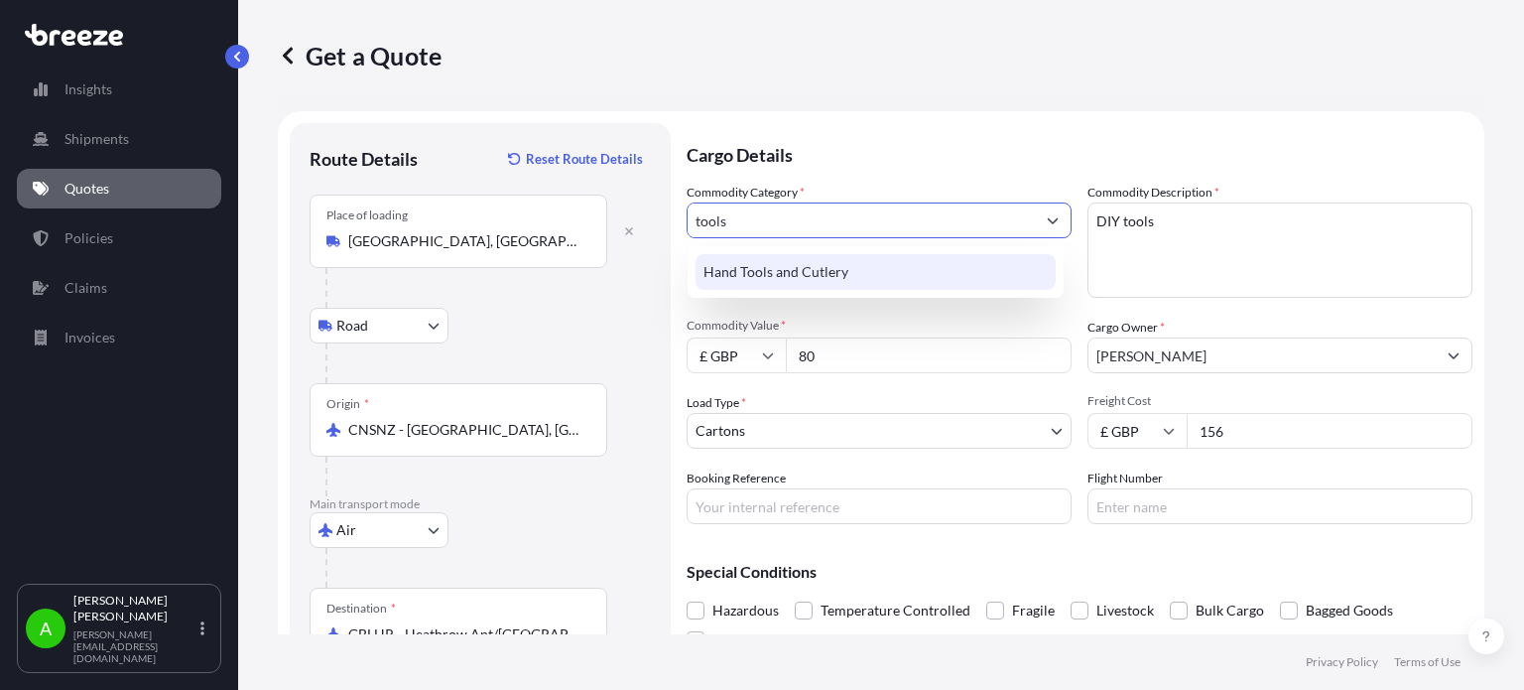
click at [815, 281] on div "Hand Tools and Cutlery" at bounding box center [876, 272] width 360 height 36
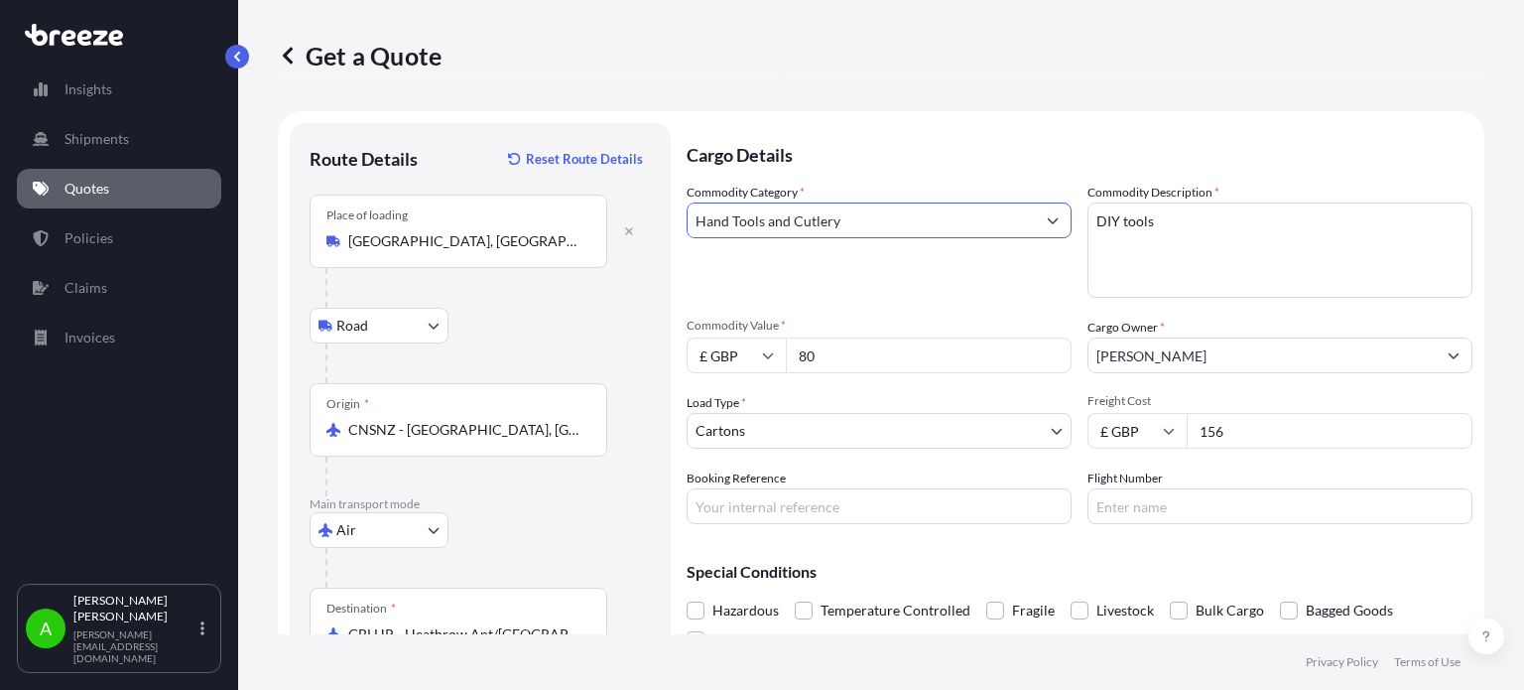
type input "Hand Tools and Cutlery"
click at [935, 263] on div "Commodity Category * Hand Tools and Cutlery" at bounding box center [879, 240] width 385 height 115
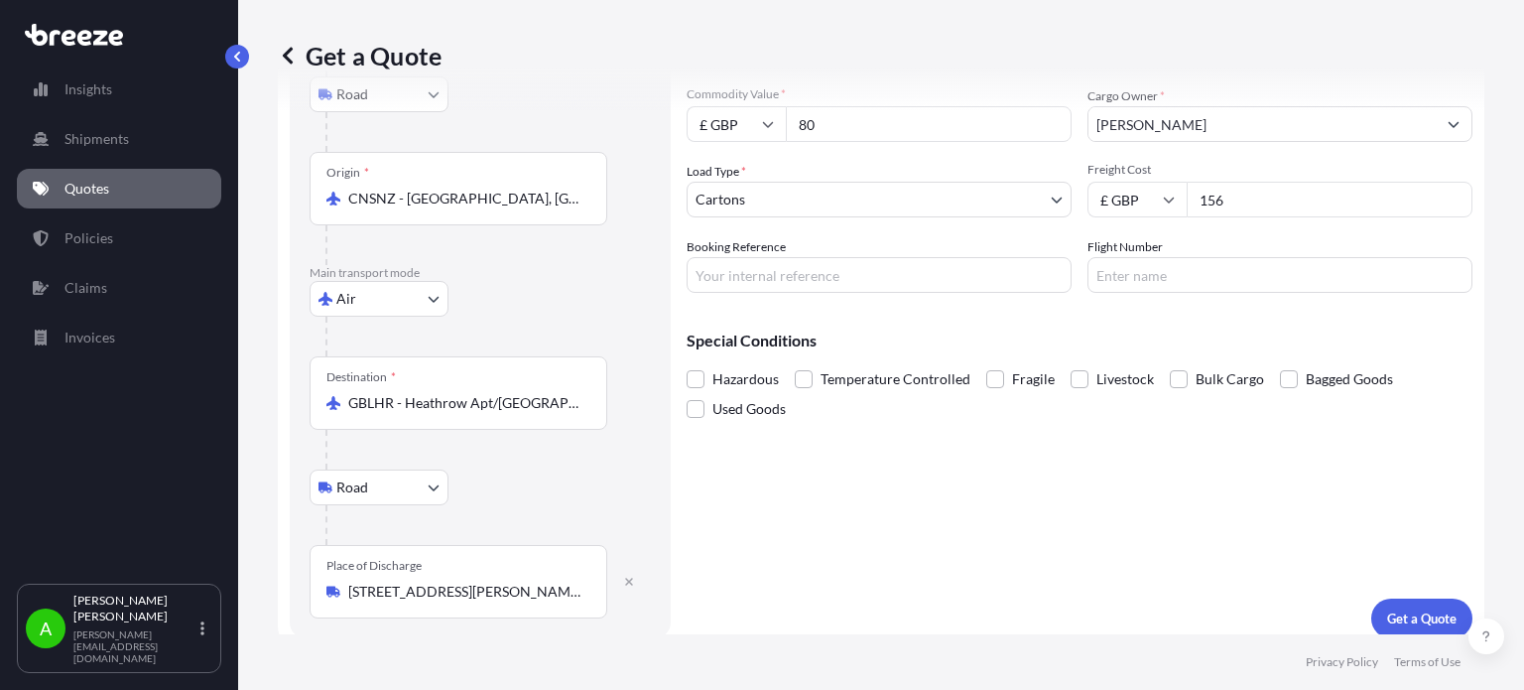
scroll to position [245, 0]
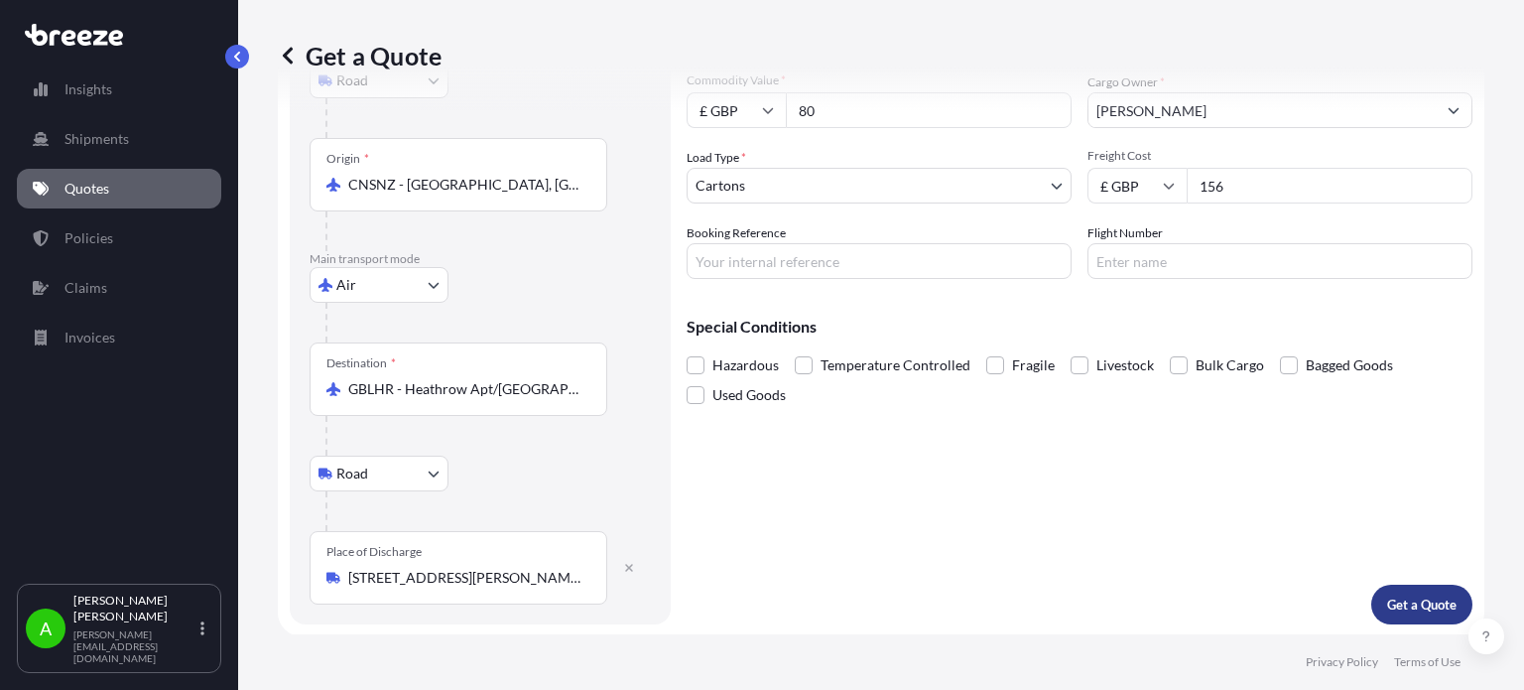
click at [1396, 610] on p "Get a Quote" at bounding box center [1421, 604] width 69 height 20
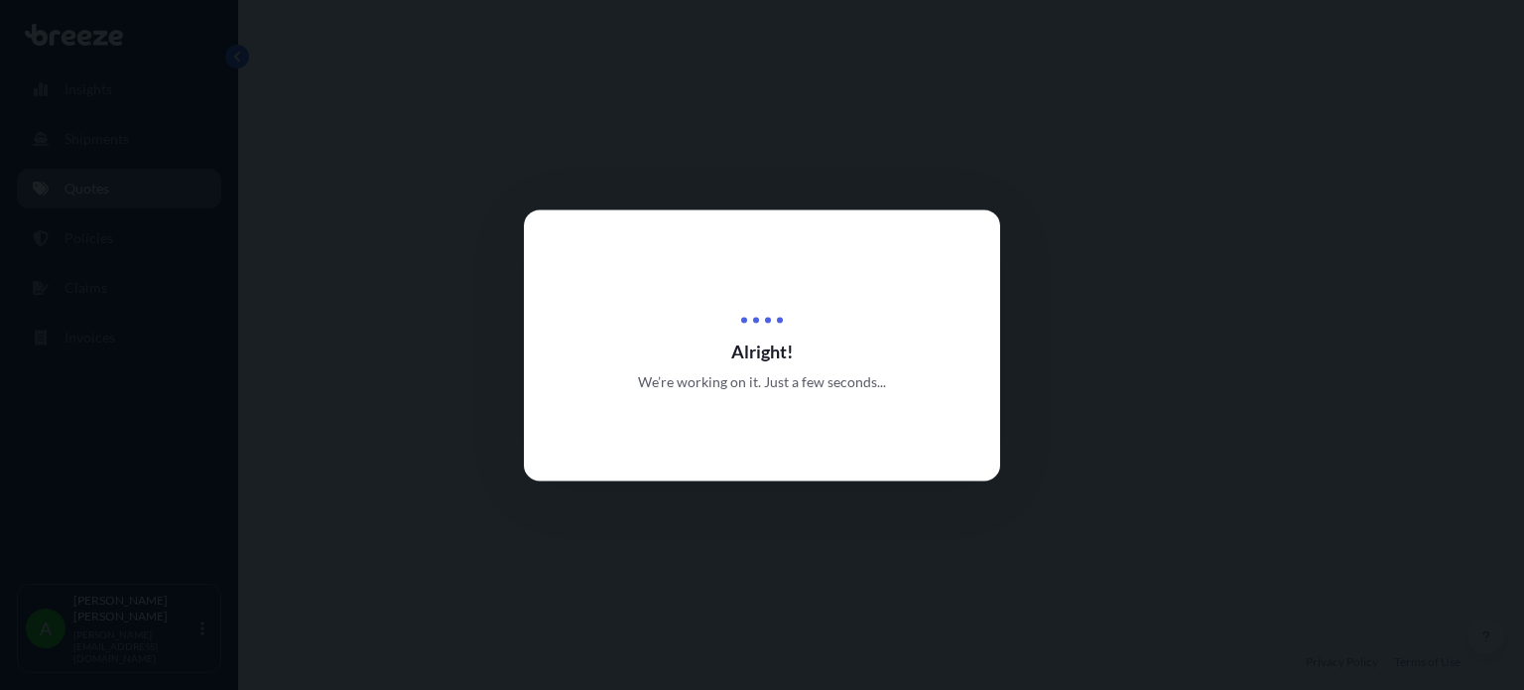
select select "Road"
select select "Air"
select select "Road"
select select "4"
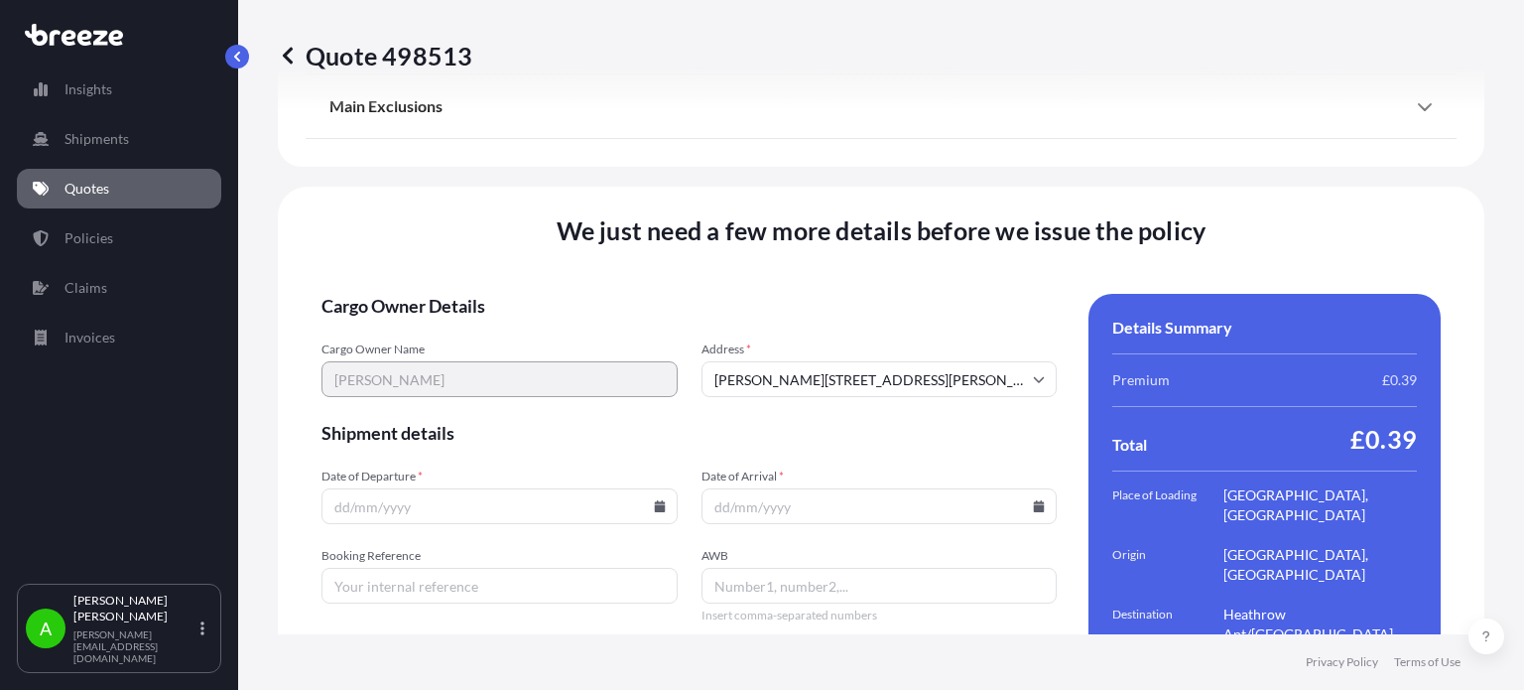
scroll to position [2805, 0]
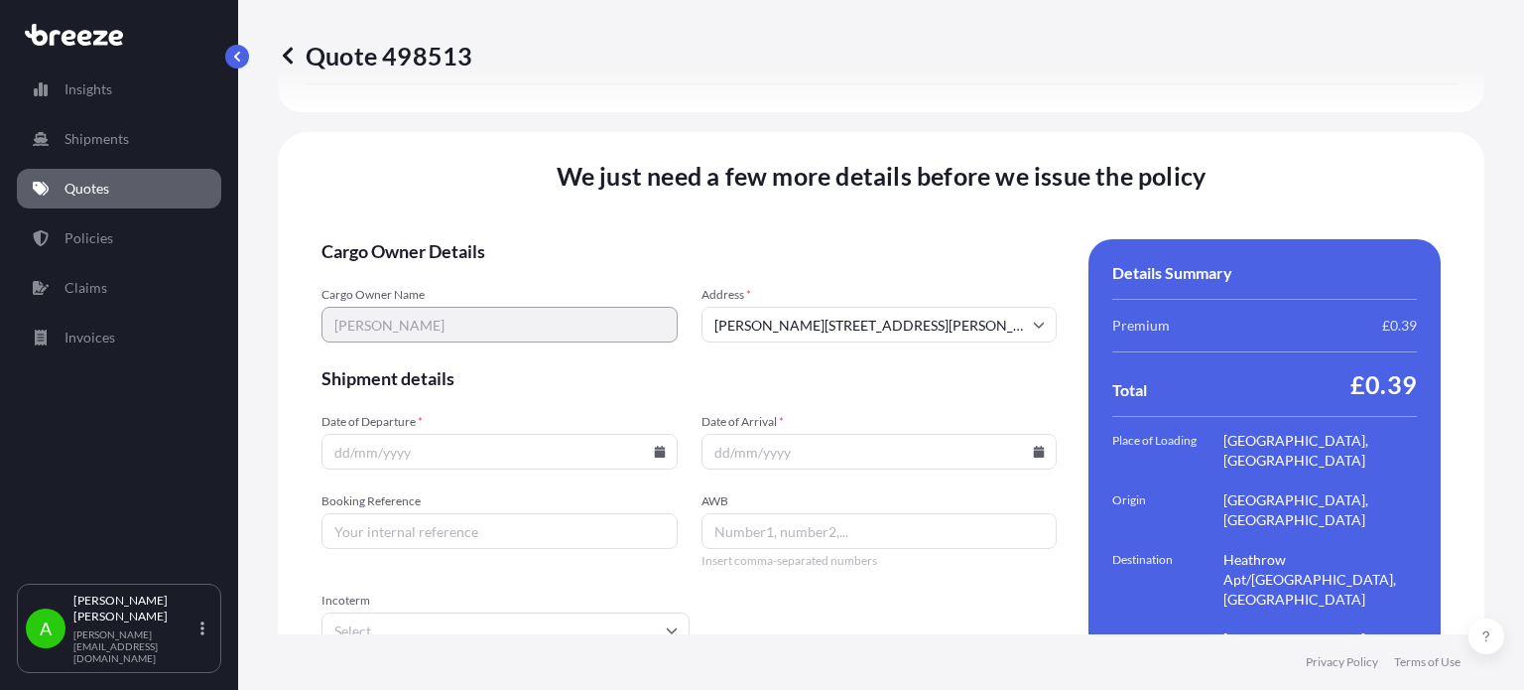
click at [655, 446] on icon at bounding box center [659, 452] width 11 height 12
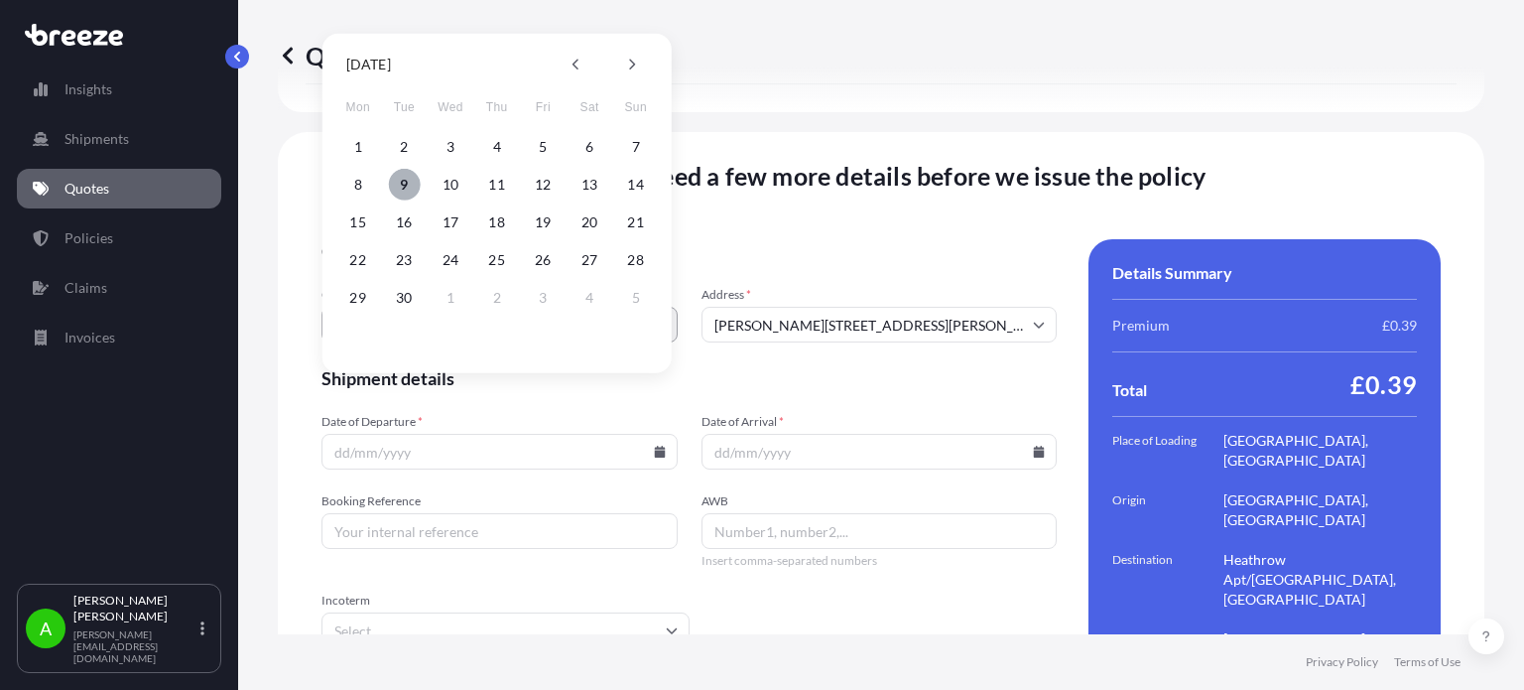
click at [403, 174] on button "9" at bounding box center [404, 185] width 32 height 32
type input "[DATE]"
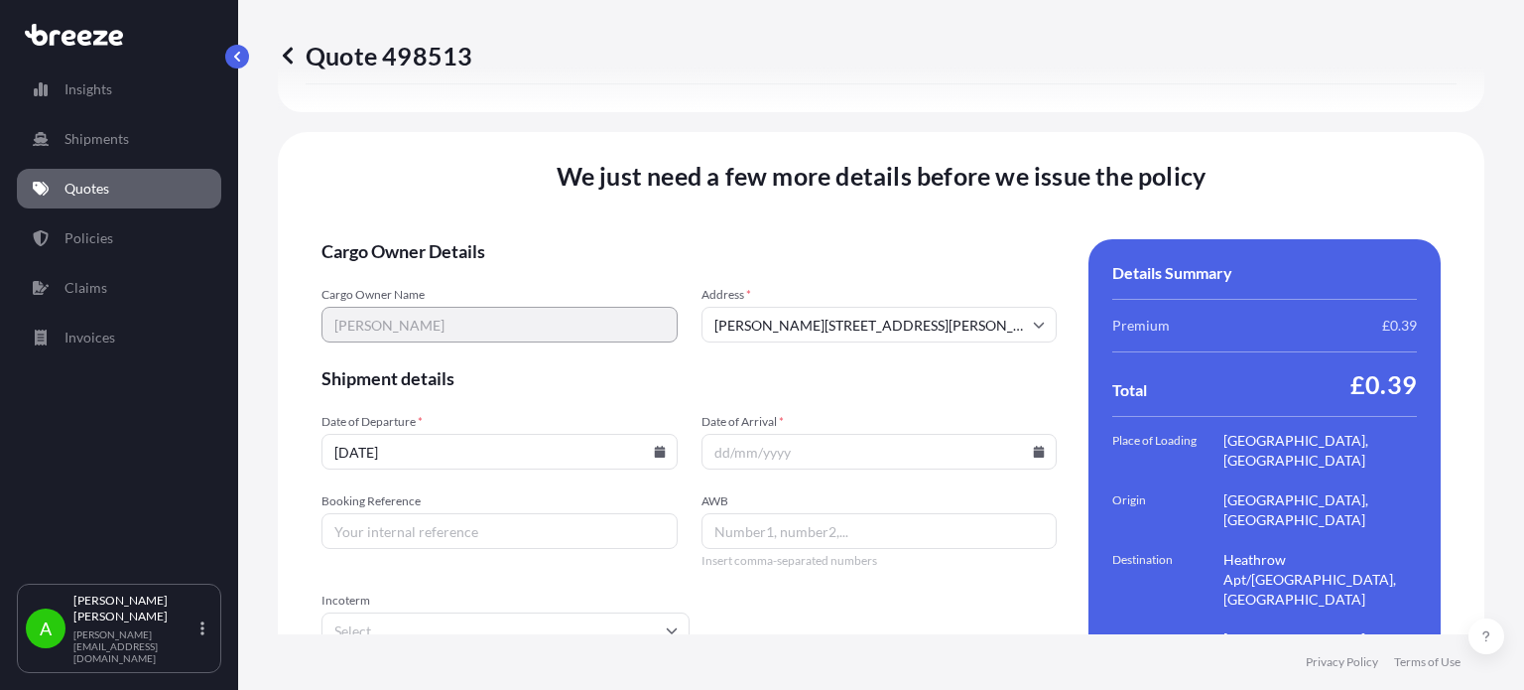
click at [1034, 446] on icon at bounding box center [1039, 452] width 11 height 12
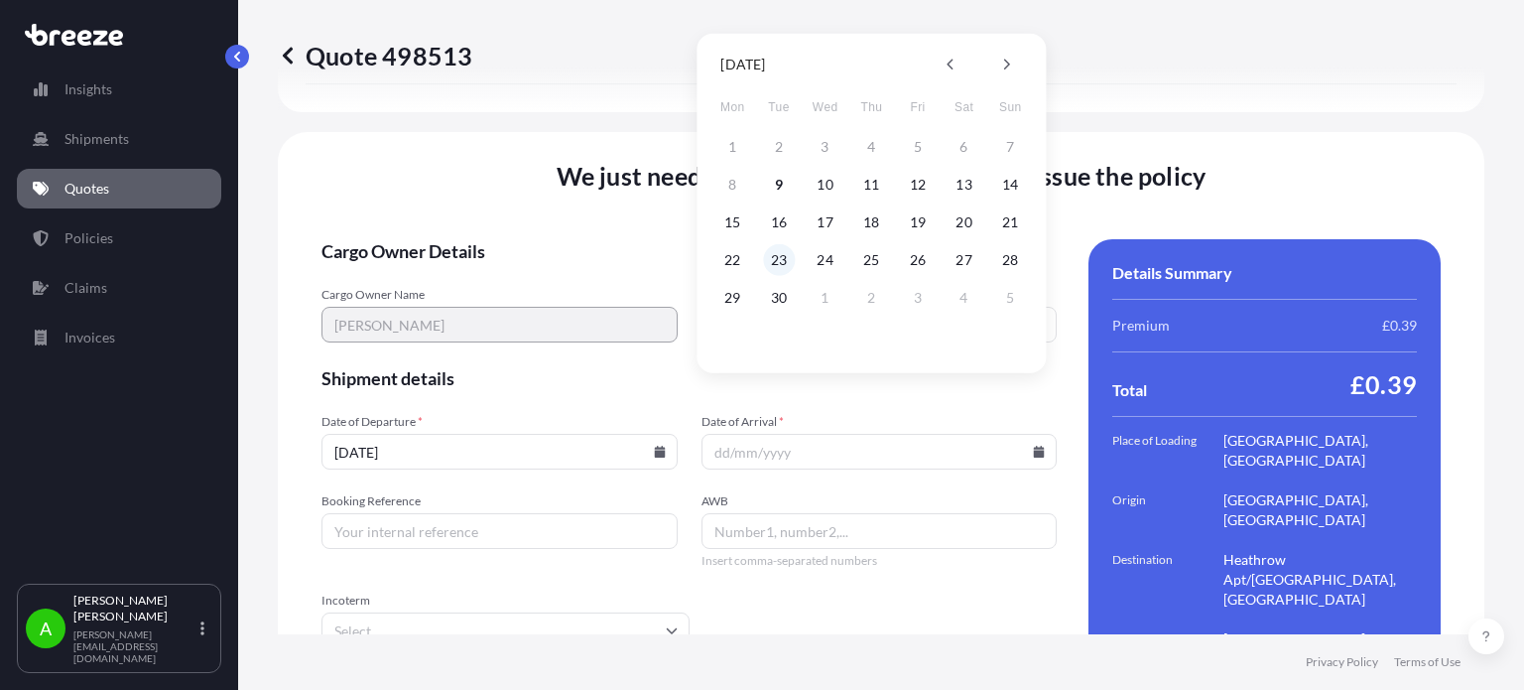
click at [791, 262] on button "23" at bounding box center [779, 260] width 32 height 32
type input "[DATE]"
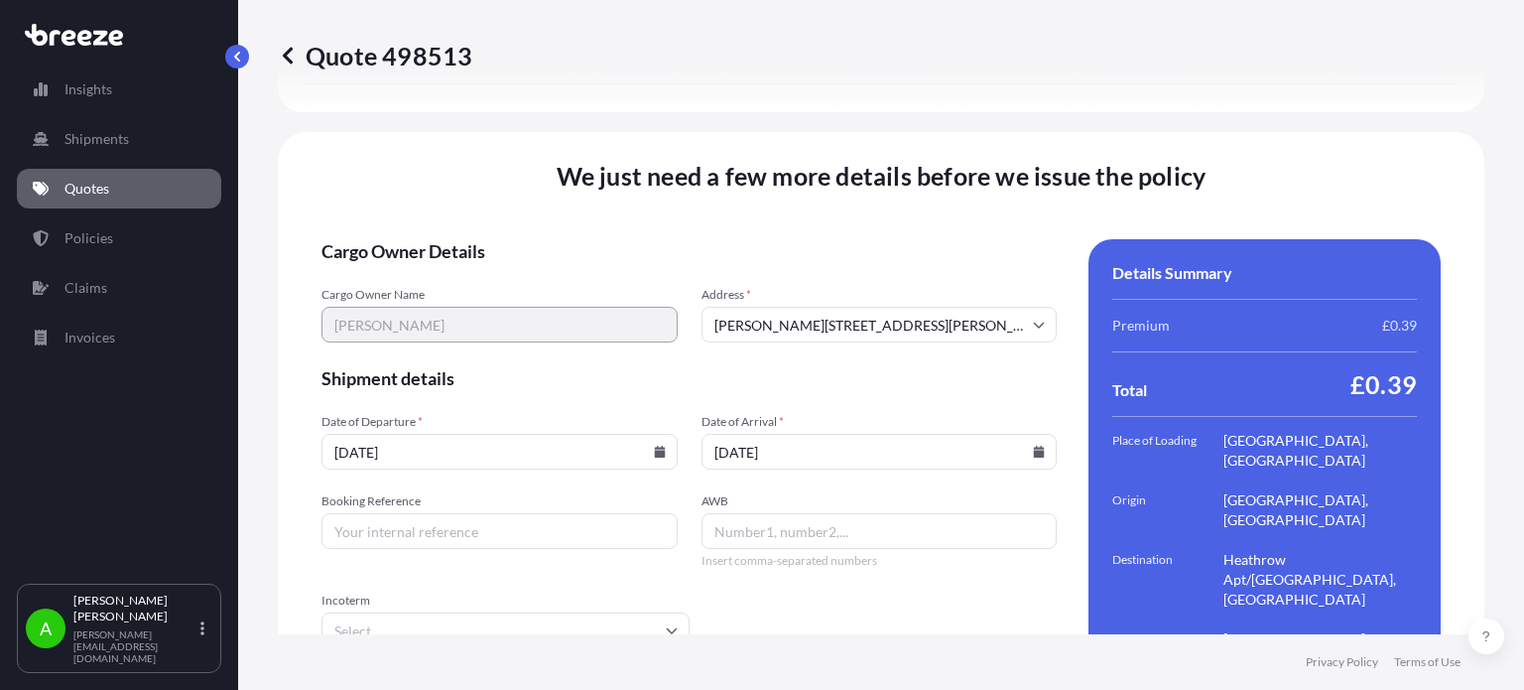
click at [451, 513] on input "Booking Reference" at bounding box center [500, 531] width 356 height 36
paste input "PRU-95209"
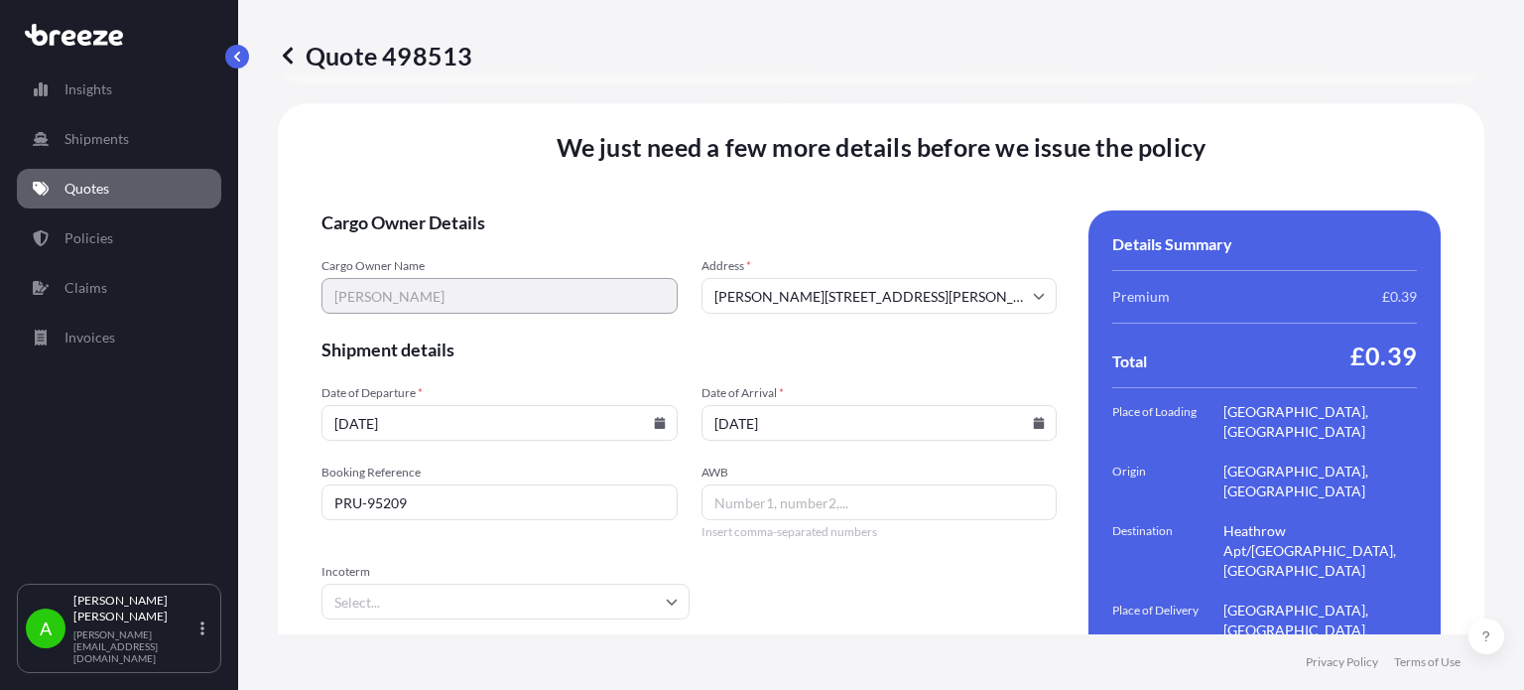
scroll to position [2849, 0]
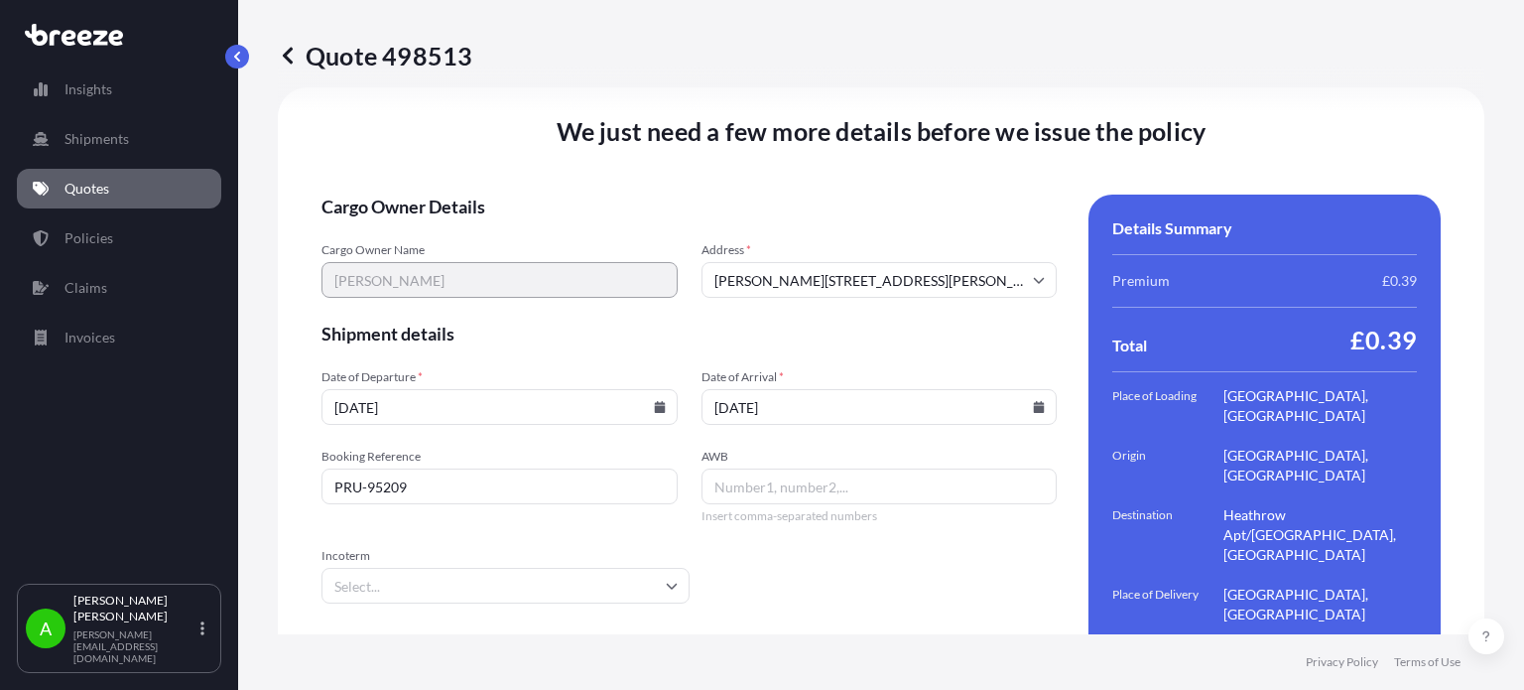
type input "PRU-95209"
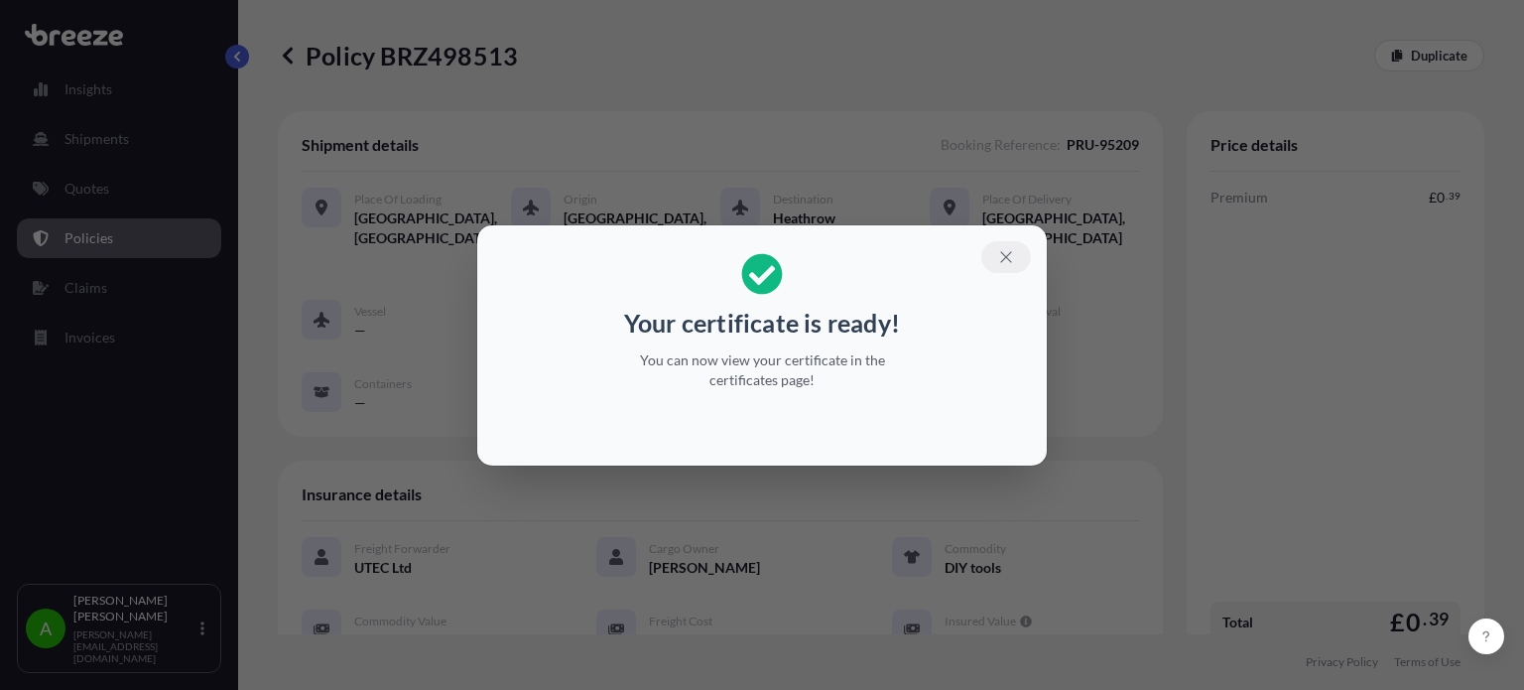
click at [1000, 252] on icon "button" at bounding box center [1006, 257] width 18 height 18
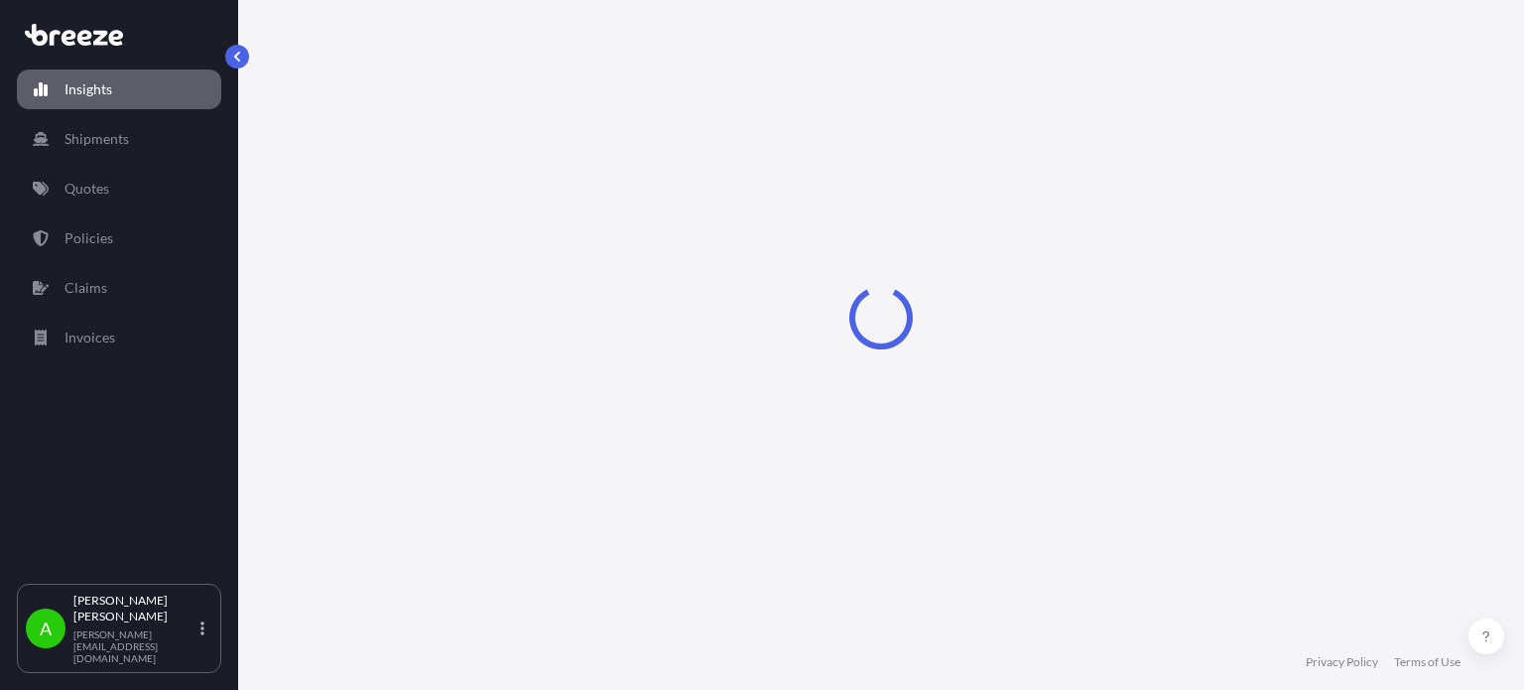
select select "2025"
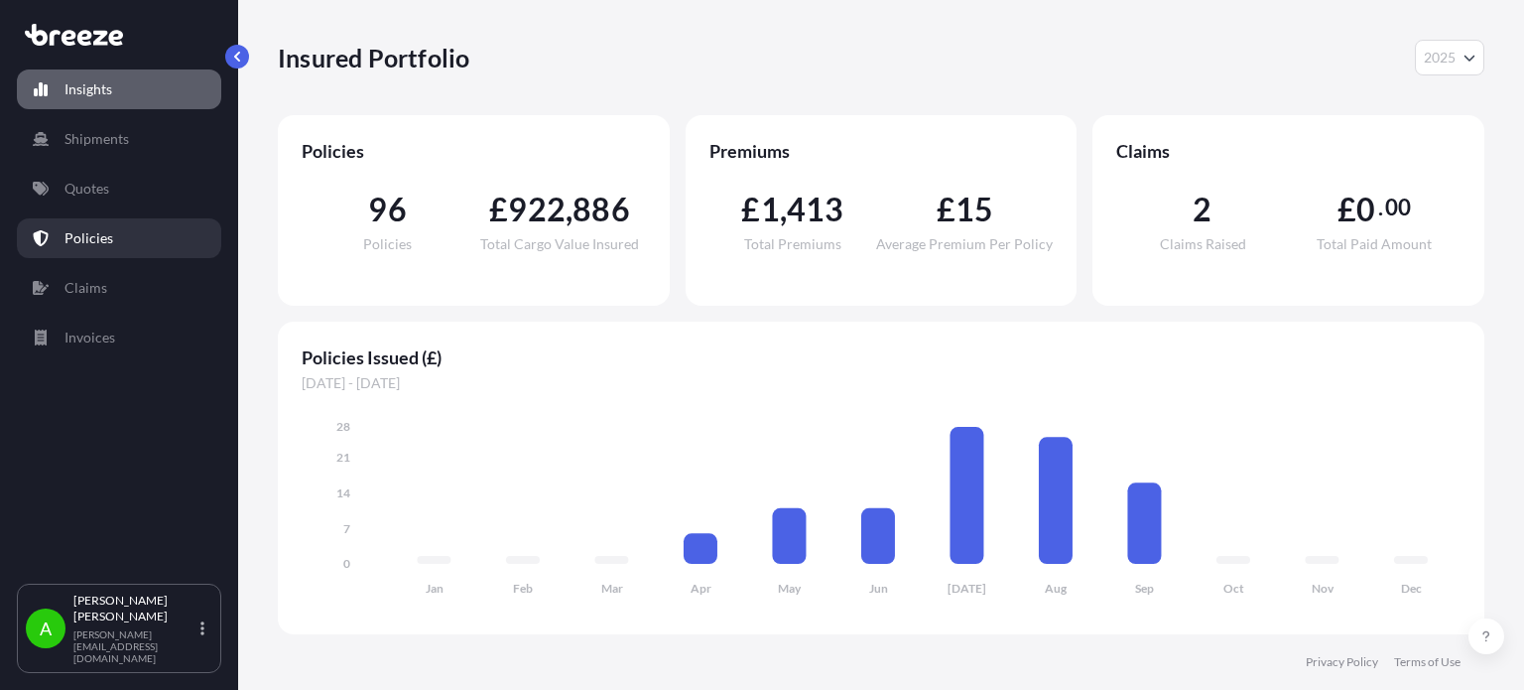
click at [135, 246] on link "Policies" at bounding box center [119, 238] width 204 height 40
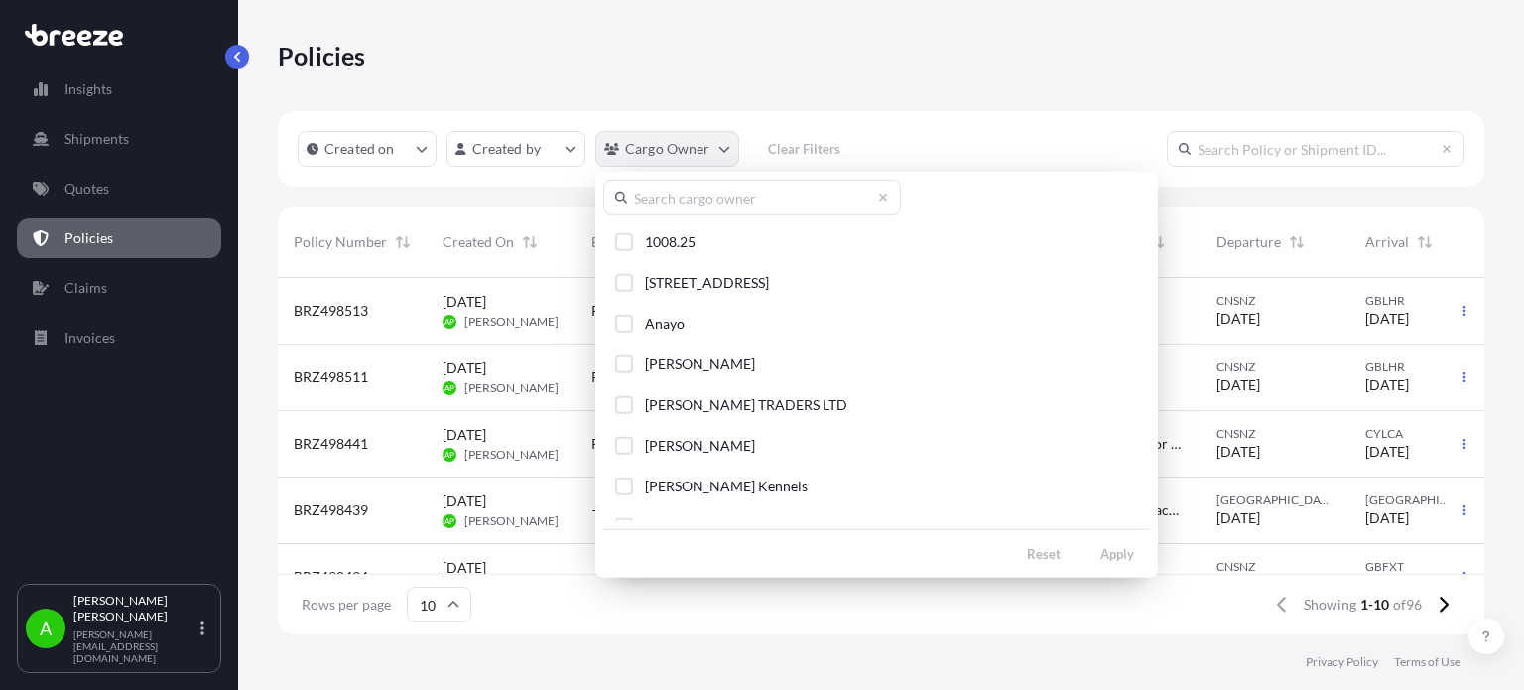
click at [684, 145] on html "Insights Shipments Quotes Policies Claims Invoices A Alex Potamianos a.potamian…" at bounding box center [762, 345] width 1524 height 690
click at [705, 205] on input "text" at bounding box center [752, 198] width 298 height 36
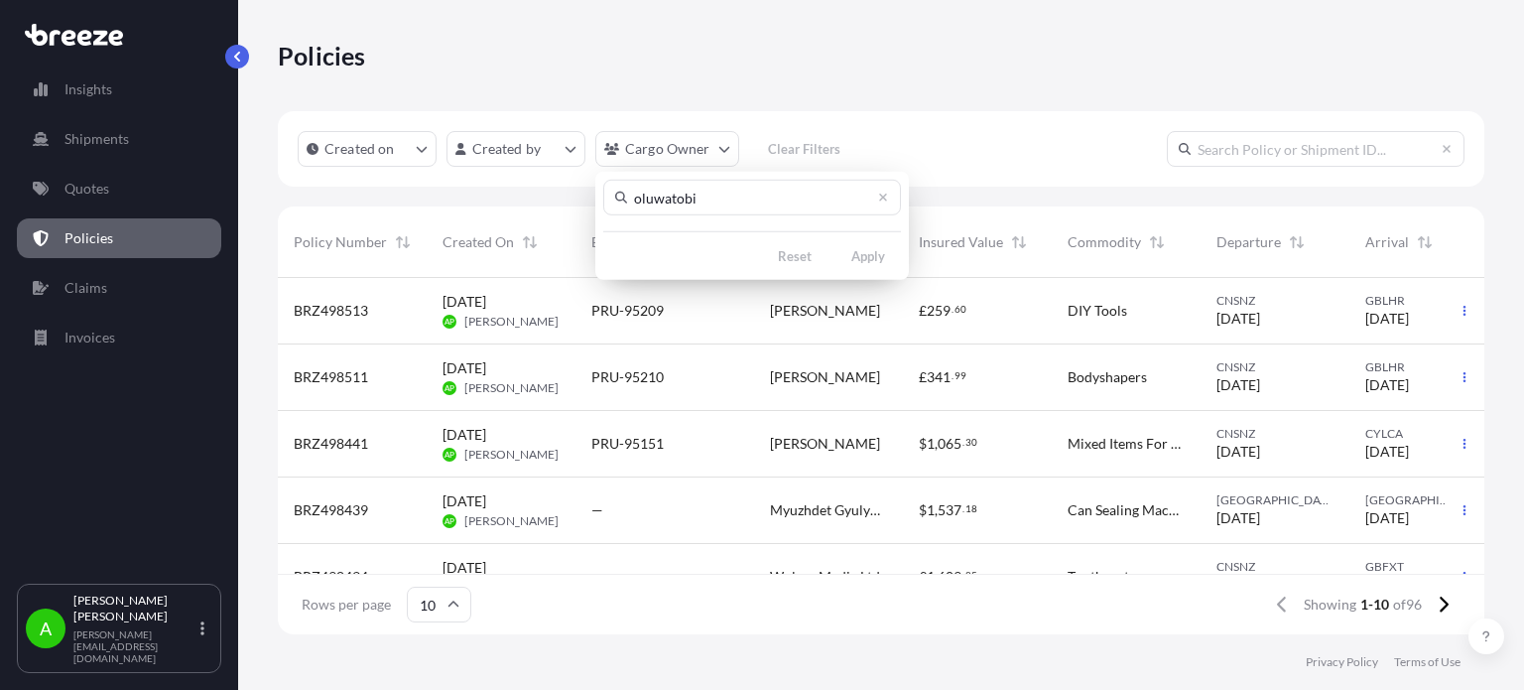
click at [789, 199] on input "oluwatobi" at bounding box center [752, 198] width 298 height 36
type input "oluwatobi"
click at [887, 195] on icon at bounding box center [883, 198] width 12 height 12
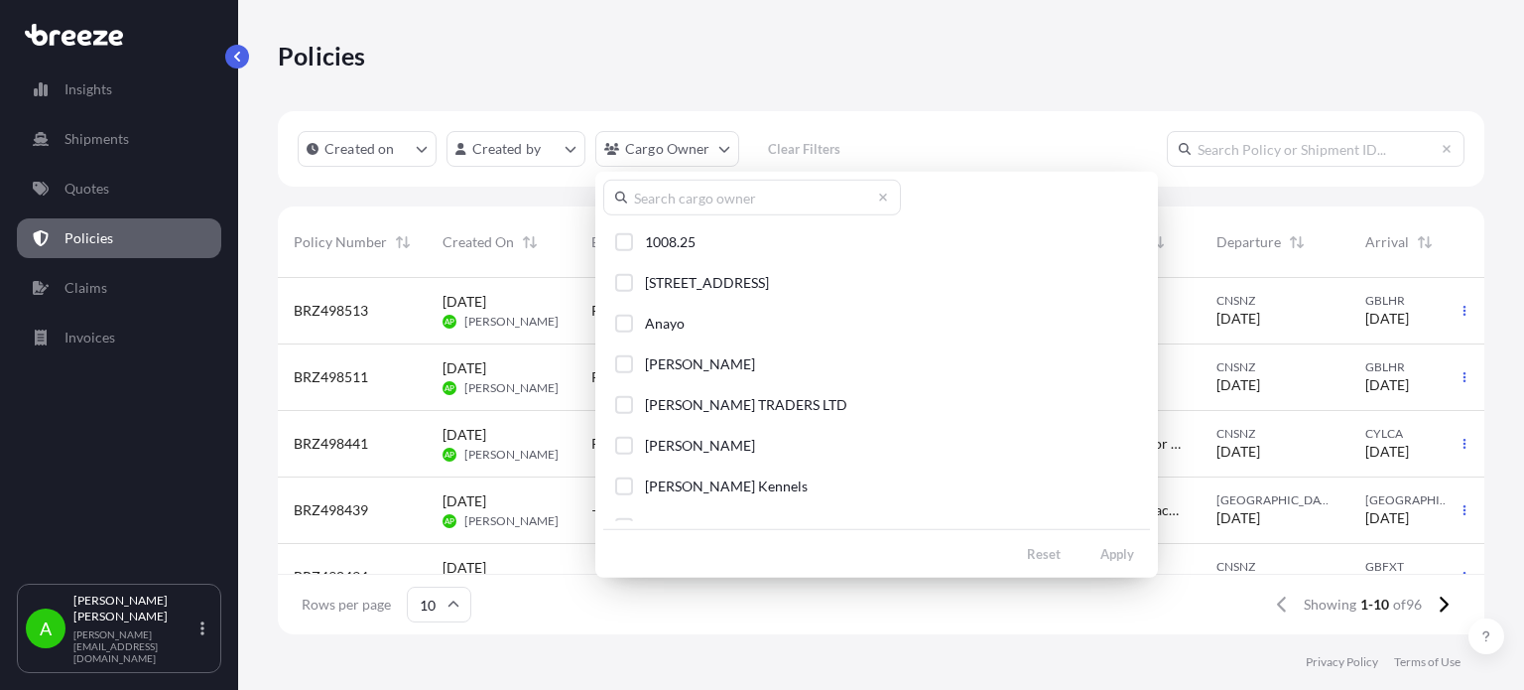
click at [977, 111] on html "Insights Shipments Quotes Policies Claims Invoices A Alex Potamianos a.potamian…" at bounding box center [762, 345] width 1524 height 690
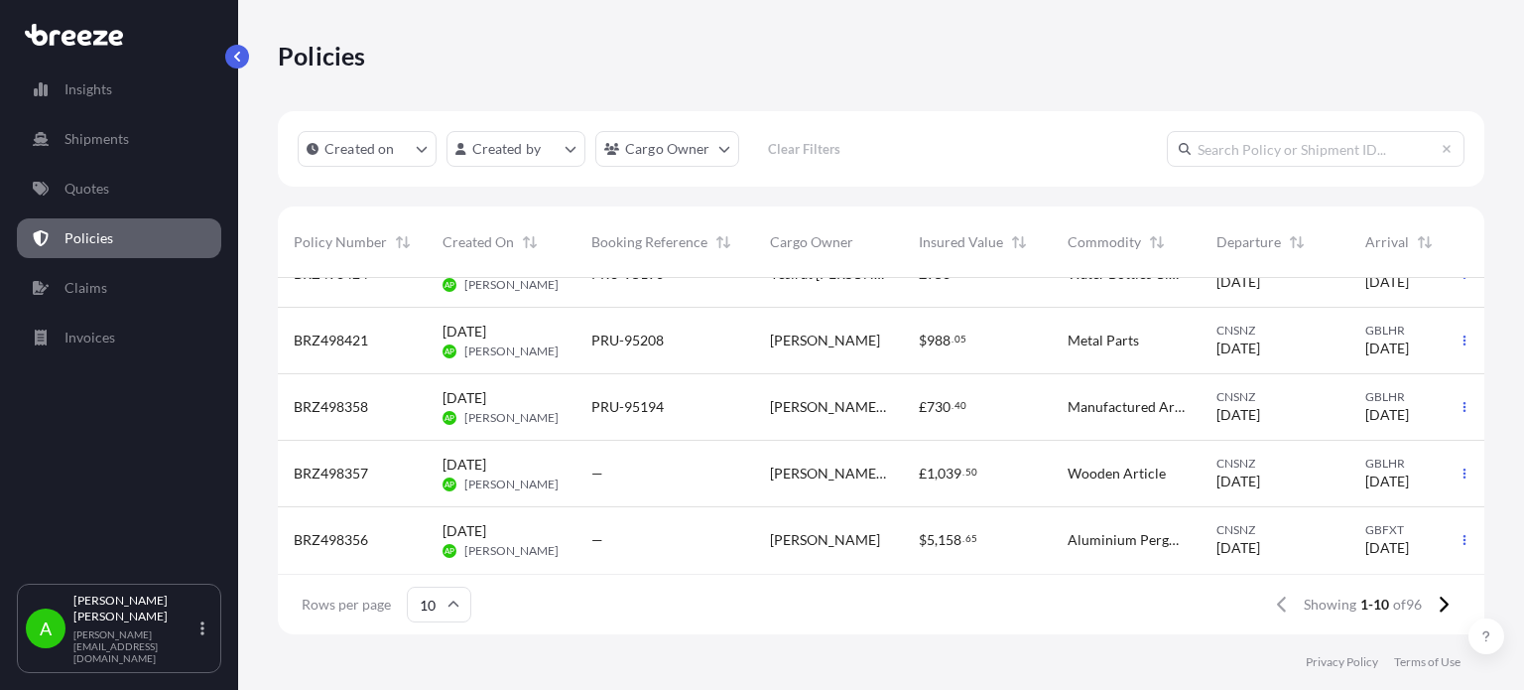
scroll to position [384, 0]
click at [1445, 602] on icon at bounding box center [1443, 604] width 11 height 18
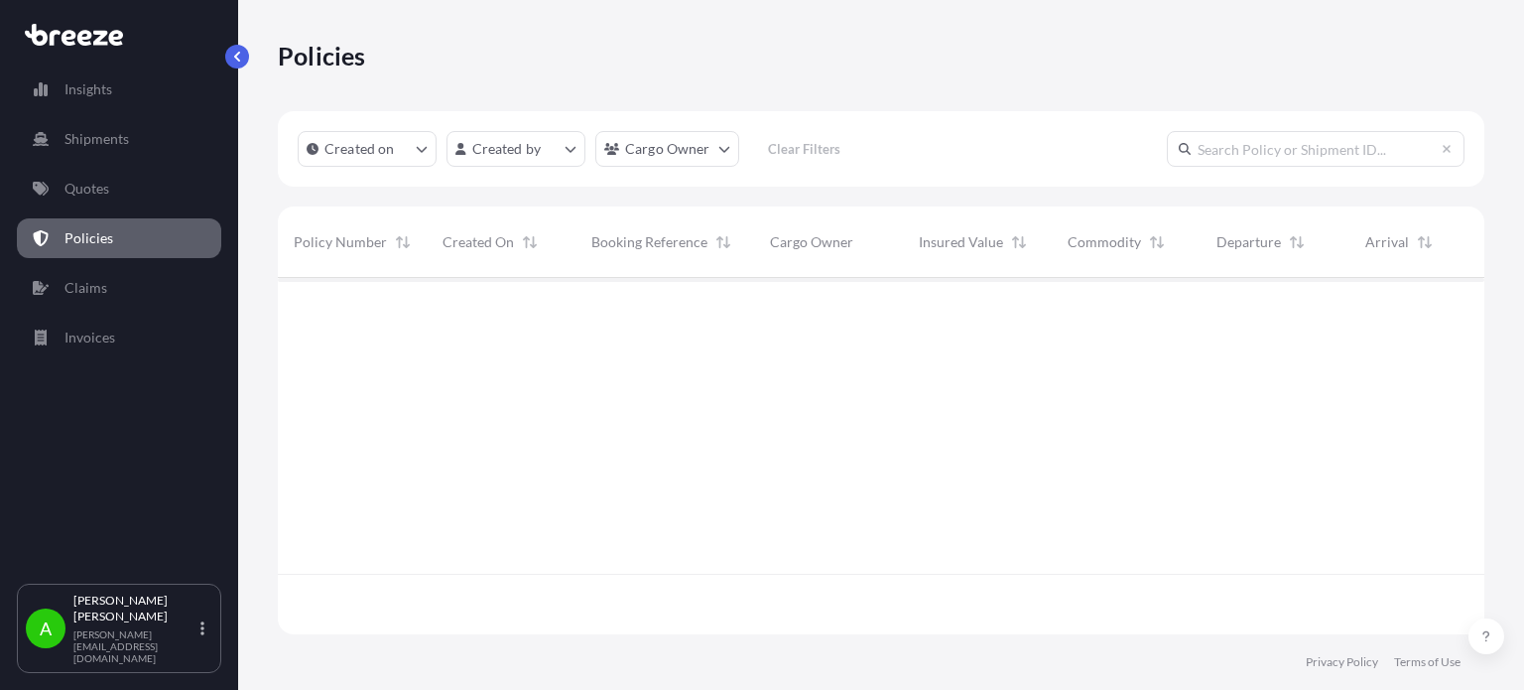
scroll to position [0, 0]
